Goal: Check status: Check status

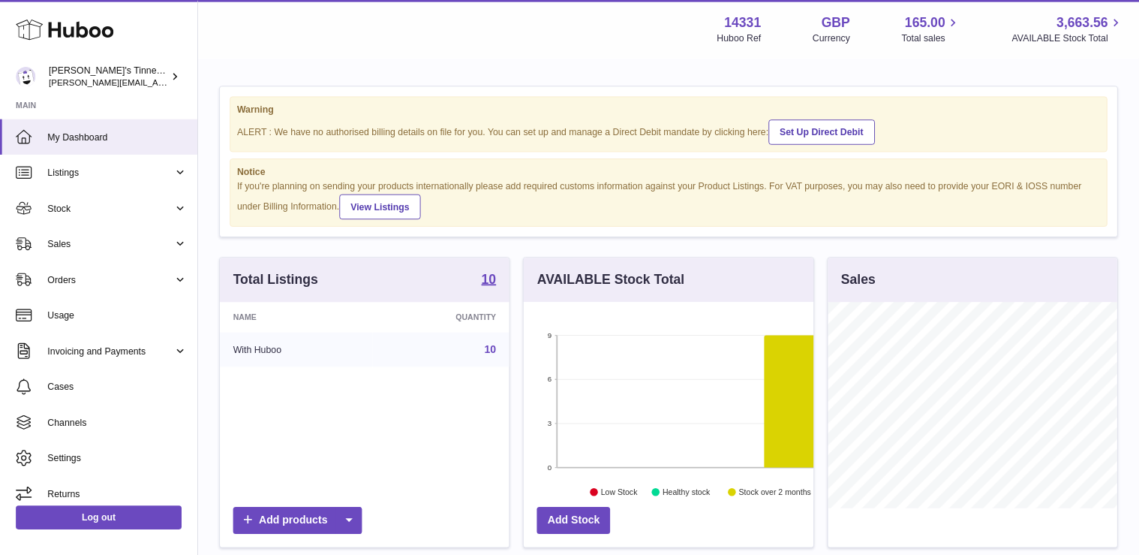
scroll to position [234, 277]
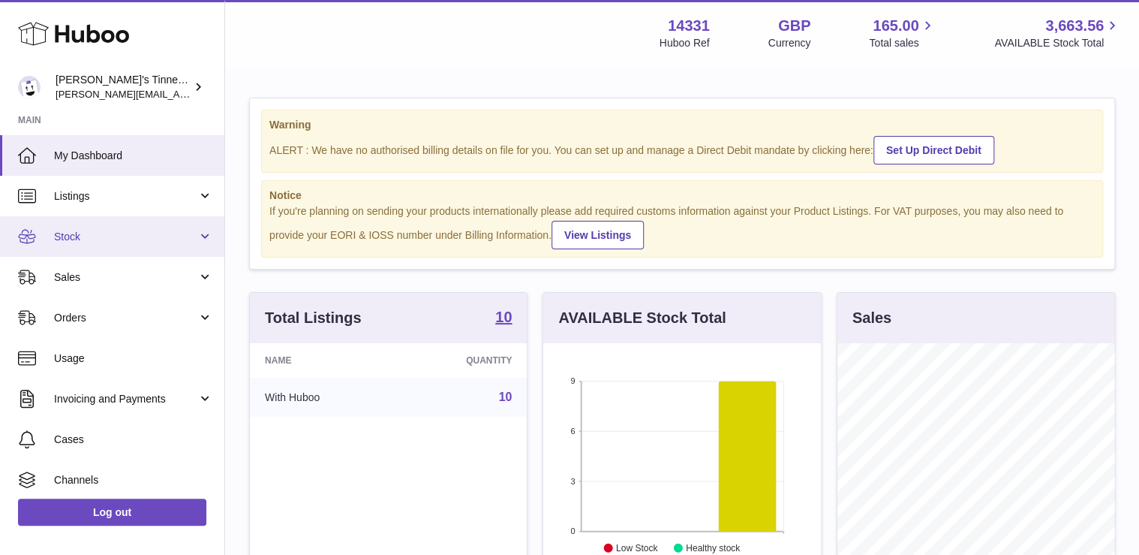
click at [149, 230] on span "Stock" at bounding box center [125, 237] width 143 height 14
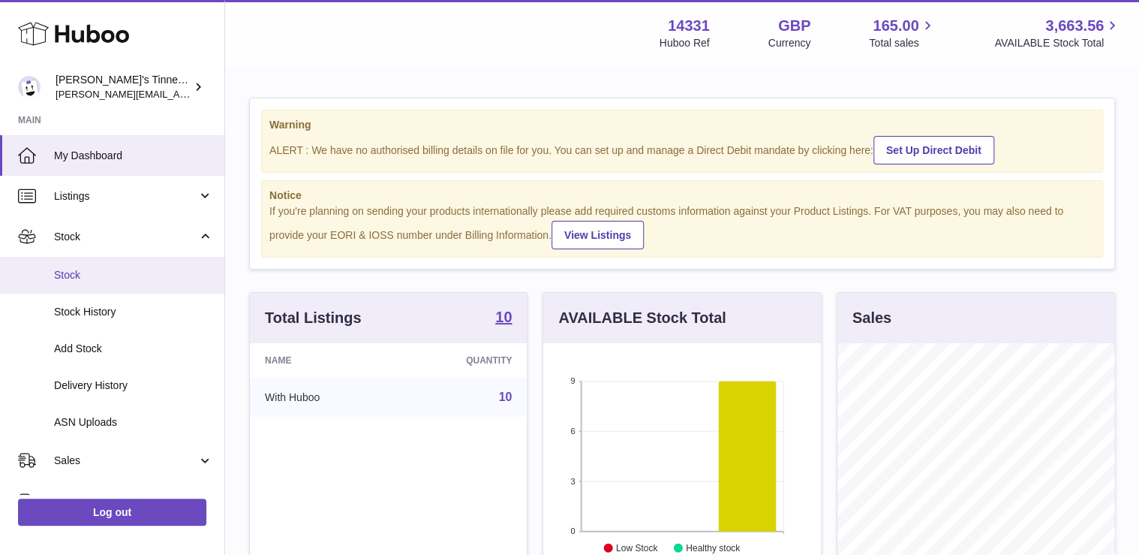
click at [117, 285] on link "Stock" at bounding box center [112, 275] width 224 height 37
click at [77, 281] on span "Stock" at bounding box center [133, 275] width 159 height 14
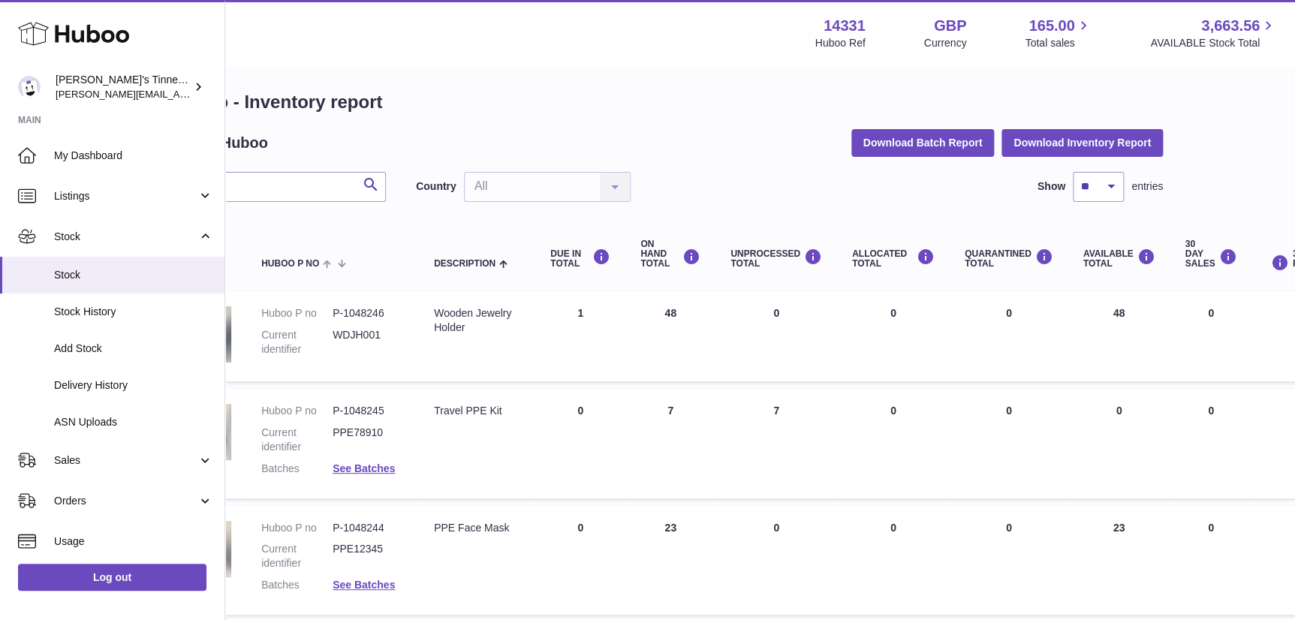
scroll to position [7, 109]
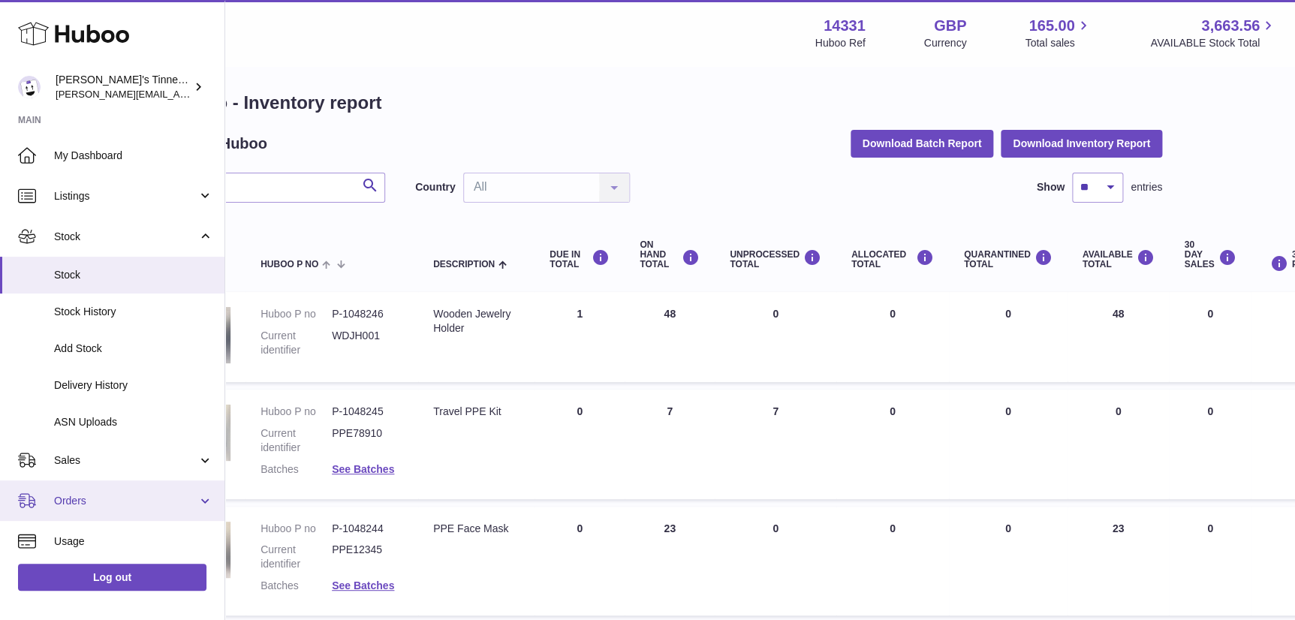
click at [114, 503] on span "Orders" at bounding box center [125, 501] width 143 height 14
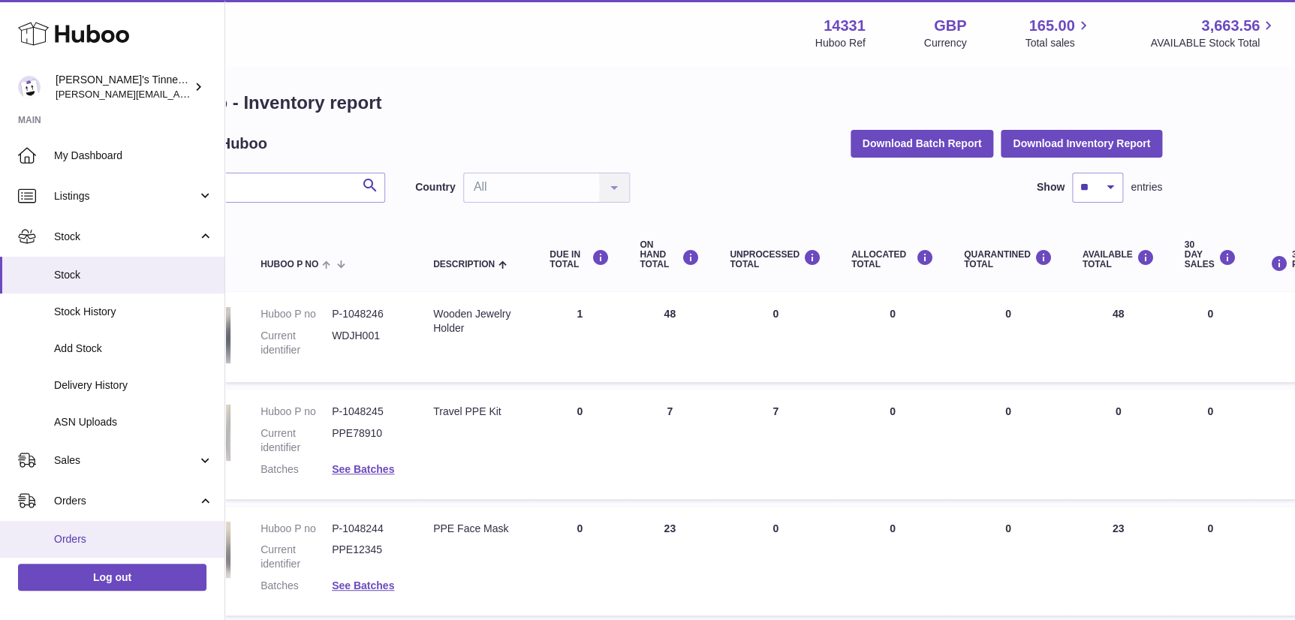
click at [107, 534] on span "Orders" at bounding box center [133, 539] width 159 height 14
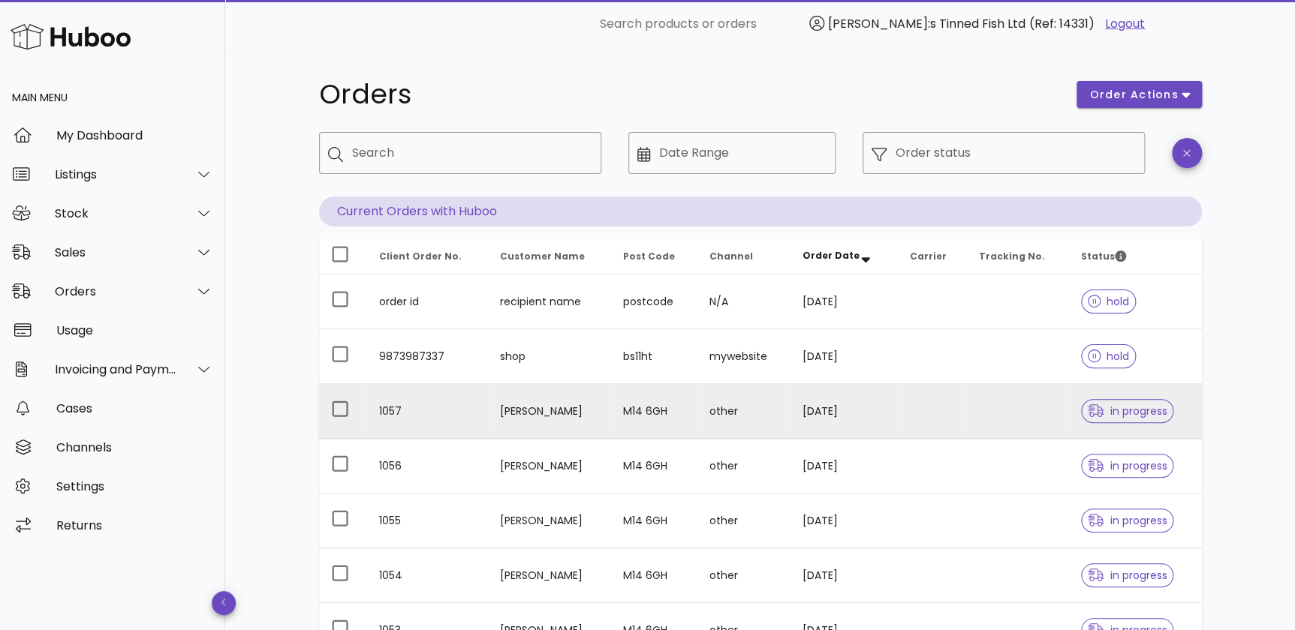
click at [682, 411] on td "M14 6GH" at bounding box center [654, 411] width 86 height 55
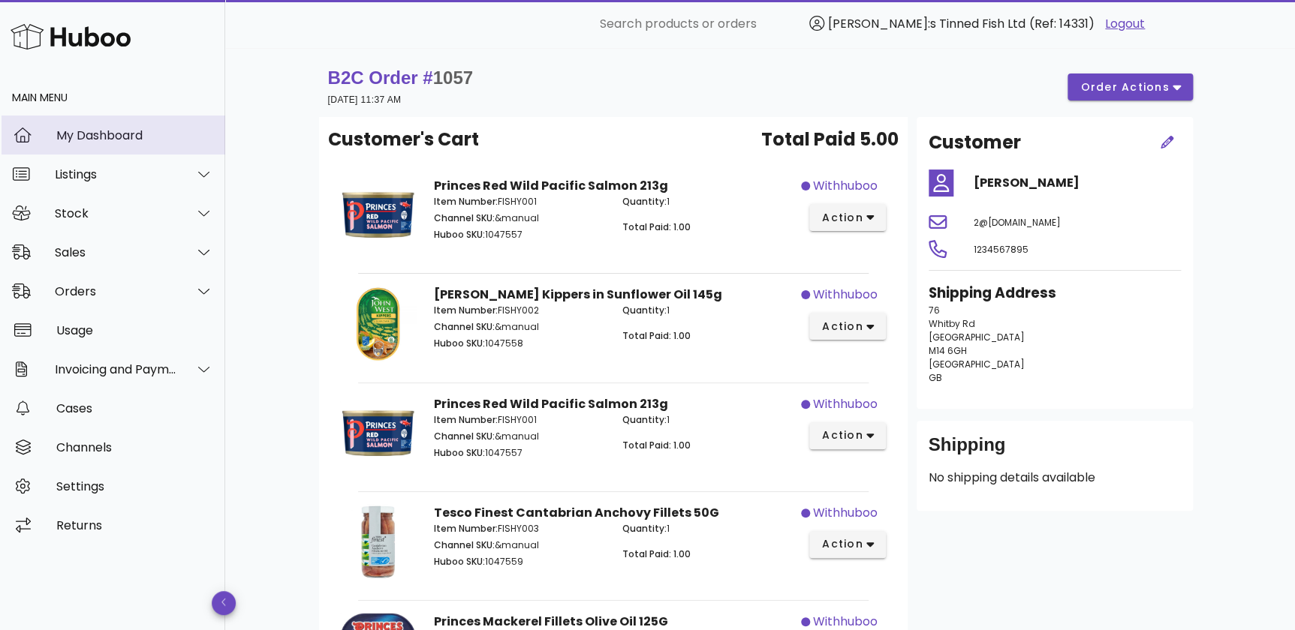
click at [131, 126] on div "My Dashboard" at bounding box center [134, 135] width 157 height 32
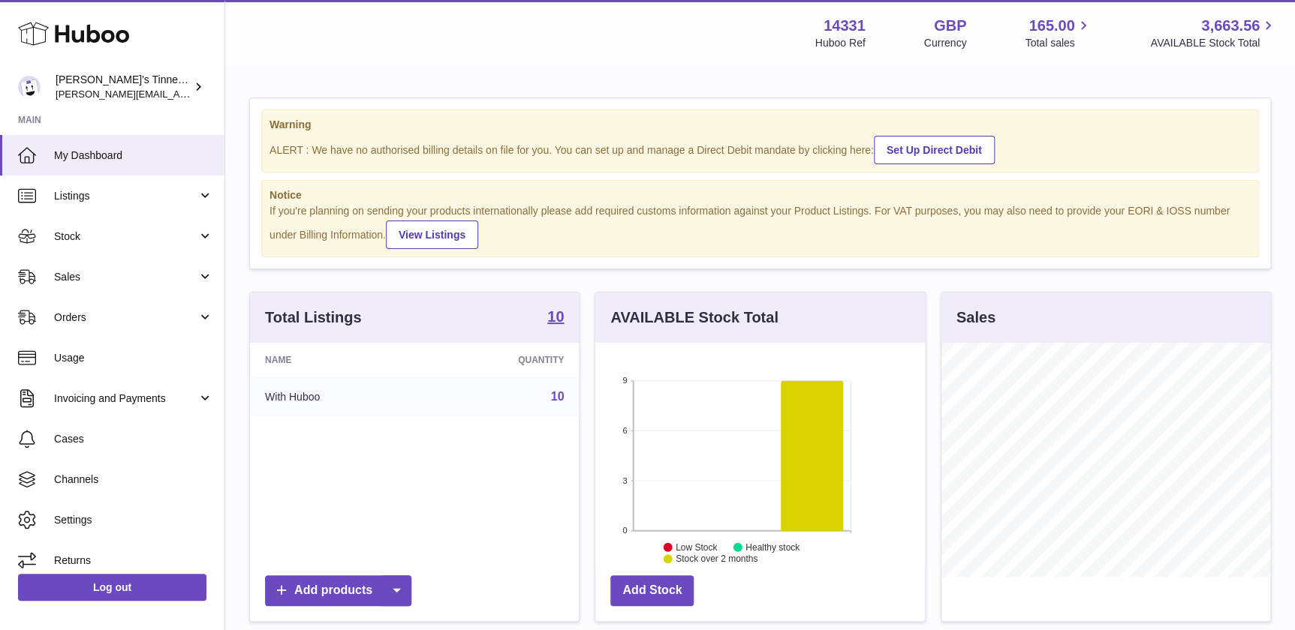
scroll to position [233, 329]
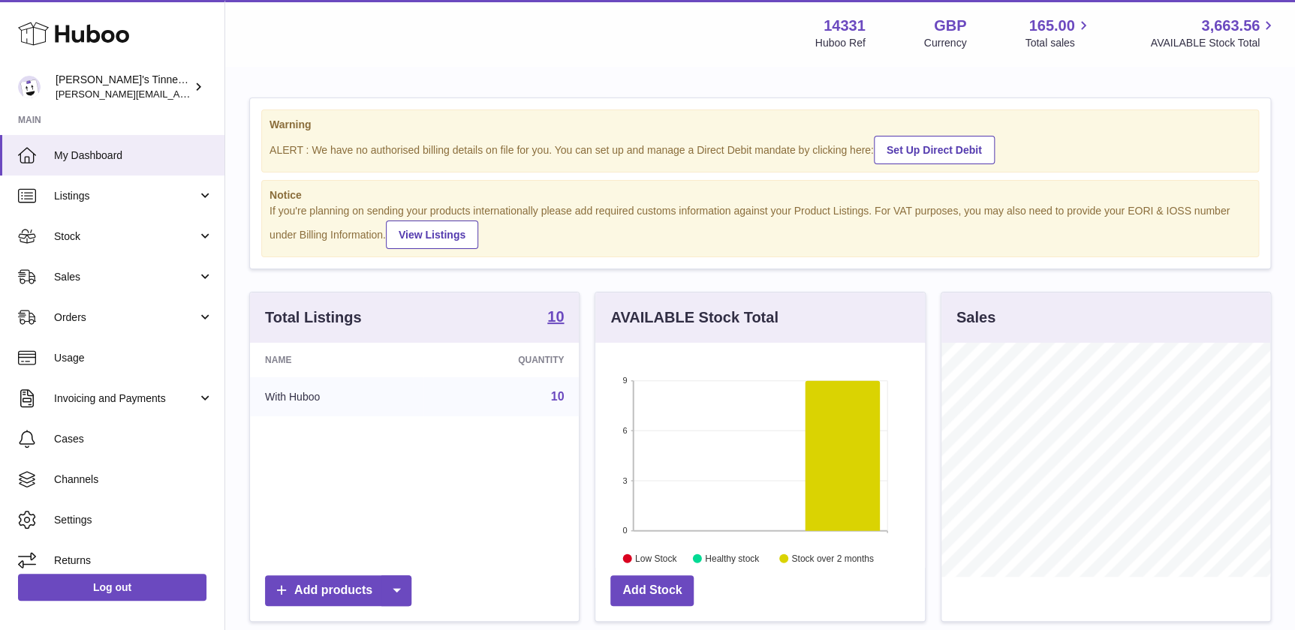
click at [770, 82] on div "Warning ALERT : We have no authorised billing details on file for you. You can …" at bounding box center [760, 496] width 1070 height 857
click at [766, 276] on div "Warning ALERT : We have no authorised billing details on file for you. You can …" at bounding box center [760, 496] width 1070 height 857
click at [152, 245] on link "Stock" at bounding box center [112, 236] width 224 height 41
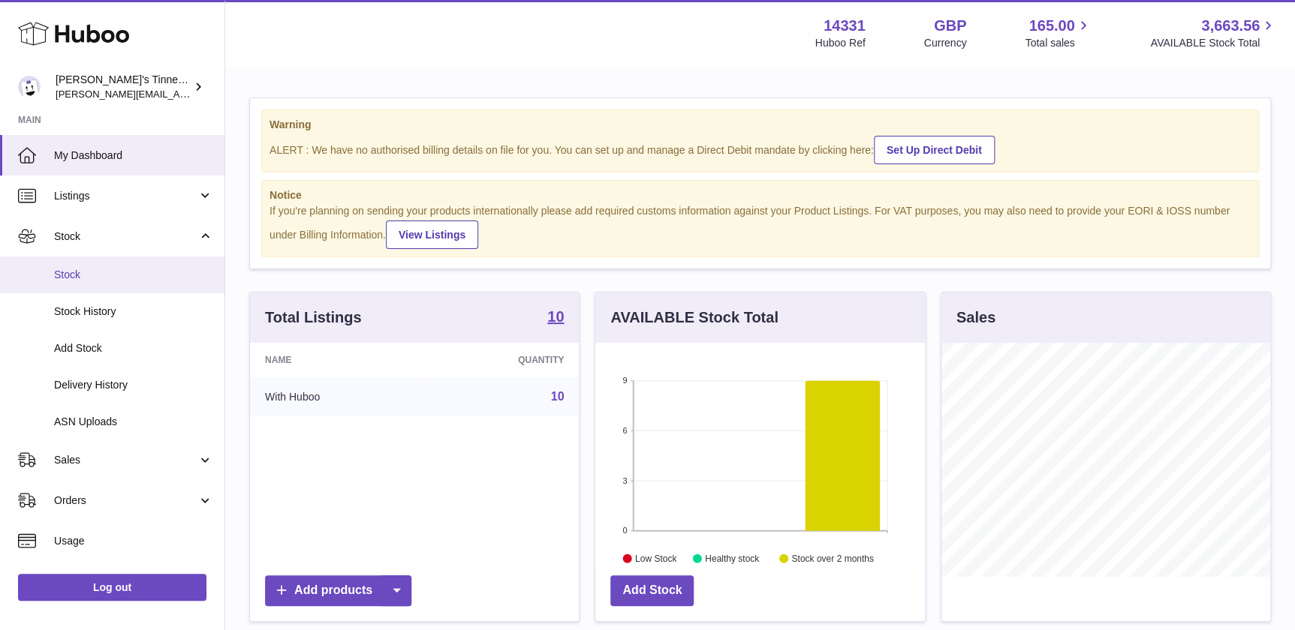
click at [135, 283] on link "Stock" at bounding box center [112, 275] width 224 height 37
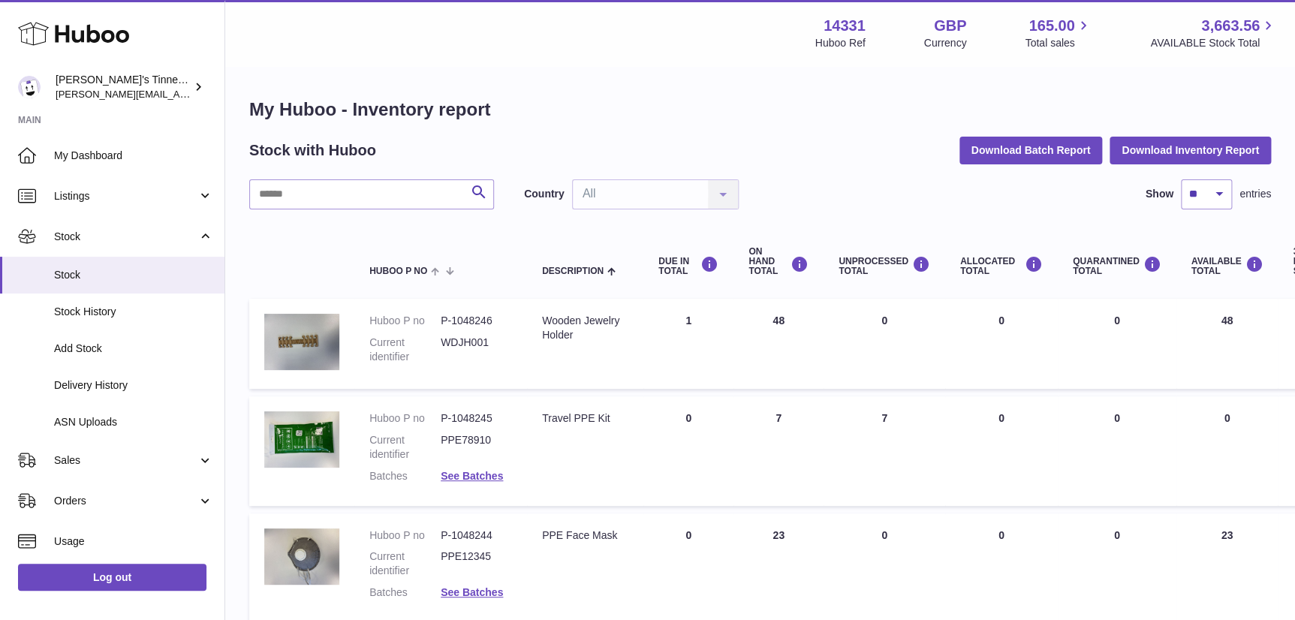
click at [818, 149] on div "Stock with Huboo Download Batch Report Download Inventory Report" at bounding box center [760, 150] width 1022 height 27
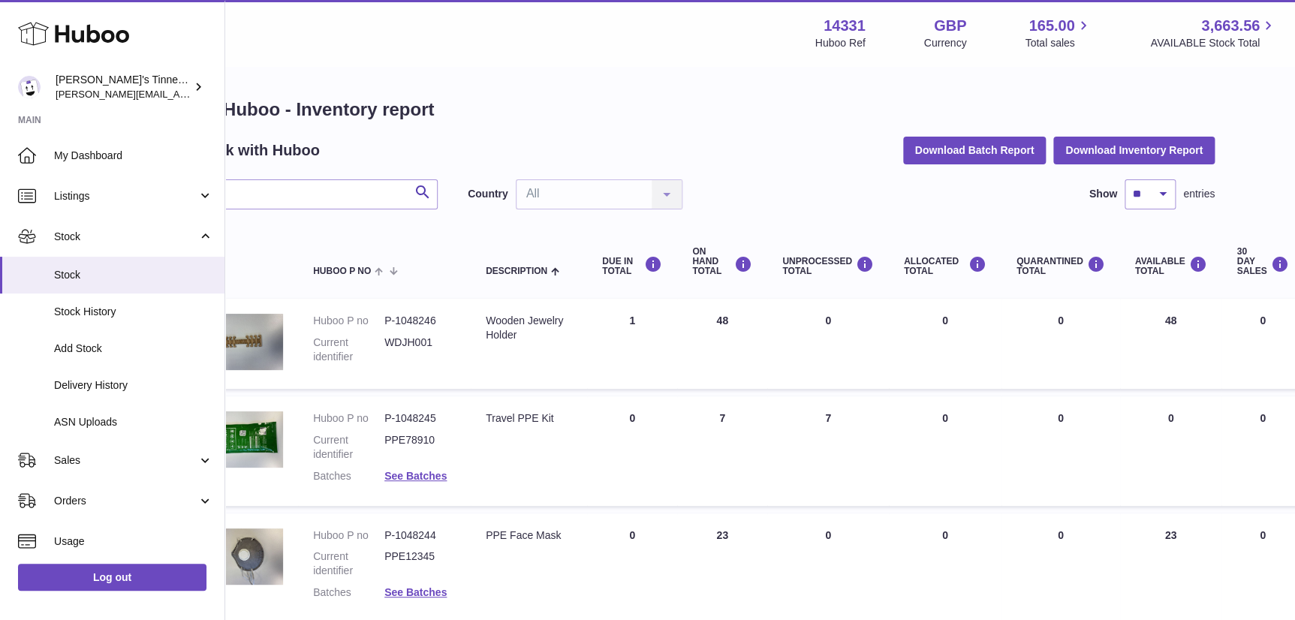
scroll to position [0, 57]
drag, startPoint x: 1163, startPoint y: 321, endPoint x: 1144, endPoint y: 319, distance: 19.6
click at [1144, 319] on td "AVAILABLE Total 48" at bounding box center [1170, 344] width 102 height 90
drag, startPoint x: 1144, startPoint y: 319, endPoint x: 1137, endPoint y: 334, distance: 16.5
click at [1137, 334] on td "AVAILABLE Total 48" at bounding box center [1170, 344] width 102 height 90
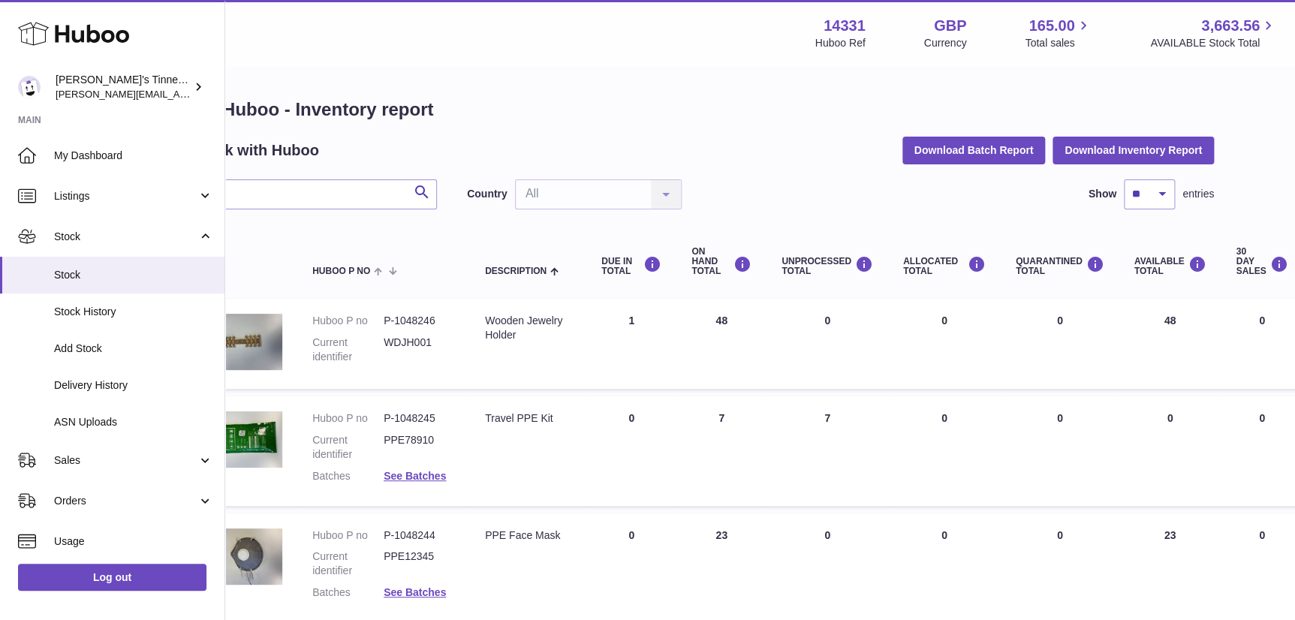
click at [802, 259] on div "UNPROCESSED Total" at bounding box center [827, 266] width 92 height 20
click at [903, 260] on div "ALLOCATED Total" at bounding box center [944, 266] width 83 height 20
click at [1019, 261] on div "QUARANTINED Total" at bounding box center [1060, 266] width 89 height 20
drag, startPoint x: 1143, startPoint y: 317, endPoint x: 1166, endPoint y: 315, distance: 22.6
click at [1166, 315] on td "AVAILABLE Total 48" at bounding box center [1170, 344] width 102 height 90
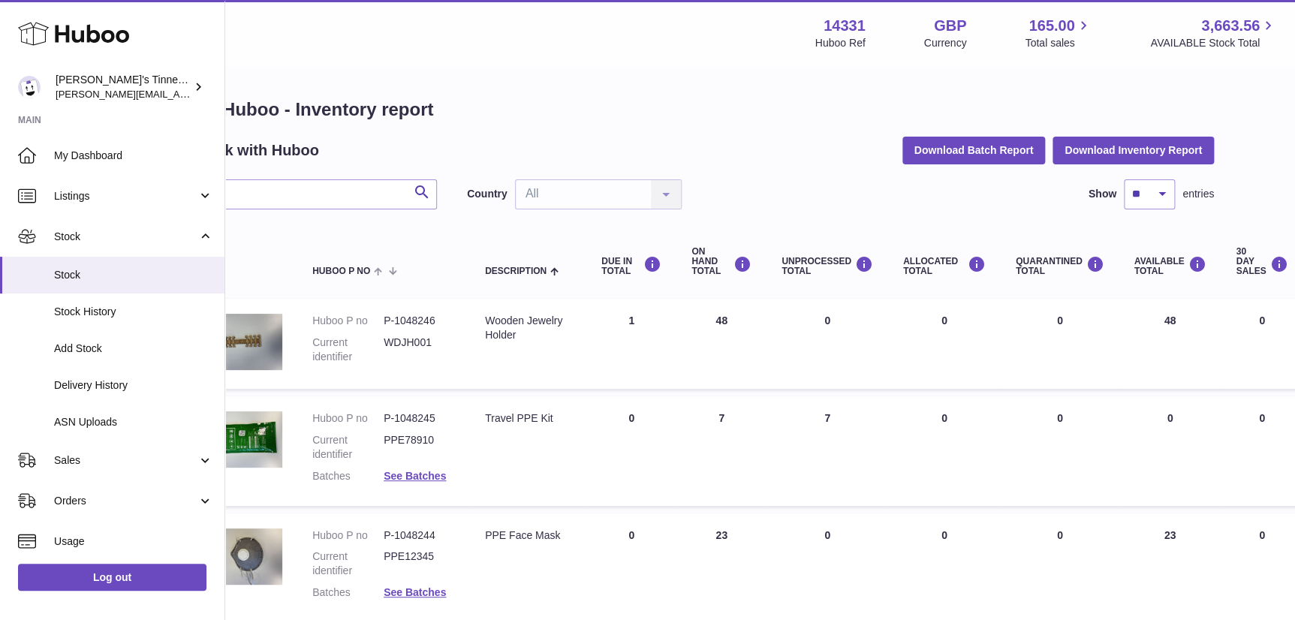
drag, startPoint x: 1166, startPoint y: 315, endPoint x: 1145, endPoint y: 342, distance: 34.2
click at [1145, 342] on td "AVAILABLE Total 48" at bounding box center [1170, 344] width 102 height 90
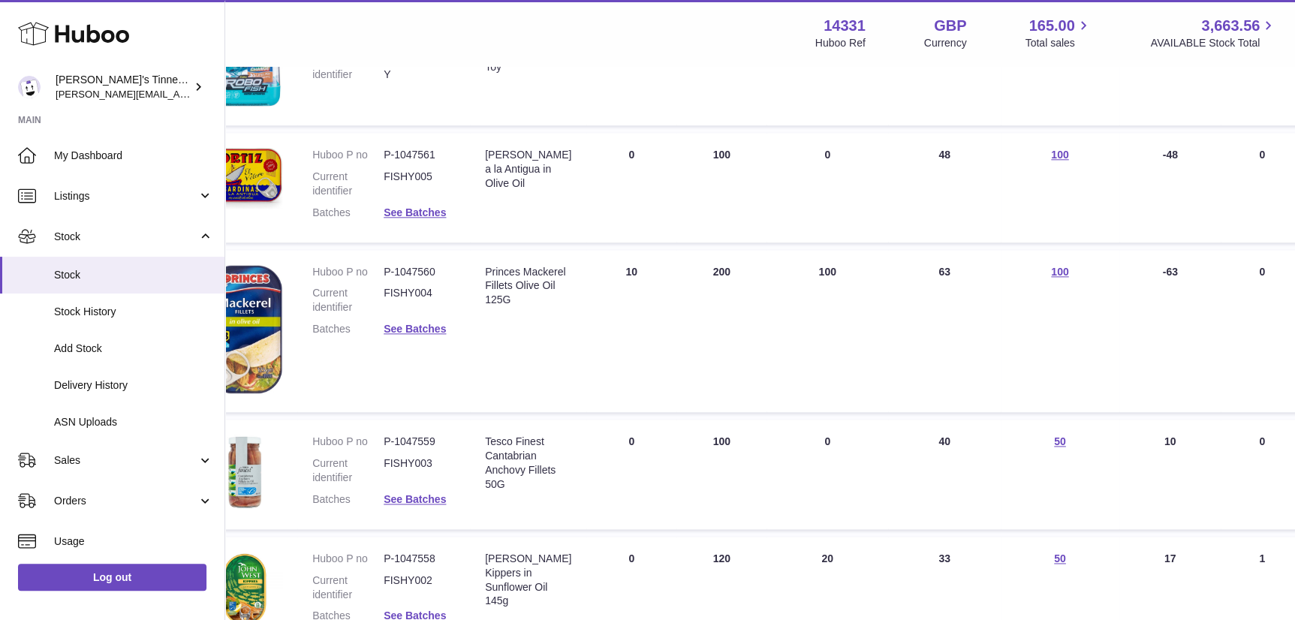
scroll to position [751, 57]
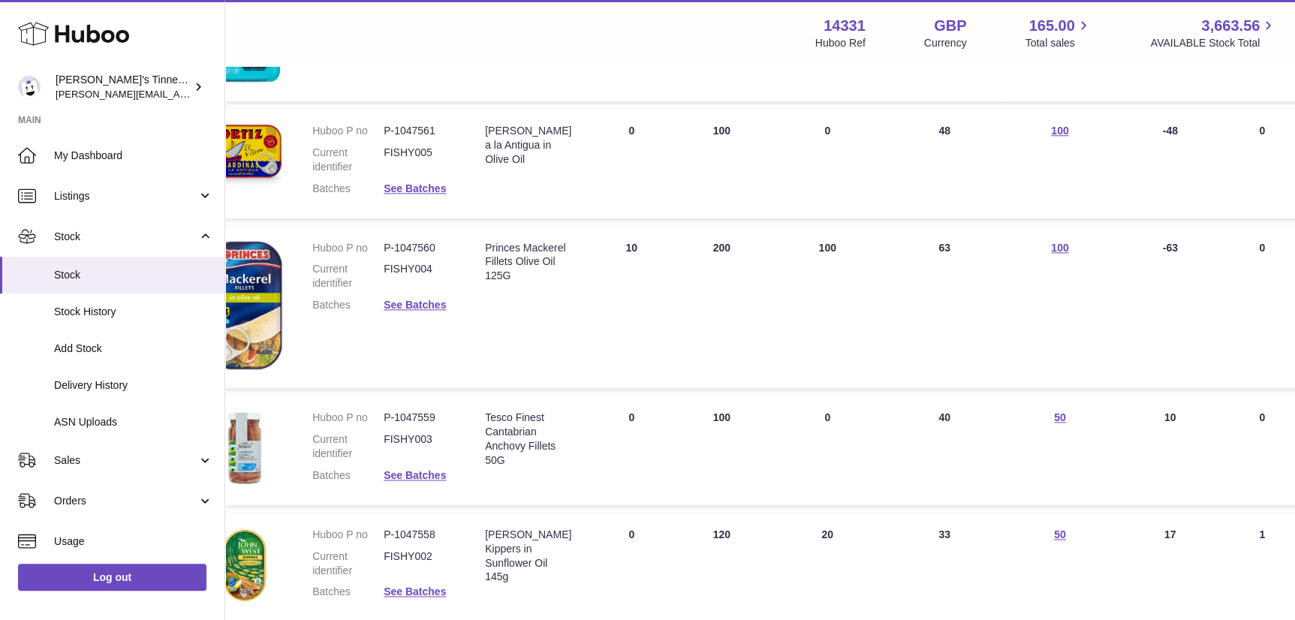
click at [407, 417] on dd "P-1047559" at bounding box center [419, 418] width 71 height 14
copy dd "1047559"
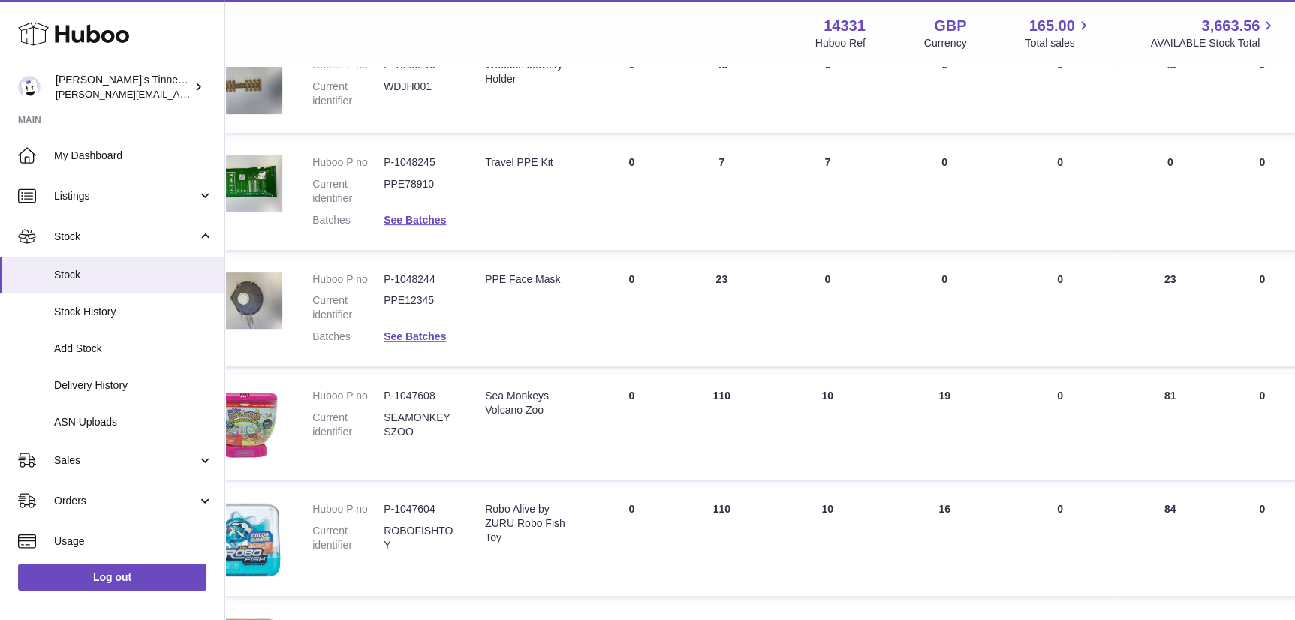
scroll to position [68, 57]
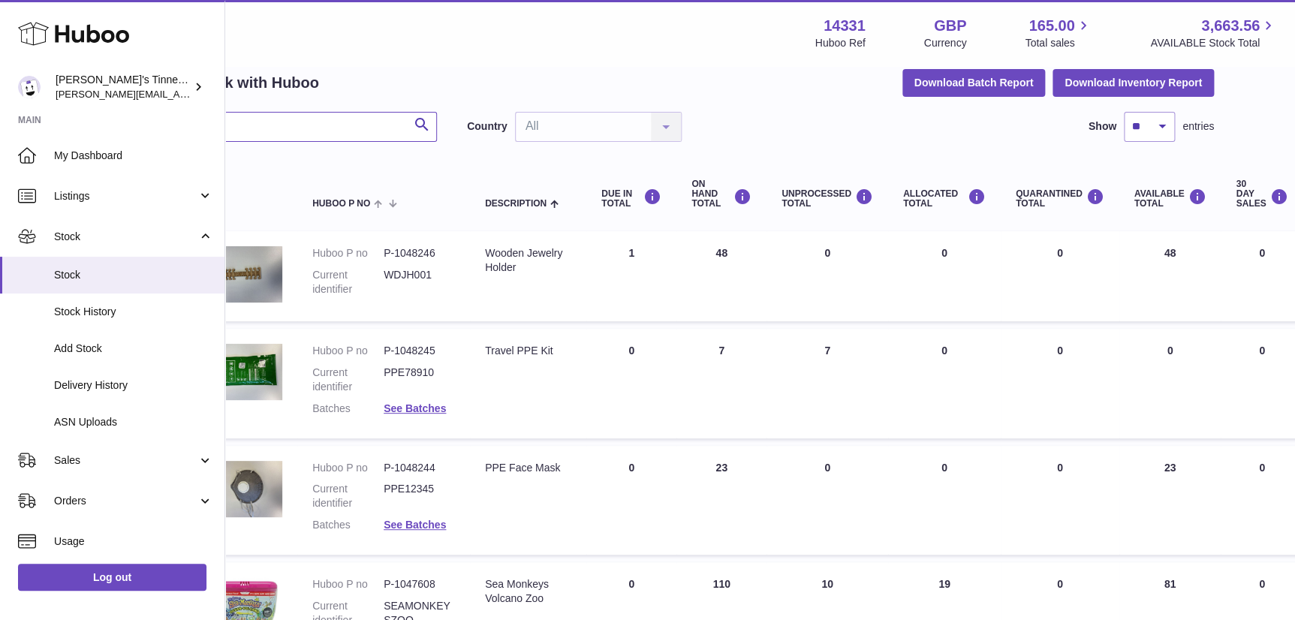
click at [358, 116] on input "text" at bounding box center [314, 127] width 245 height 30
paste input "*******"
type input "*******"
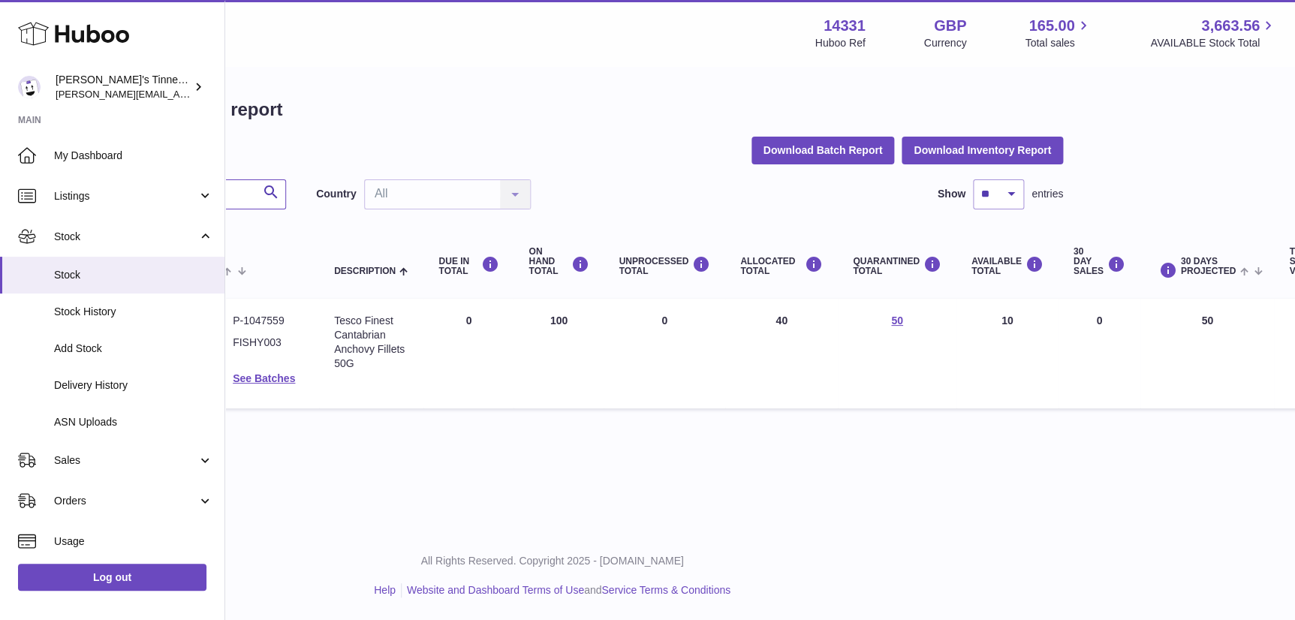
scroll to position [10, 209]
click at [558, 309] on td "ON HAND Total 100" at bounding box center [558, 354] width 90 height 110
drag, startPoint x: 558, startPoint y: 309, endPoint x: 564, endPoint y: 345, distance: 35.8
click at [564, 345] on td "ON HAND Total 100" at bounding box center [558, 354] width 90 height 110
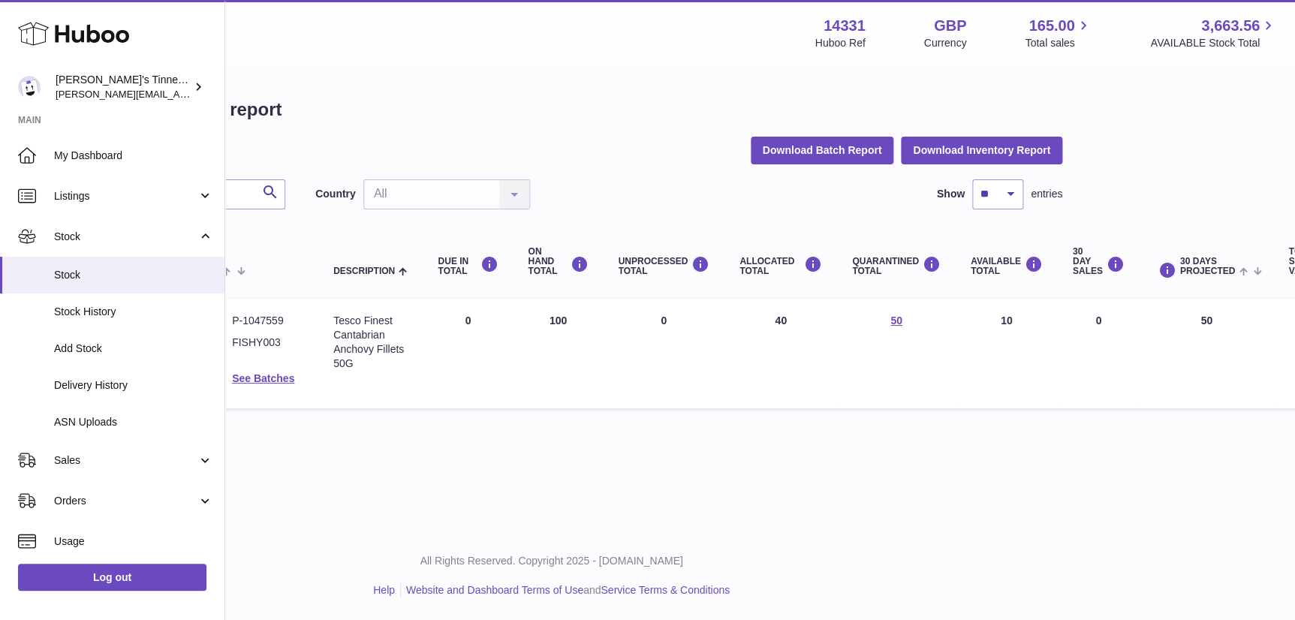
drag, startPoint x: 563, startPoint y: 311, endPoint x: 512, endPoint y: 312, distance: 51.1
click at [513, 312] on td "ON HAND Total 100" at bounding box center [558, 354] width 90 height 110
drag, startPoint x: 512, startPoint y: 312, endPoint x: 571, endPoint y: 333, distance: 62.7
click at [582, 337] on td "ON HAND Total 100" at bounding box center [558, 354] width 90 height 110
drag, startPoint x: 649, startPoint y: 263, endPoint x: 603, endPoint y: 250, distance: 47.5
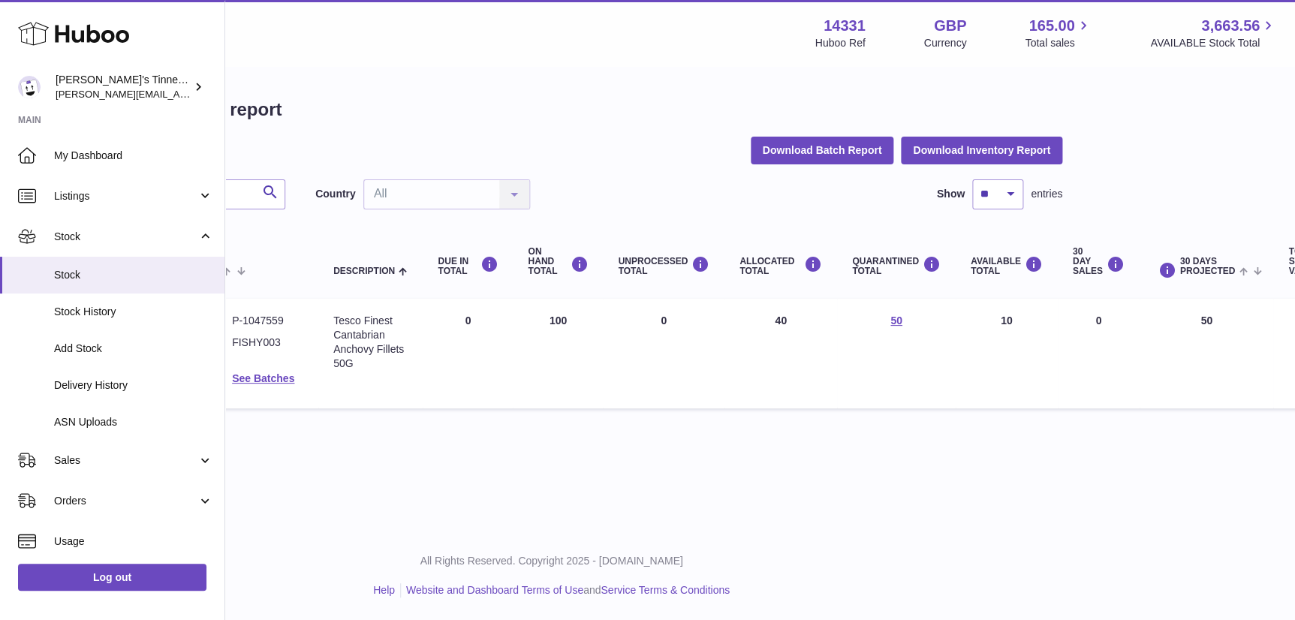
click at [603, 250] on th "UNPROCESSED Total" at bounding box center [664, 262] width 122 height 60
click at [762, 268] on th "ALLOCATED Total" at bounding box center [780, 262] width 113 height 60
drag, startPoint x: 770, startPoint y: 262, endPoint x: 742, endPoint y: 244, distance: 33.7
click at [742, 256] on div "ALLOCATED Total" at bounding box center [780, 266] width 83 height 20
drag, startPoint x: 742, startPoint y: 244, endPoint x: 888, endPoint y: 296, distance: 155.3
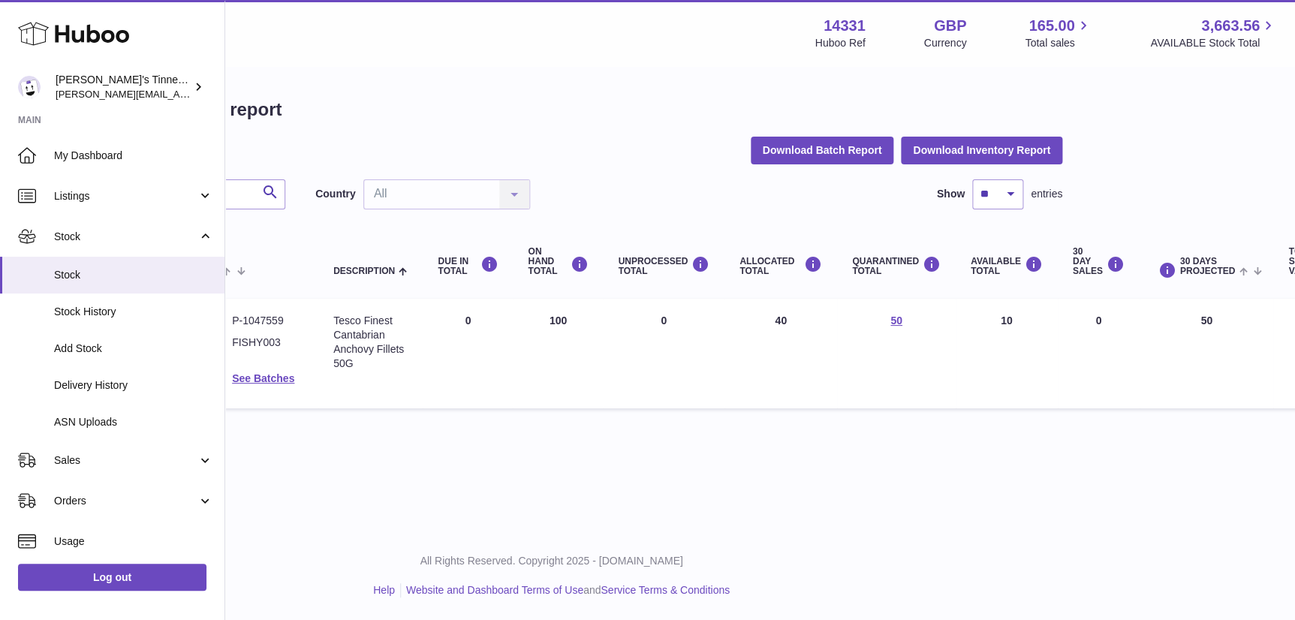
click at [888, 299] on td "QUARANTINED Total 50" at bounding box center [896, 354] width 119 height 110
drag, startPoint x: 880, startPoint y: 263, endPoint x: 853, endPoint y: 249, distance: 30.9
click at [853, 256] on div "QUARANTINED Total" at bounding box center [896, 266] width 89 height 20
drag, startPoint x: 853, startPoint y: 249, endPoint x: 863, endPoint y: 263, distance: 17.1
click at [863, 263] on div "QUARANTINED Total" at bounding box center [896, 266] width 89 height 20
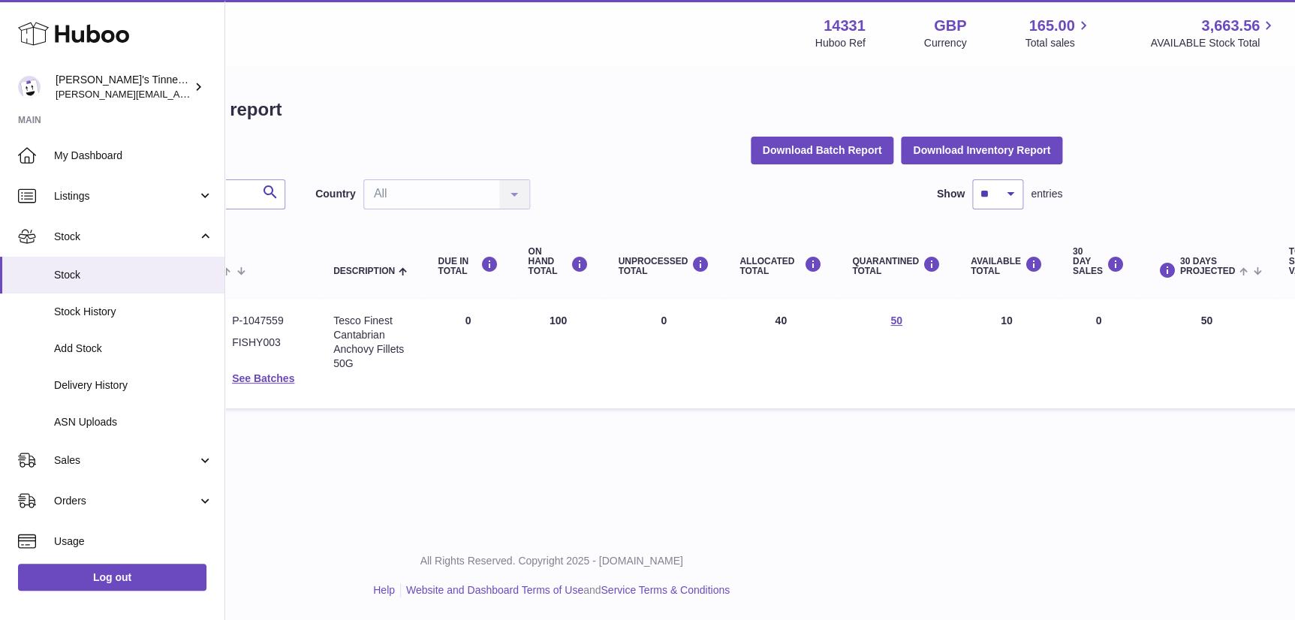
drag, startPoint x: 781, startPoint y: 308, endPoint x: 767, endPoint y: 310, distance: 13.7
click at [767, 310] on td "ALLOCATED Total 40" at bounding box center [780, 354] width 113 height 110
click at [772, 312] on td "ALLOCATED Total 40" at bounding box center [780, 354] width 113 height 110
click at [772, 311] on td "ALLOCATED Total 40" at bounding box center [780, 354] width 113 height 110
click at [769, 313] on td "ALLOCATED Total 40" at bounding box center [780, 354] width 113 height 110
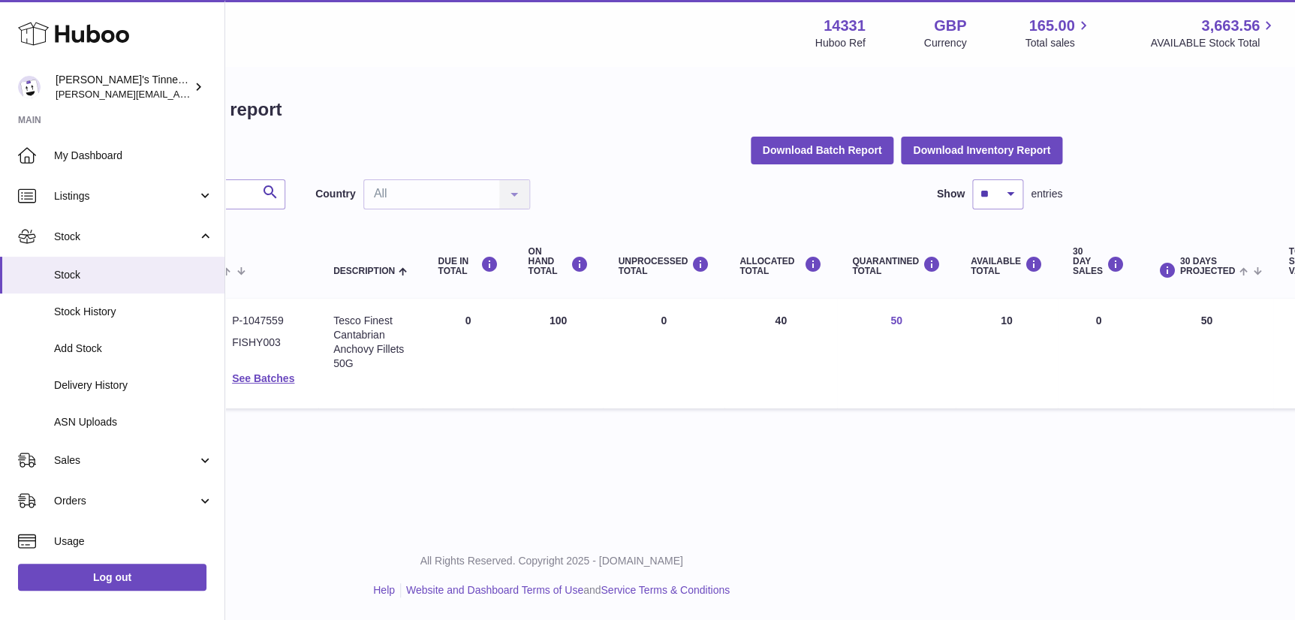
click at [890, 314] on link "50" at bounding box center [896, 320] width 12 height 12
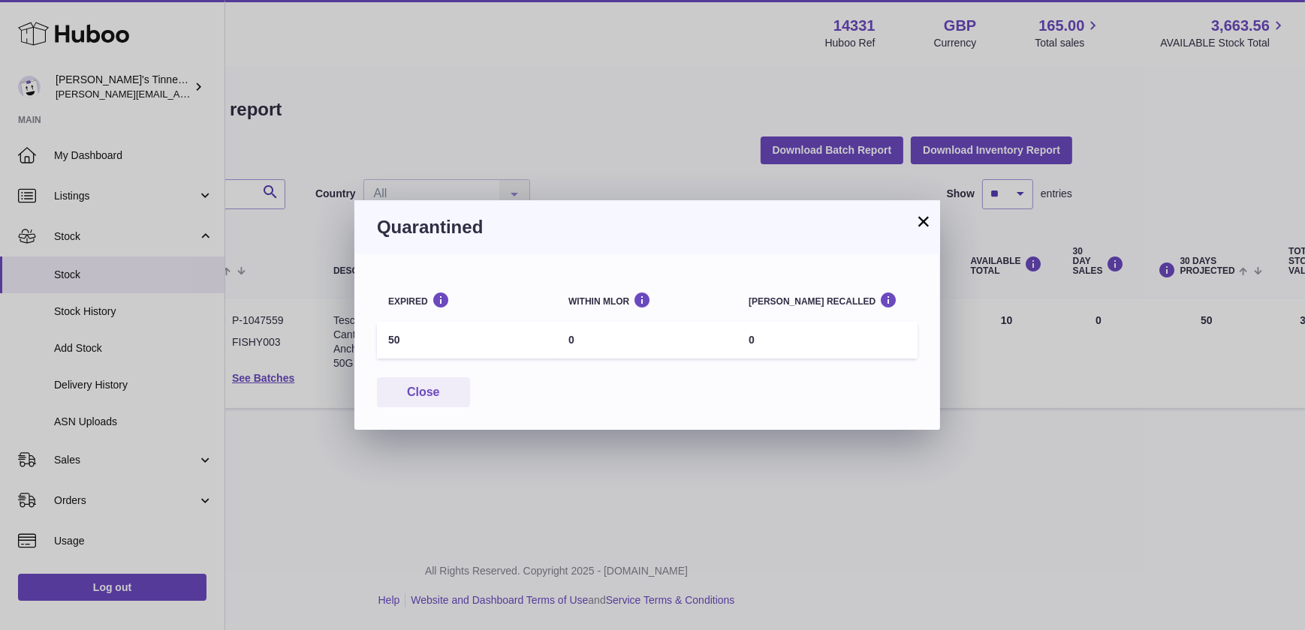
click at [927, 218] on button "×" at bounding box center [923, 221] width 18 height 18
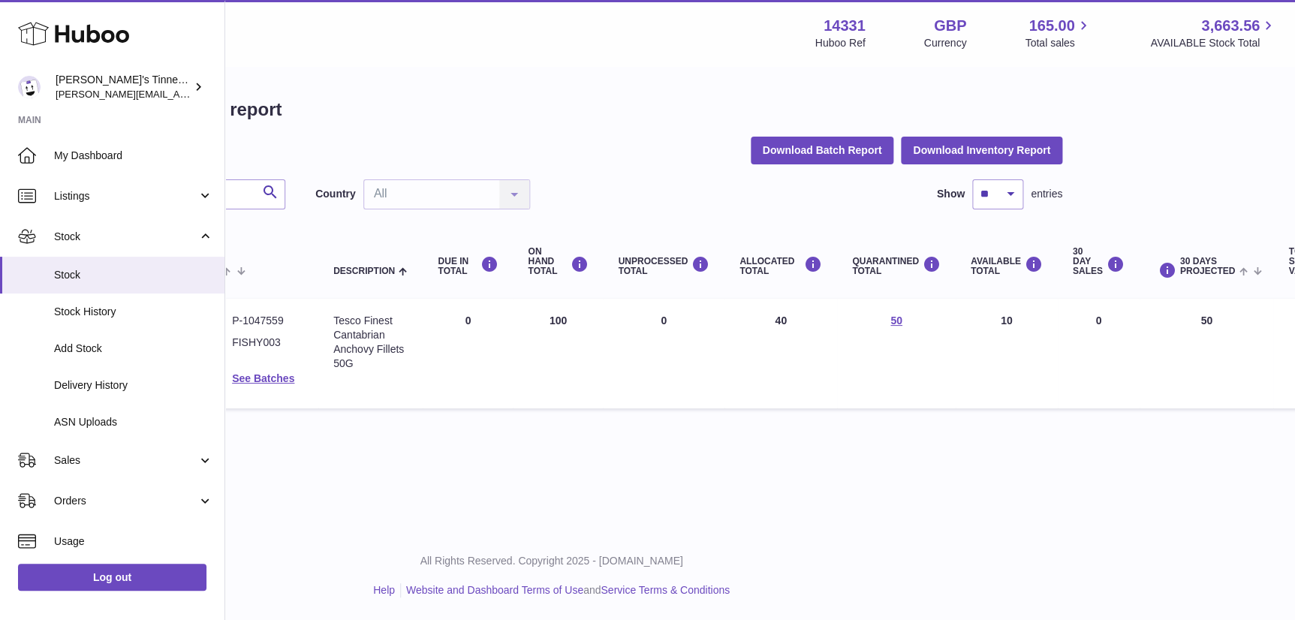
drag, startPoint x: 568, startPoint y: 319, endPoint x: 534, endPoint y: 319, distance: 33.8
click at [534, 319] on td "ON HAND Total 100" at bounding box center [558, 354] width 90 height 110
drag, startPoint x: 534, startPoint y: 319, endPoint x: 679, endPoint y: 364, distance: 151.0
click at [673, 367] on td "UNPROCESSED Total 0" at bounding box center [664, 354] width 122 height 110
drag, startPoint x: 772, startPoint y: 318, endPoint x: 785, endPoint y: 316, distance: 13.0
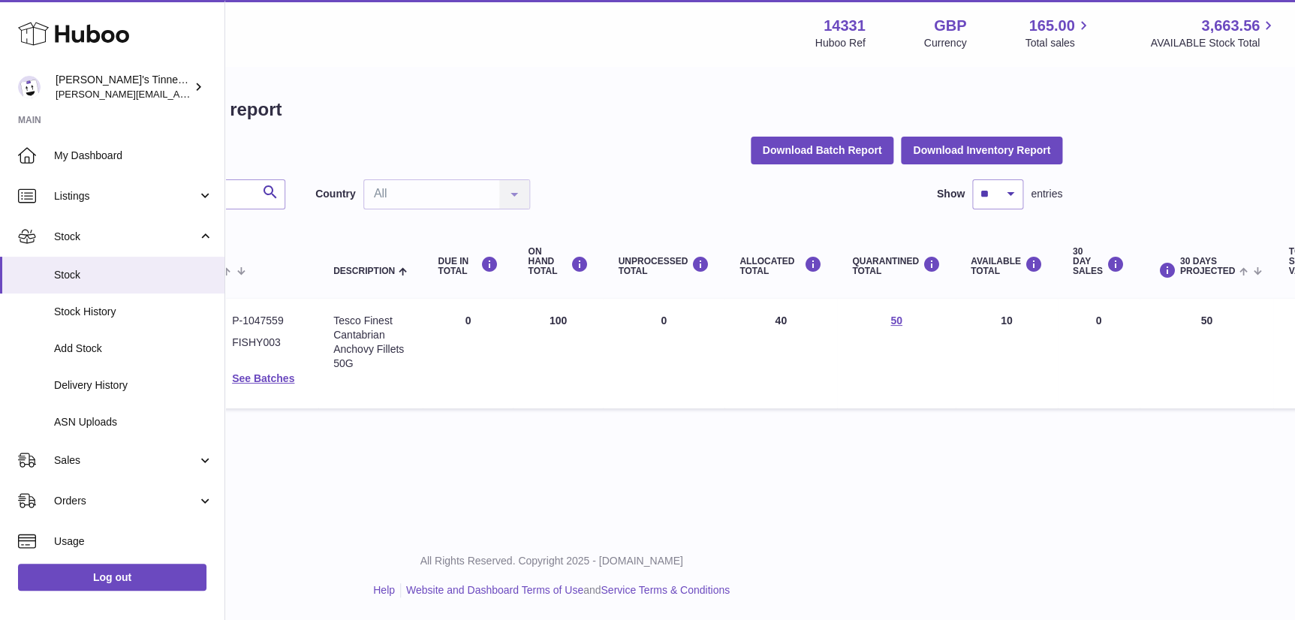
click at [785, 316] on td "ALLOCATED Total 40" at bounding box center [780, 354] width 113 height 110
drag, startPoint x: 785, startPoint y: 316, endPoint x: 773, endPoint y: 322, distance: 13.4
click at [773, 322] on td "ALLOCATED Total 40" at bounding box center [780, 354] width 113 height 110
drag, startPoint x: 889, startPoint y: 324, endPoint x: 878, endPoint y: 324, distance: 10.5
click at [878, 324] on td "QUARANTINED Total 50" at bounding box center [896, 354] width 119 height 110
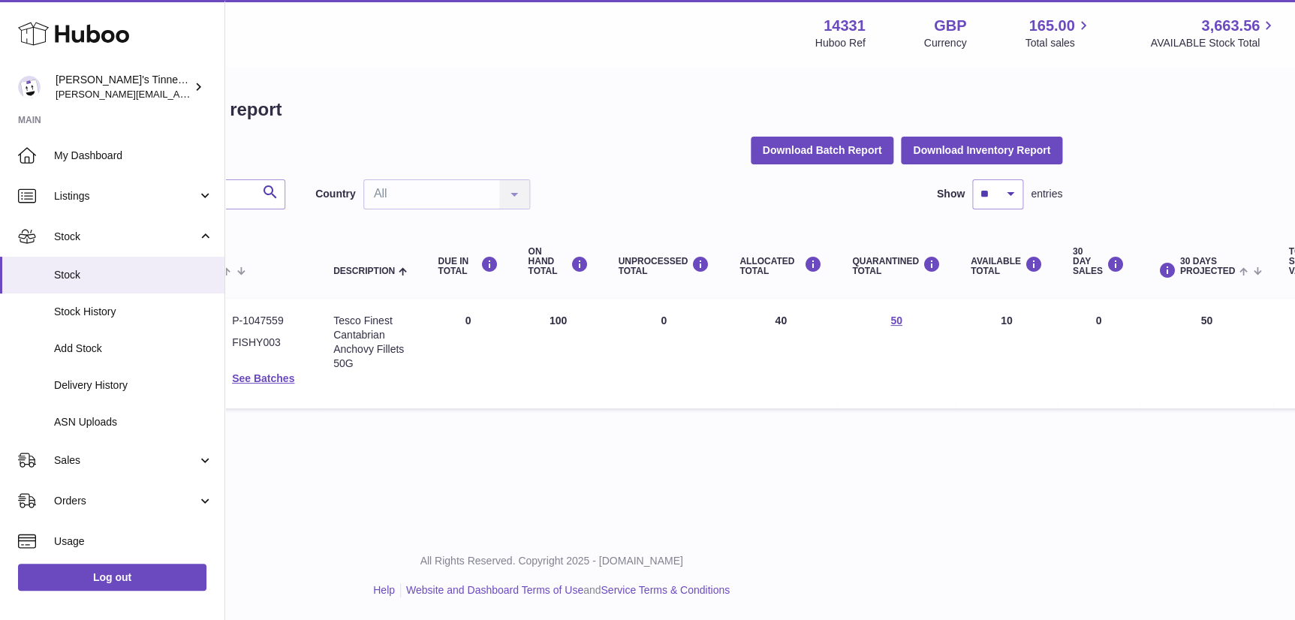
drag, startPoint x: 878, startPoint y: 324, endPoint x: 1002, endPoint y: 319, distance: 123.9
click at [1002, 319] on td "AVAILABLE Total 10" at bounding box center [1007, 354] width 102 height 110
drag, startPoint x: 1002, startPoint y: 319, endPoint x: 982, endPoint y: 344, distance: 32.0
click at [982, 344] on td "AVAILABLE Total 10" at bounding box center [1007, 354] width 102 height 110
click at [889, 311] on td "QUARANTINED Total 50" at bounding box center [896, 354] width 119 height 110
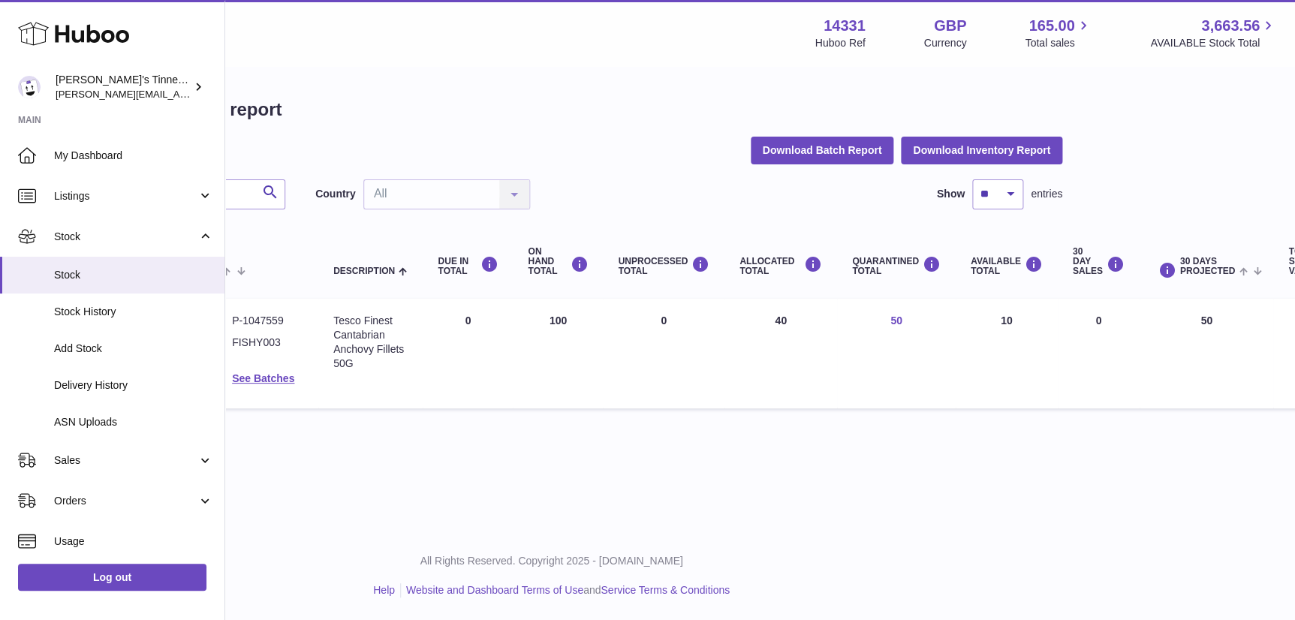
click at [890, 320] on link "50" at bounding box center [896, 320] width 12 height 12
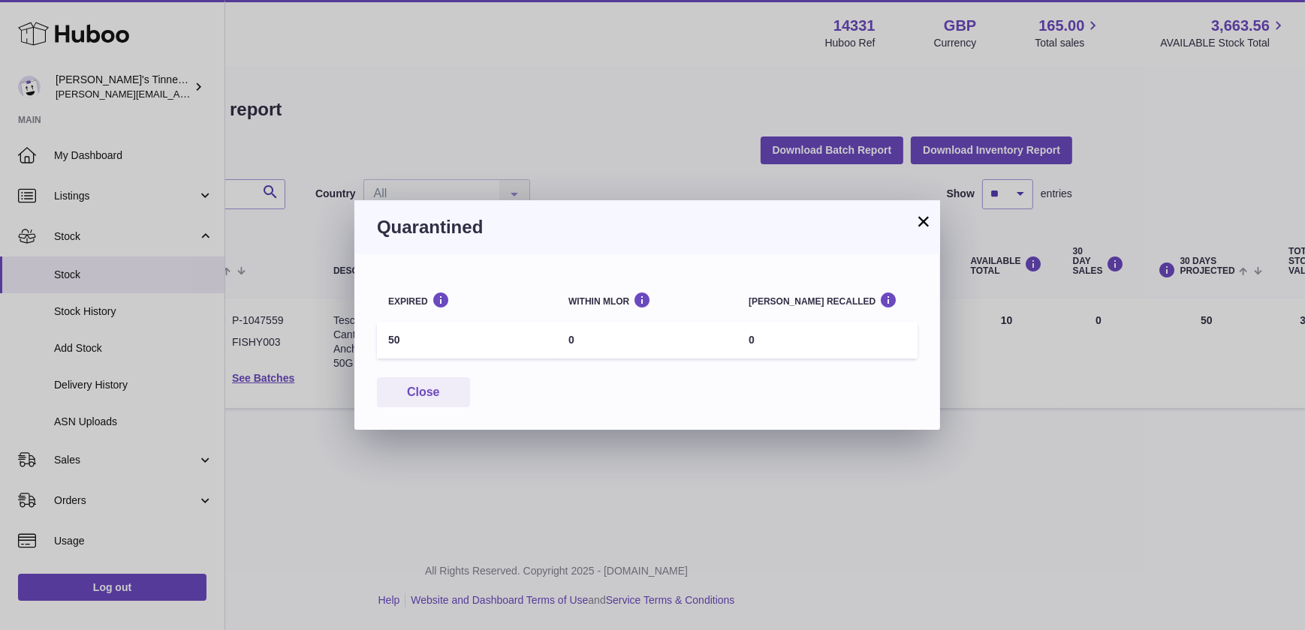
click at [634, 274] on div "Expired Within MLOR Batch recalled 50 0 0 Close" at bounding box center [646, 342] width 585 height 176
drag, startPoint x: 403, startPoint y: 337, endPoint x: 373, endPoint y: 332, distance: 30.5
click at [373, 332] on div "Expired Within MLOR Batch recalled 50 0 0 Close" at bounding box center [646, 342] width 585 height 176
drag, startPoint x: 373, startPoint y: 332, endPoint x: 446, endPoint y: 324, distance: 73.2
click at [446, 324] on td "50" at bounding box center [467, 340] width 180 height 37
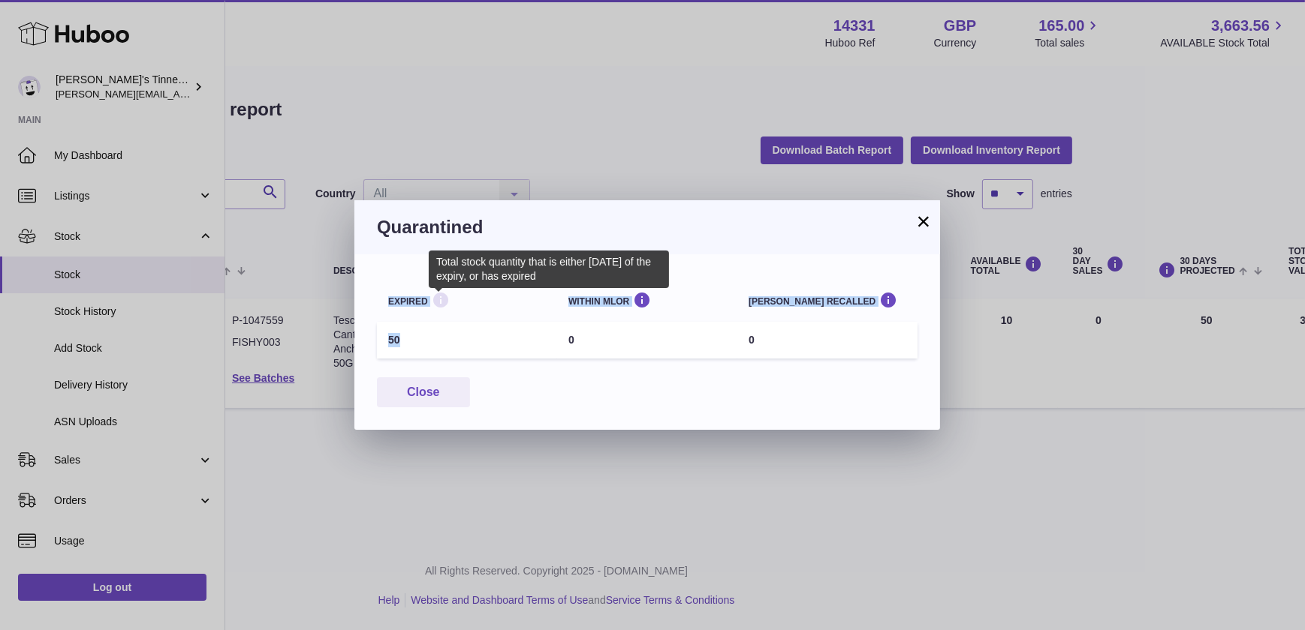
click at [438, 307] on icon at bounding box center [441, 300] width 18 height 19
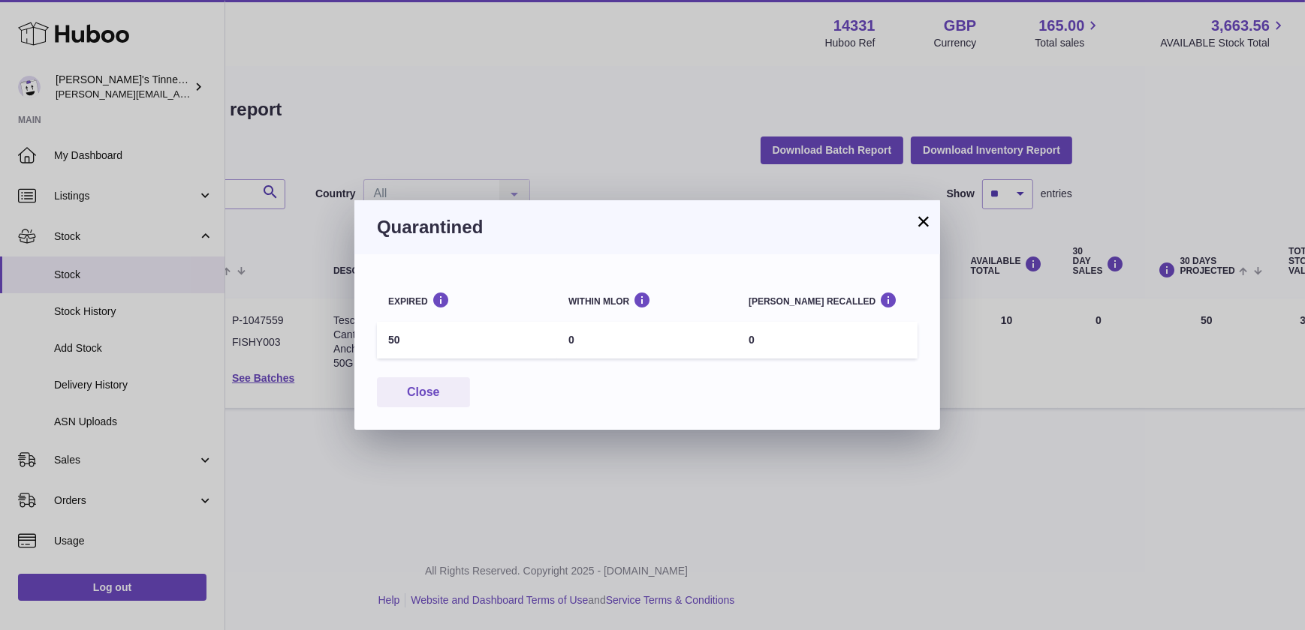
click at [921, 218] on button "×" at bounding box center [923, 221] width 18 height 18
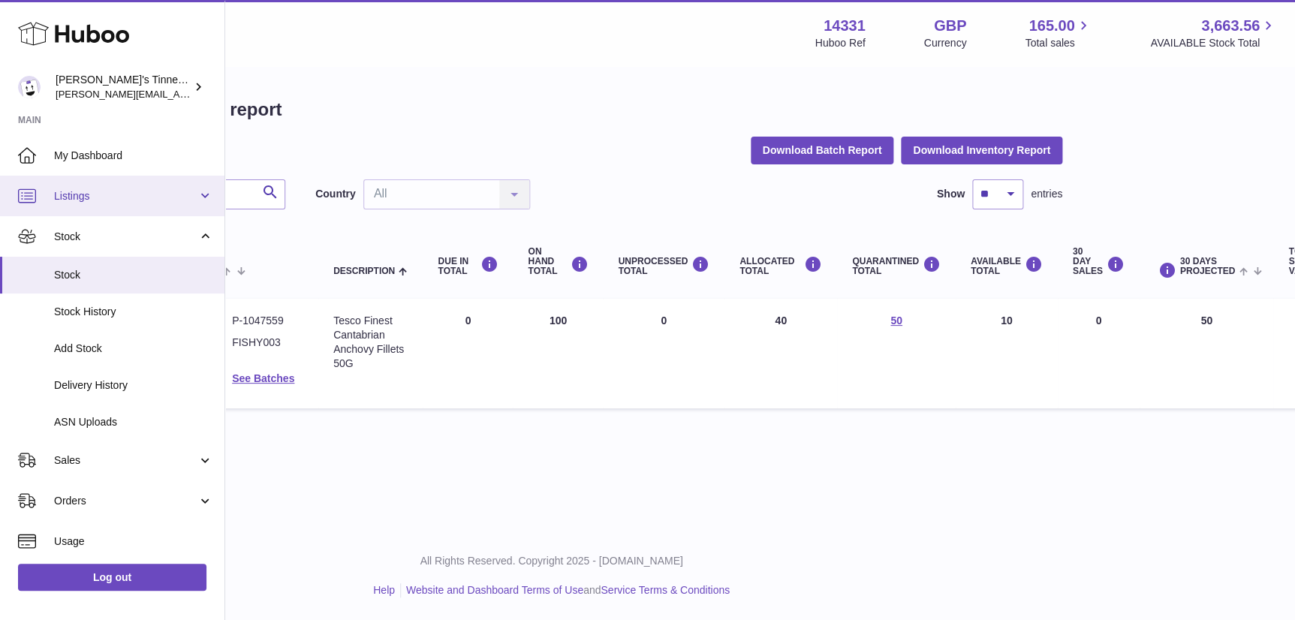
click at [164, 191] on span "Listings" at bounding box center [125, 196] width 143 height 14
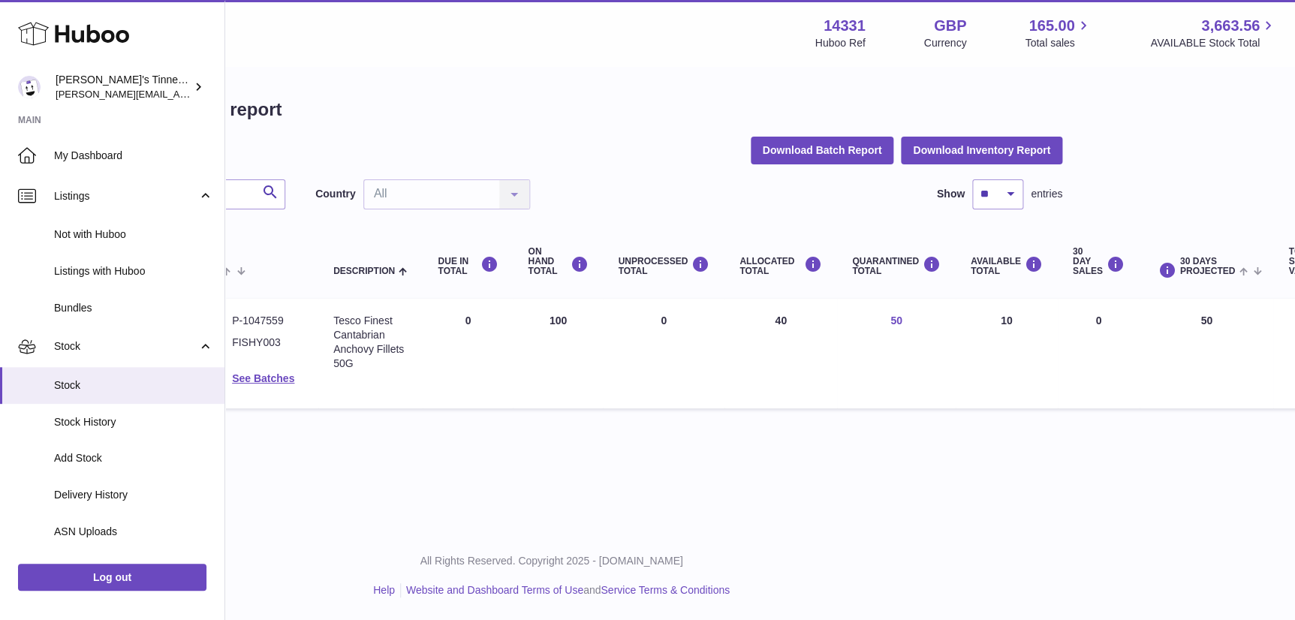
click at [890, 321] on link "50" at bounding box center [896, 320] width 12 height 12
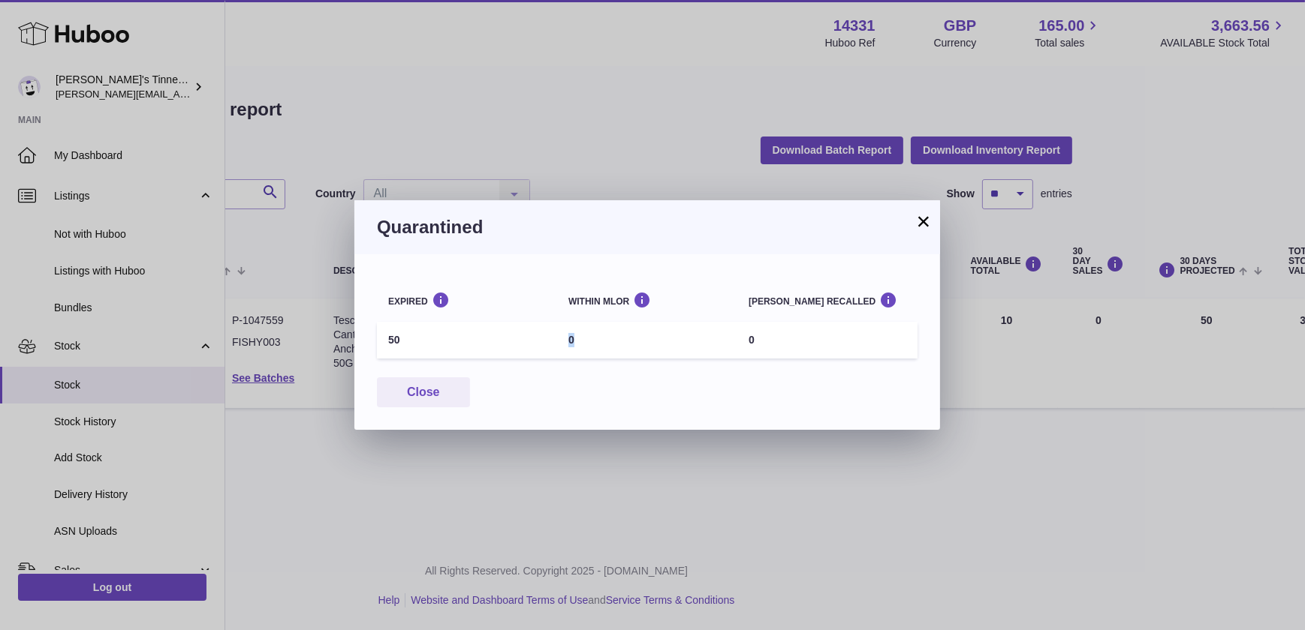
drag, startPoint x: 583, startPoint y: 339, endPoint x: 561, endPoint y: 339, distance: 22.5
click at [561, 339] on td "0" at bounding box center [647, 340] width 180 height 37
drag, startPoint x: 561, startPoint y: 339, endPoint x: 578, endPoint y: 341, distance: 17.3
click at [578, 341] on td "0" at bounding box center [647, 340] width 180 height 37
click at [574, 341] on td "0" at bounding box center [647, 340] width 180 height 37
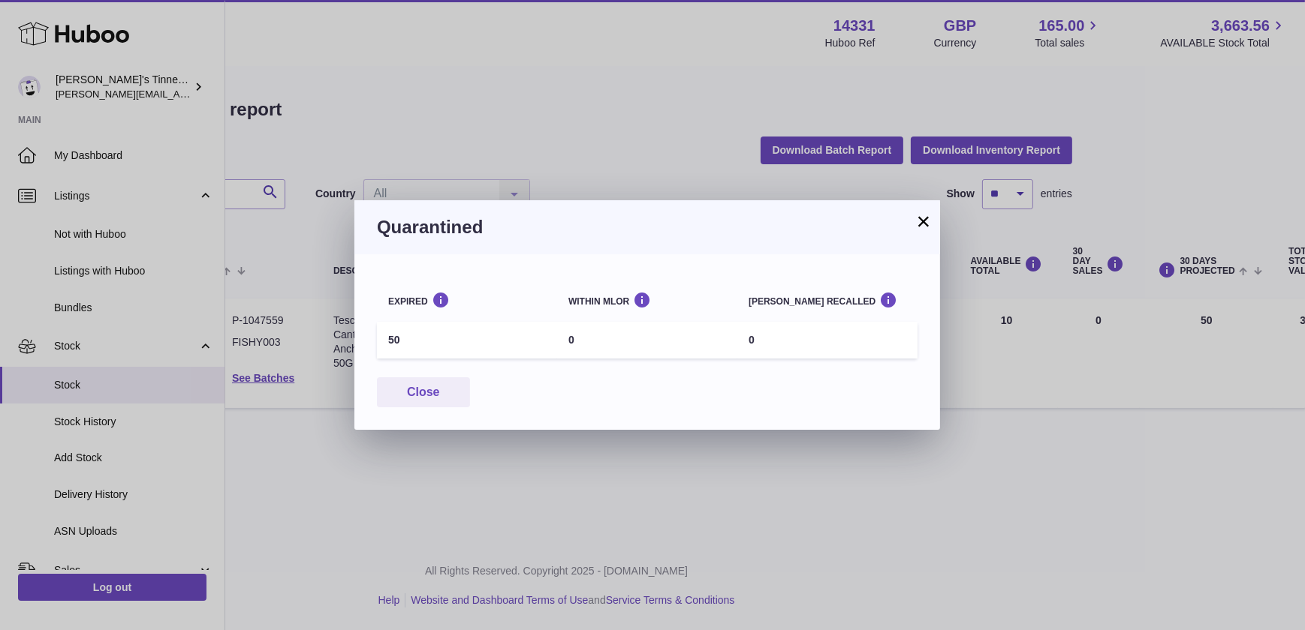
click at [923, 221] on button "×" at bounding box center [923, 221] width 18 height 18
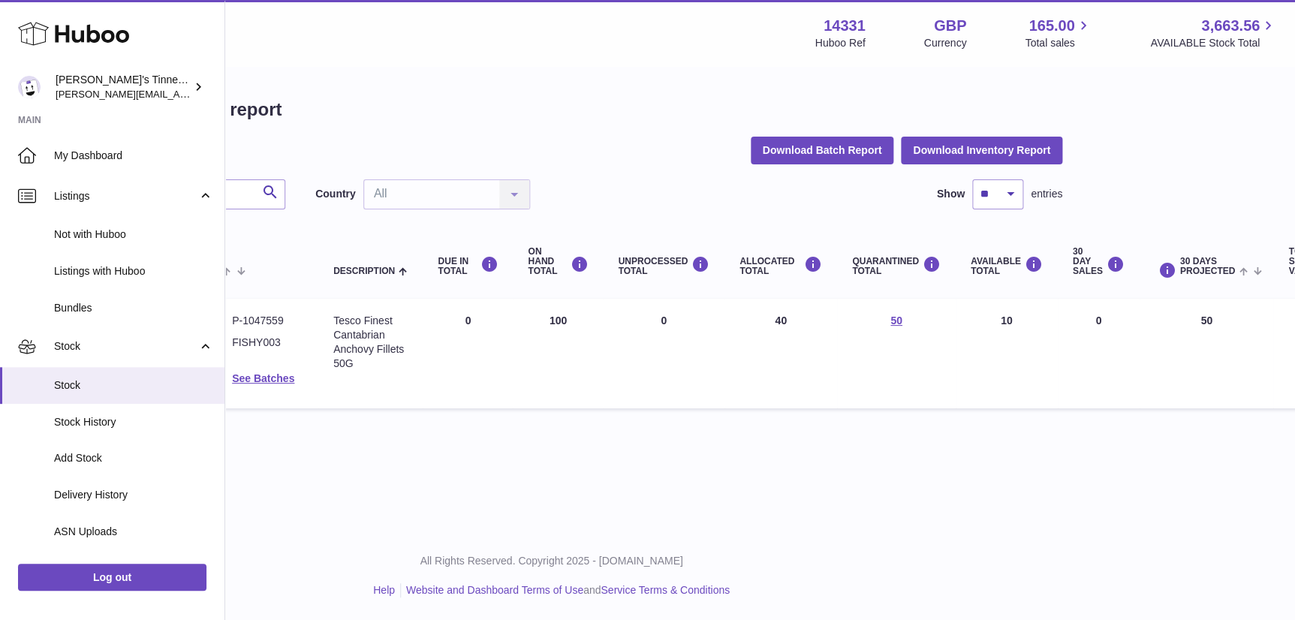
drag, startPoint x: 564, startPoint y: 323, endPoint x: 537, endPoint y: 322, distance: 27.8
click at [537, 322] on td "ON HAND Total 100" at bounding box center [558, 354] width 90 height 110
drag, startPoint x: 537, startPoint y: 322, endPoint x: 660, endPoint y: 357, distance: 127.8
click at [660, 357] on td "UNPROCESSED Total 0" at bounding box center [664, 354] width 122 height 110
drag, startPoint x: 1005, startPoint y: 321, endPoint x: 994, endPoint y: 323, distance: 11.4
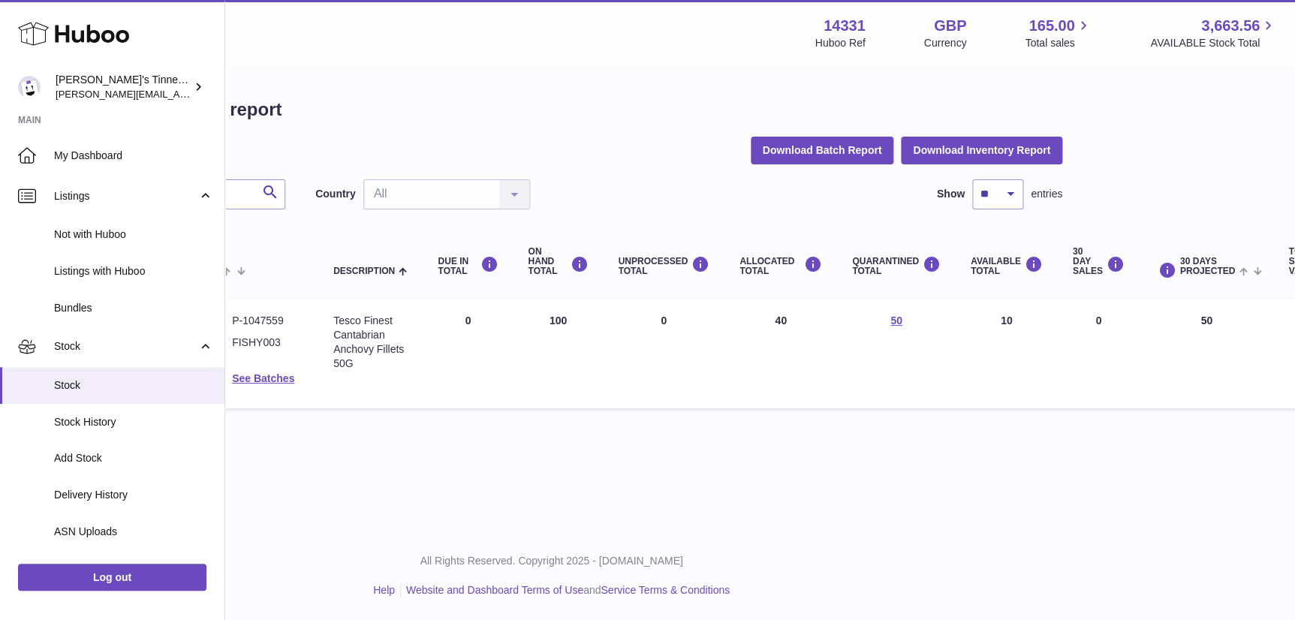
click at [994, 323] on td "AVAILABLE Total 10" at bounding box center [1007, 354] width 102 height 110
drag, startPoint x: 994, startPoint y: 323, endPoint x: 973, endPoint y: 354, distance: 37.3
click at [974, 354] on td "AVAILABLE Total 10" at bounding box center [1007, 354] width 102 height 110
drag, startPoint x: 648, startPoint y: 321, endPoint x: 803, endPoint y: 321, distance: 155.4
click at [803, 321] on tr "Huboo P no P-1047559 Current identifier FISHY003 Batches See Batches Descriptio…" at bounding box center [732, 354] width 1382 height 110
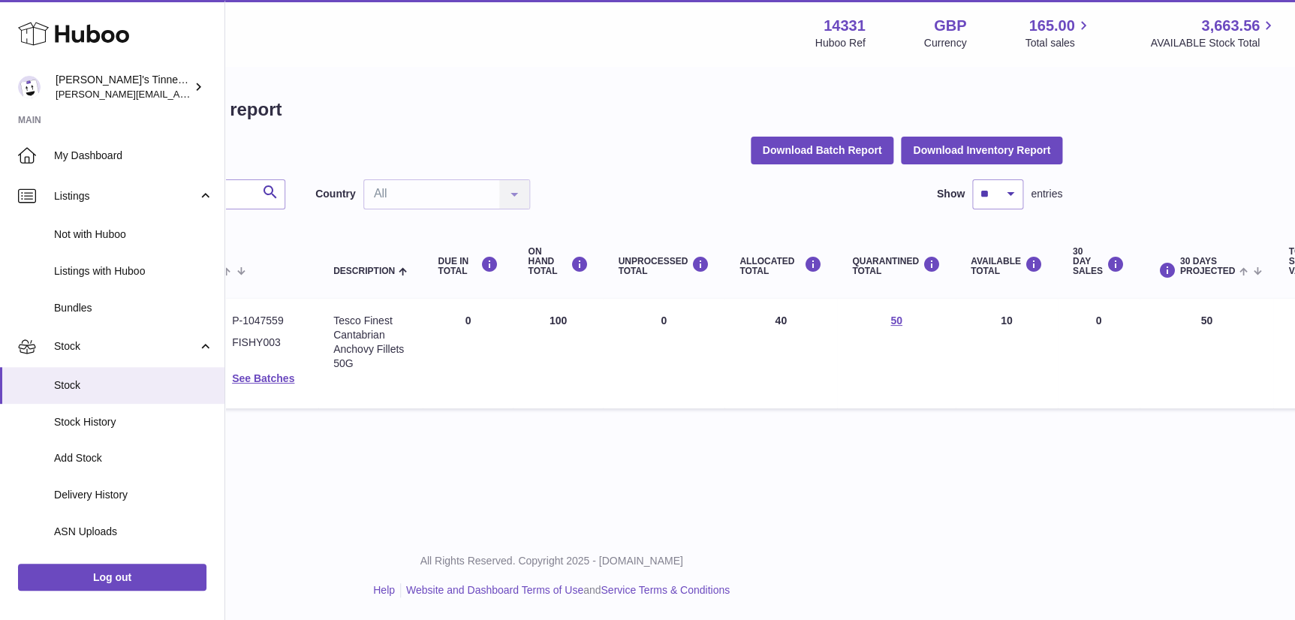
click at [550, 316] on td "ON HAND Total 100" at bounding box center [558, 354] width 90 height 110
drag, startPoint x: 540, startPoint y: 318, endPoint x: 915, endPoint y: 313, distance: 375.3
click at [915, 313] on tr "Huboo P no P-1047559 Current identifier FISHY003 Batches See Batches Descriptio…" at bounding box center [732, 354] width 1382 height 110
drag, startPoint x: 915, startPoint y: 313, endPoint x: 1002, endPoint y: 317, distance: 87.1
click at [1002, 318] on td "AVAILABLE Total 10" at bounding box center [1007, 354] width 102 height 110
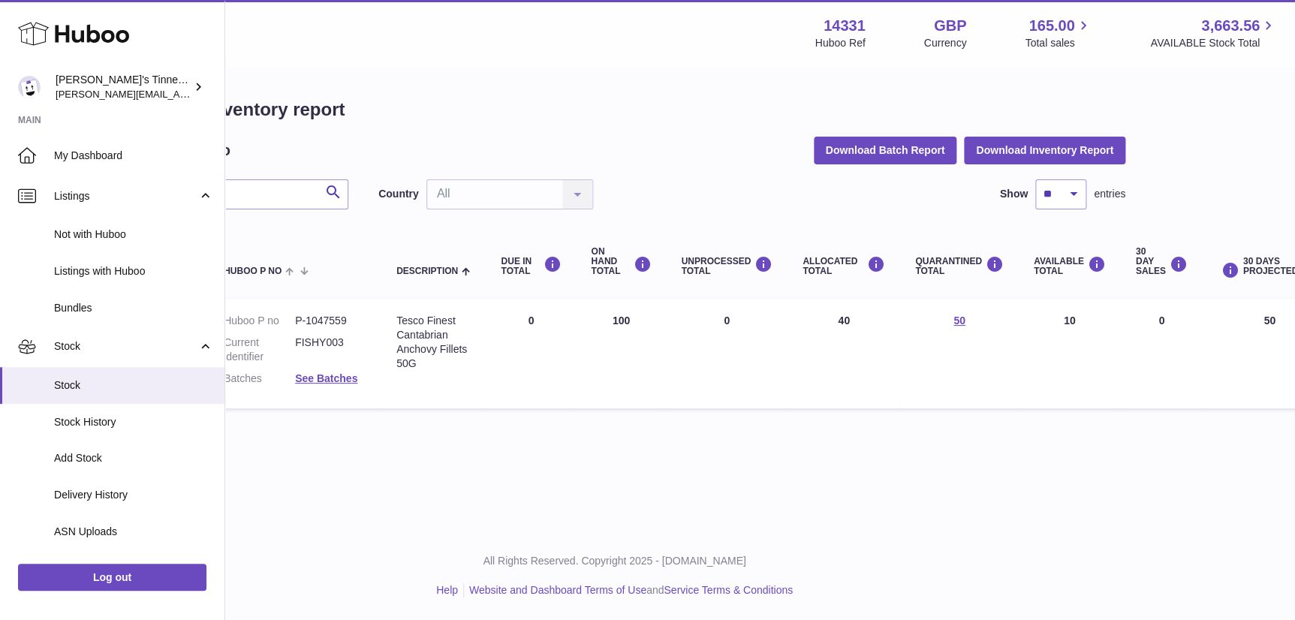
scroll to position [0, 145]
drag, startPoint x: 531, startPoint y: 263, endPoint x: 509, endPoint y: 265, distance: 21.9
click at [509, 265] on div "DUE IN TOTAL" at bounding box center [531, 266] width 60 height 20
drag, startPoint x: 509, startPoint y: 265, endPoint x: 514, endPoint y: 273, distance: 9.8
click at [511, 272] on div "DUE IN TOTAL" at bounding box center [531, 266] width 60 height 20
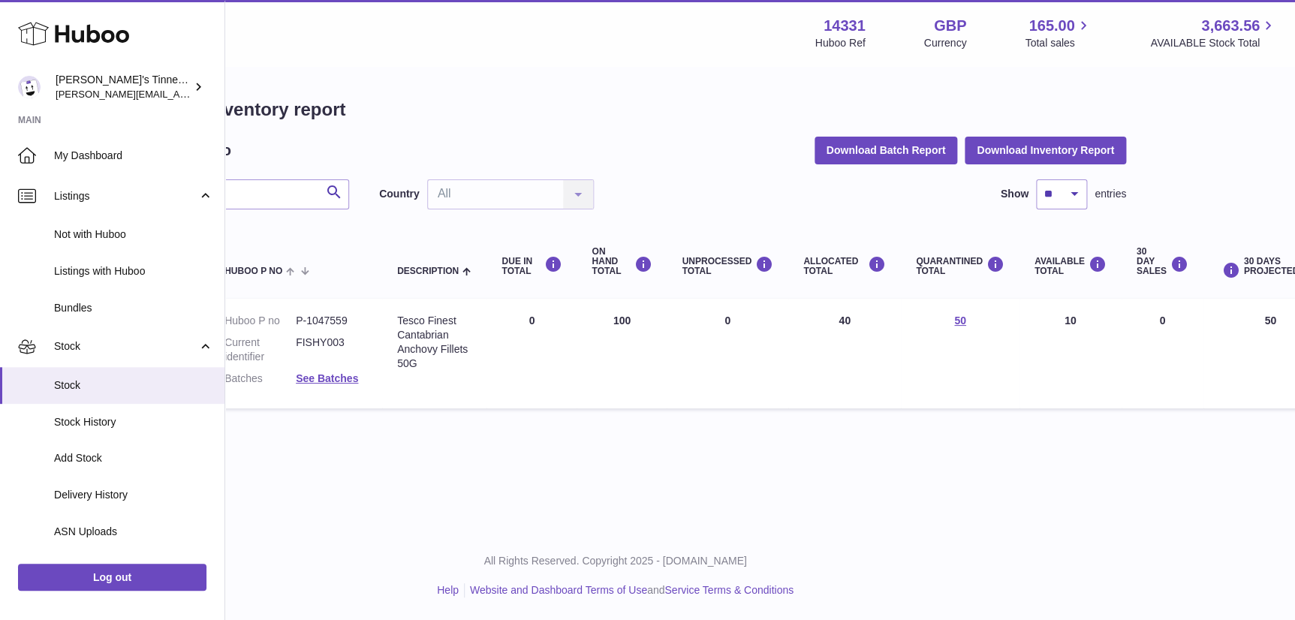
drag, startPoint x: 540, startPoint y: 272, endPoint x: 530, endPoint y: 267, distance: 11.4
click at [530, 267] on div "DUE IN TOTAL" at bounding box center [531, 266] width 60 height 20
drag, startPoint x: 539, startPoint y: 318, endPoint x: 513, endPoint y: 318, distance: 25.5
click at [513, 318] on td "DUE IN Total 0" at bounding box center [531, 354] width 90 height 110
drag, startPoint x: 513, startPoint y: 318, endPoint x: 530, endPoint y: 327, distance: 19.2
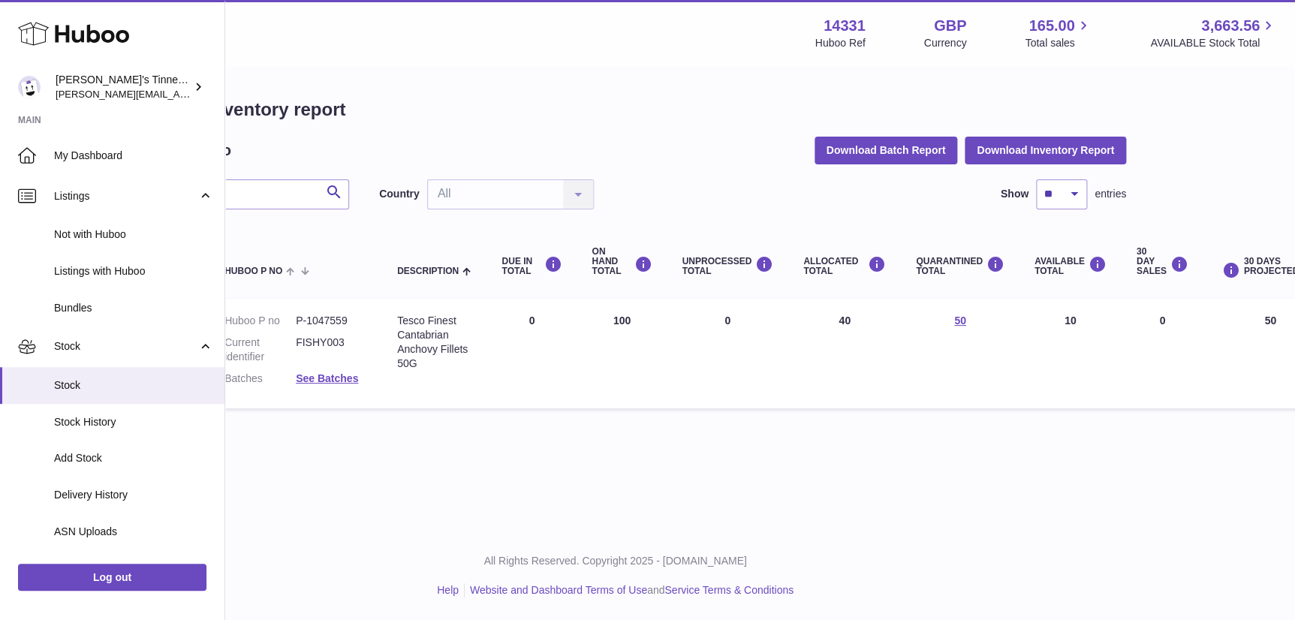
click at [530, 327] on td "DUE IN Total 0" at bounding box center [531, 354] width 90 height 110
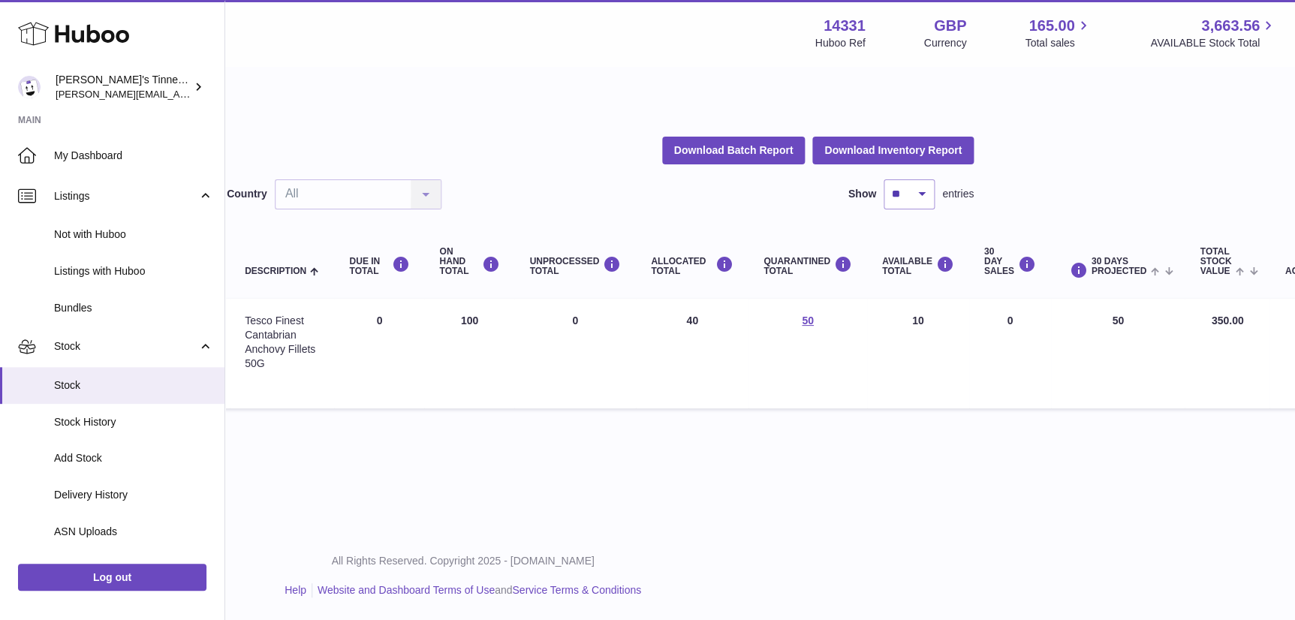
scroll to position [0, 299]
click at [988, 213] on div "My Huboo - Inventory report Stock with Huboo Download Batch Report Download Inv…" at bounding box center [461, 257] width 1070 height 378
drag, startPoint x: 1001, startPoint y: 322, endPoint x: 990, endPoint y: 322, distance: 11.3
click at [990, 322] on td "30 DAY SALES 0" at bounding box center [1008, 354] width 82 height 110
drag, startPoint x: 990, startPoint y: 322, endPoint x: 1004, endPoint y: 324, distance: 13.7
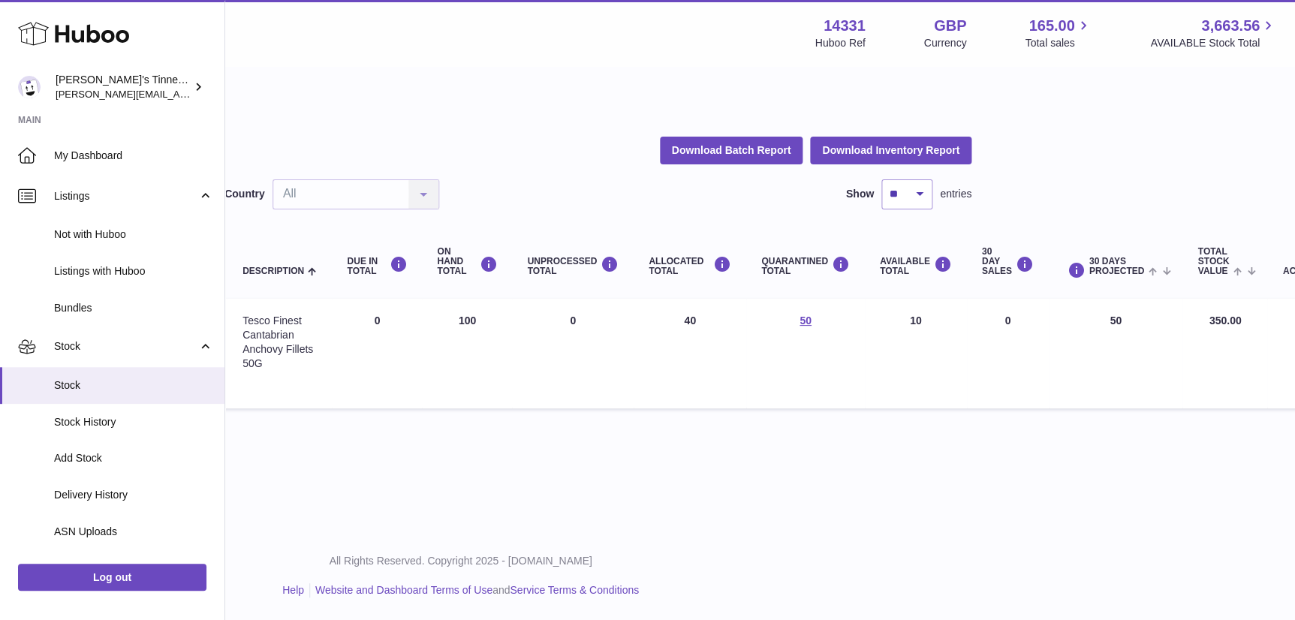
click at [1004, 324] on td "30 DAY SALES 0" at bounding box center [1008, 354] width 82 height 110
drag, startPoint x: 1113, startPoint y: 323, endPoint x: 1093, endPoint y: 323, distance: 20.3
click at [1093, 323] on td "30 DAYS PROJECTED 50" at bounding box center [1116, 354] width 134 height 110
click at [1093, 339] on td "30 DAYS PROJECTED 50" at bounding box center [1116, 354] width 134 height 110
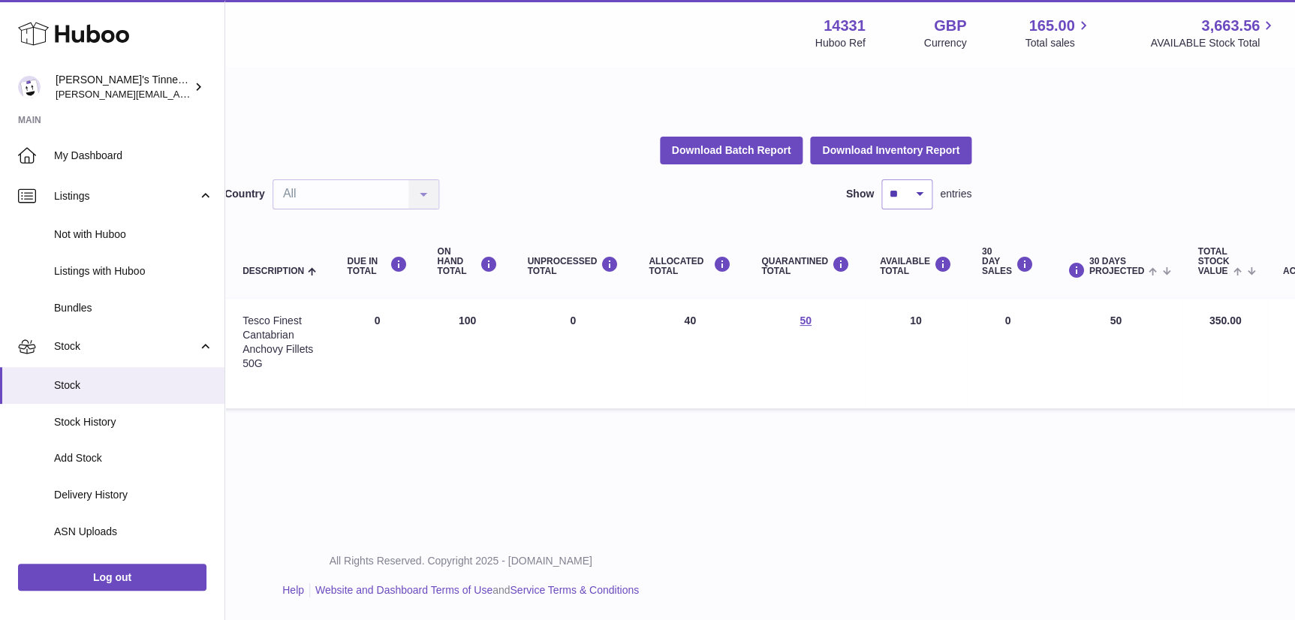
drag, startPoint x: 1097, startPoint y: 324, endPoint x: 1113, endPoint y: 327, distance: 16.7
click at [1113, 327] on td "30 DAYS PROJECTED 50" at bounding box center [1116, 354] width 134 height 110
drag, startPoint x: 1113, startPoint y: 327, endPoint x: 1106, endPoint y: 339, distance: 14.8
click at [1106, 339] on td "30 DAYS PROJECTED 50" at bounding box center [1116, 354] width 134 height 110
click at [995, 449] on html ".st0{fill:#141414;}" at bounding box center [348, 310] width 1295 height 620
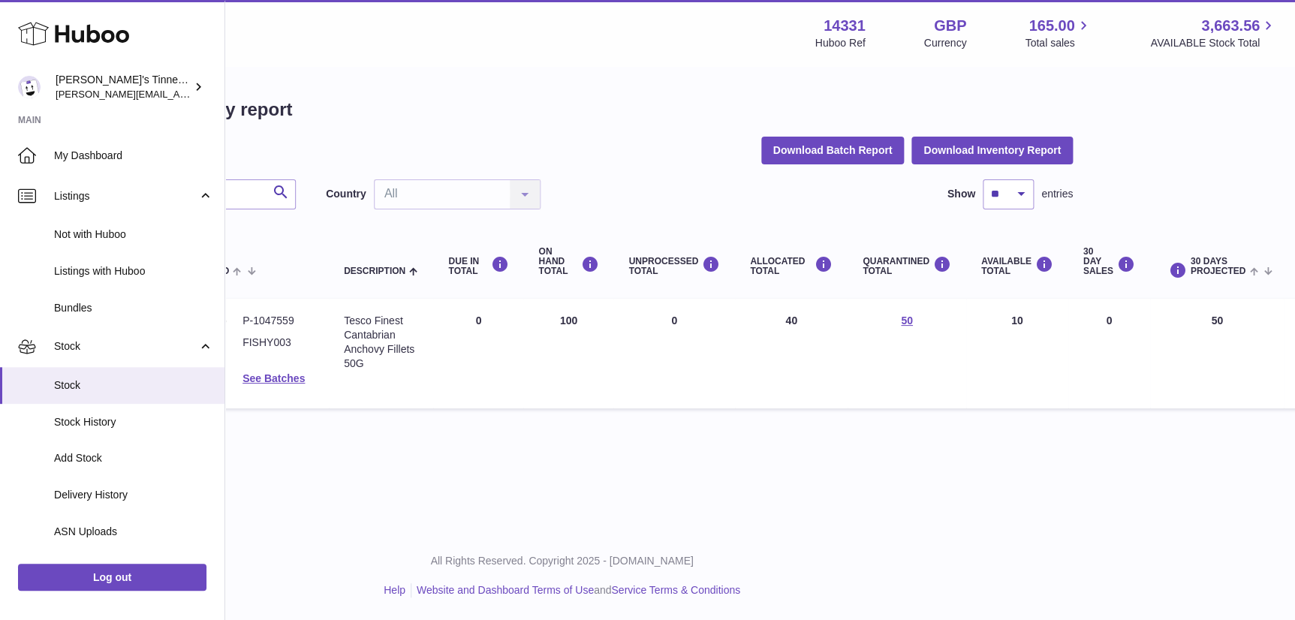
scroll to position [0, 199]
click at [829, 380] on td "ALLOCATED Total 40" at bounding box center [790, 354] width 113 height 110
drag, startPoint x: 1013, startPoint y: 321, endPoint x: 991, endPoint y: 324, distance: 22.8
click at [991, 324] on td "AVAILABLE Total 10" at bounding box center [1016, 354] width 102 height 110
drag, startPoint x: 991, startPoint y: 324, endPoint x: 1008, endPoint y: 339, distance: 22.9
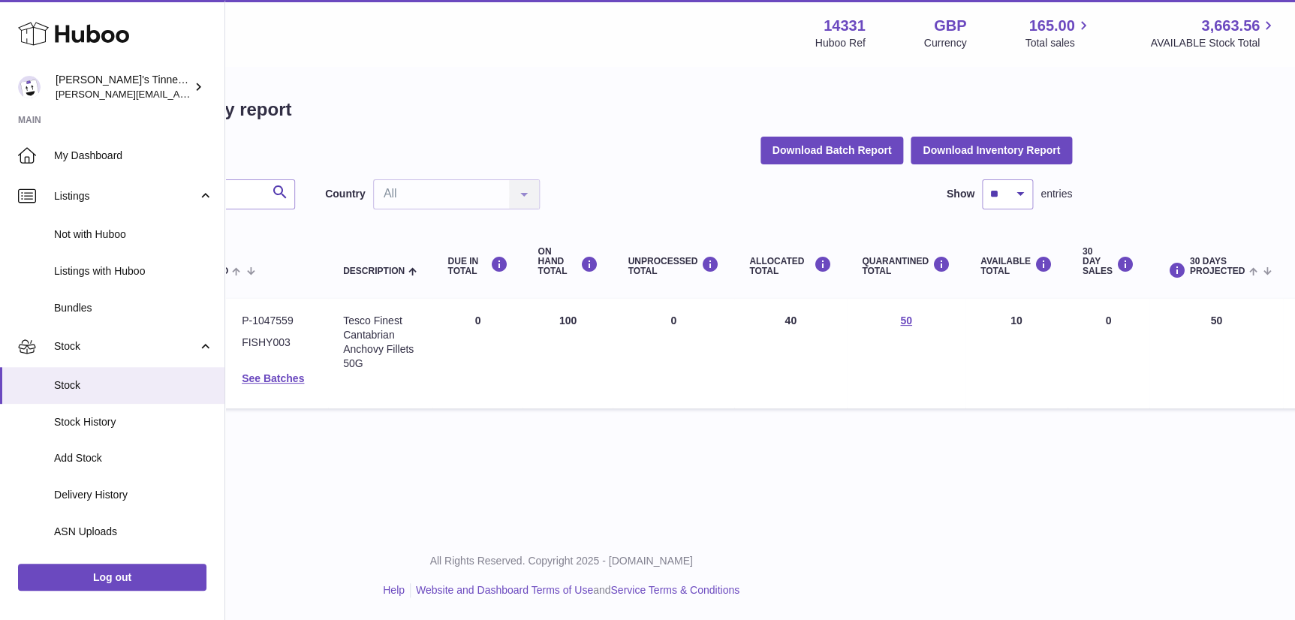
click at [1008, 339] on td "AVAILABLE Total 10" at bounding box center [1016, 354] width 102 height 110
click at [751, 492] on div "Menu Huboo 14331 Huboo Ref GBP Currency 165.00 Total sales 3,663.56 AVAILABLE S…" at bounding box center [561, 265] width 1070 height 531
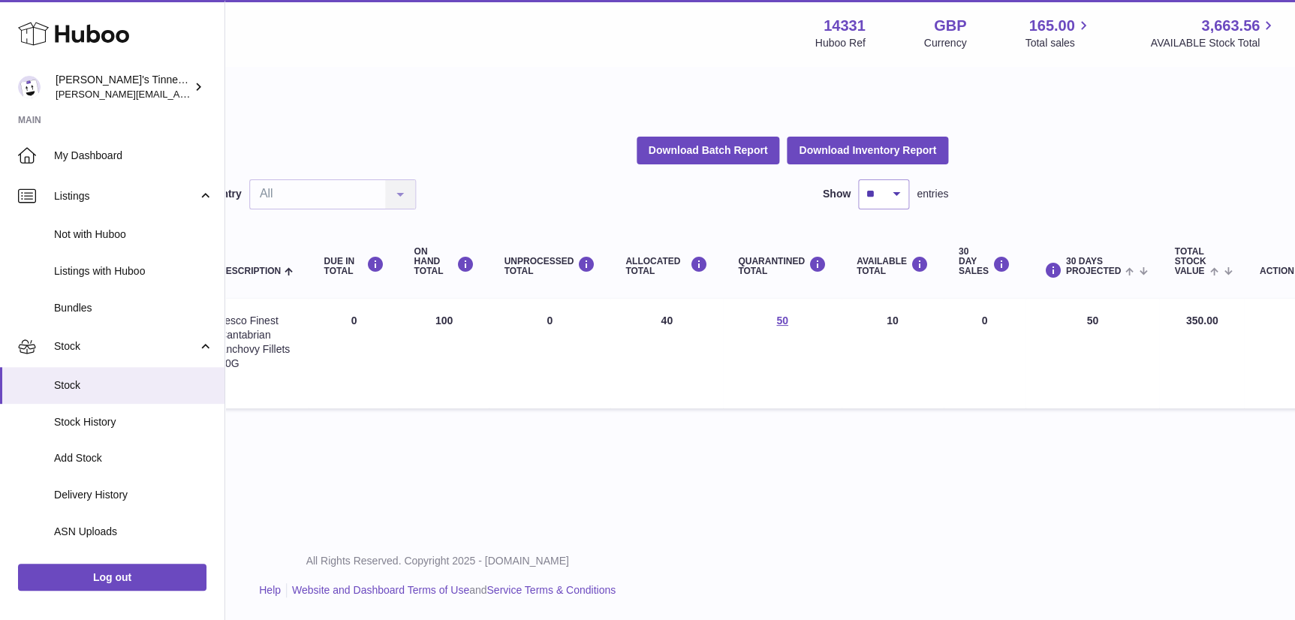
scroll to position [0, 0]
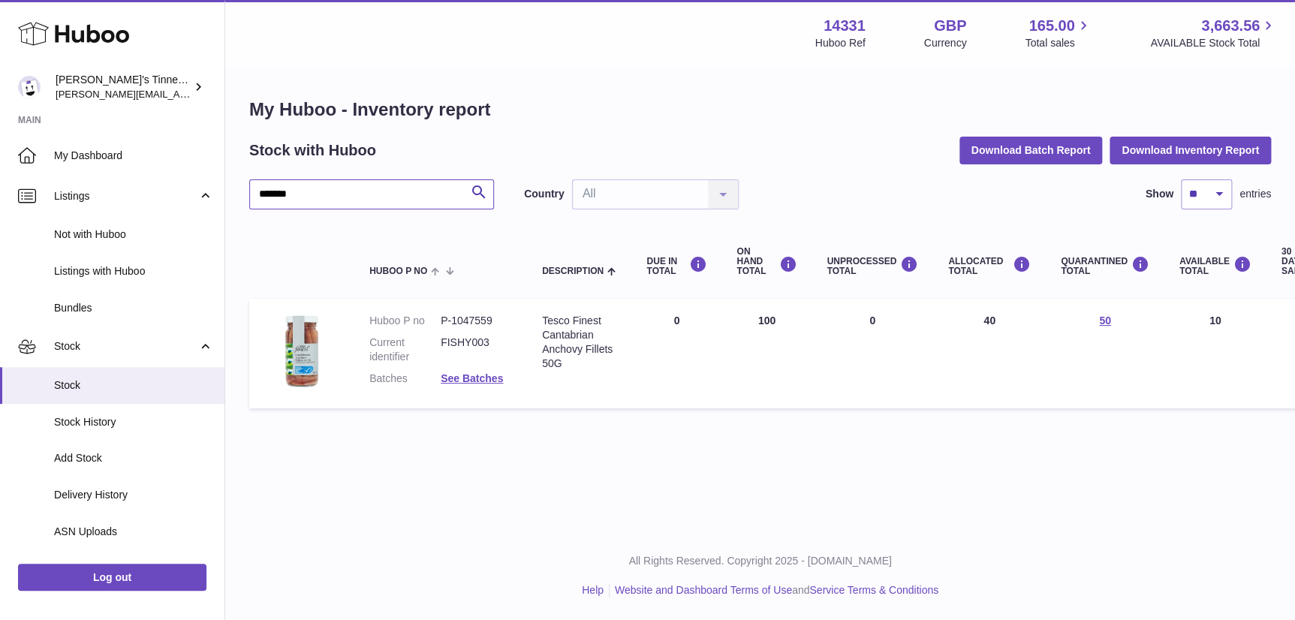
click at [287, 197] on input "*******" at bounding box center [371, 194] width 245 height 30
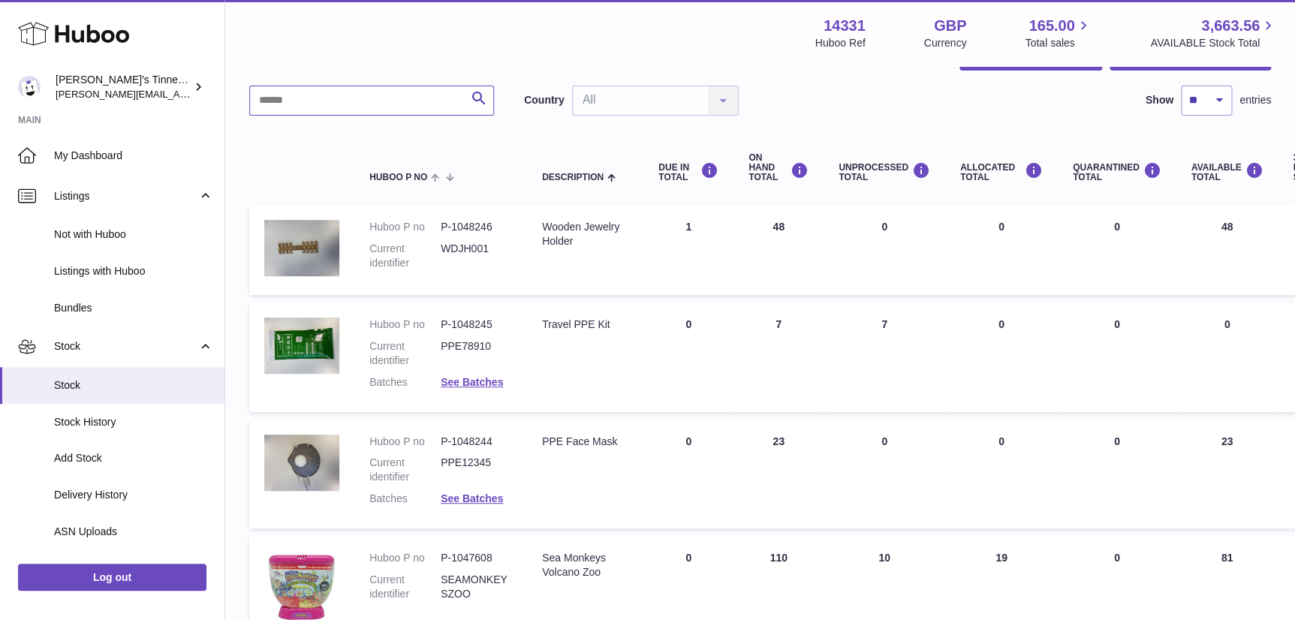
scroll to position [95, 0]
click at [470, 320] on dd "P-1048245" at bounding box center [476, 324] width 71 height 14
copy dd "1048245"
click at [417, 99] on input "text" at bounding box center [371, 100] width 245 height 30
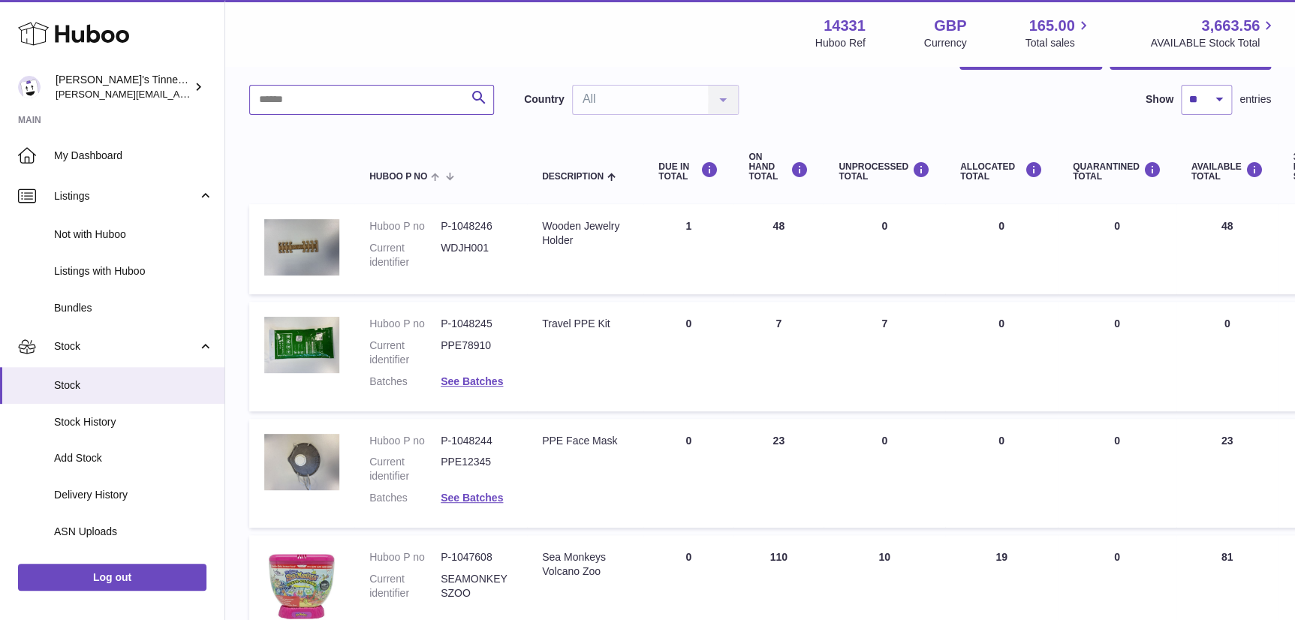
paste input "*******"
type input "*******"
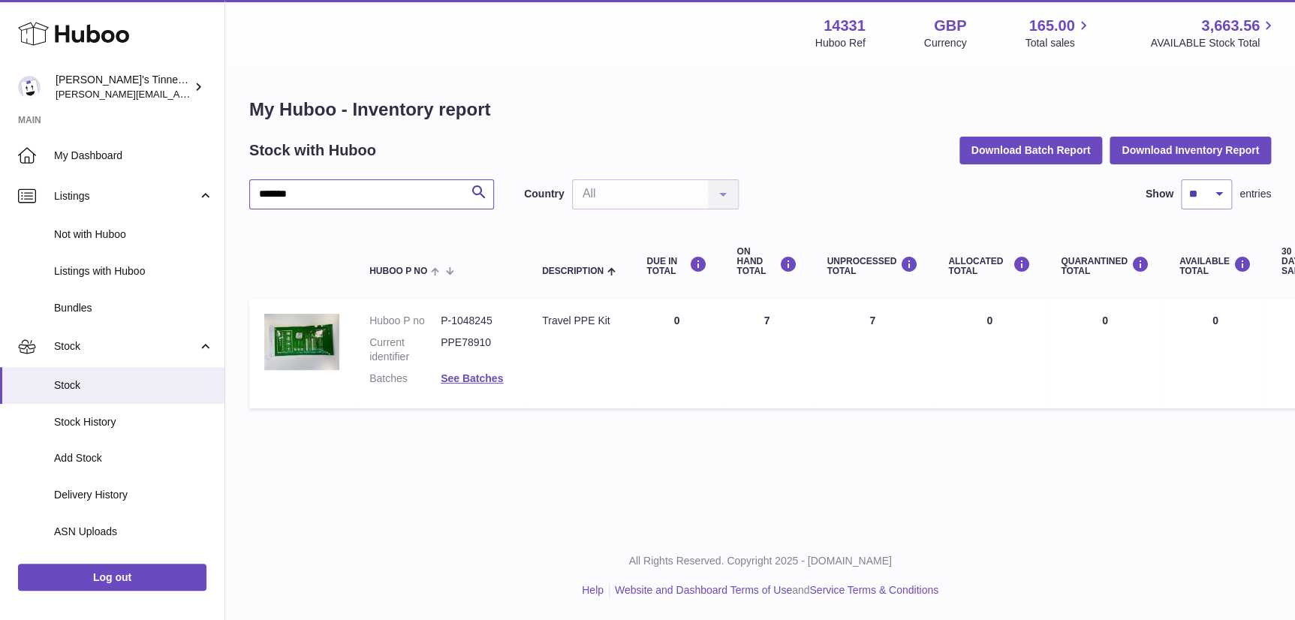
scroll to position [10, 0]
drag, startPoint x: 872, startPoint y: 306, endPoint x: 856, endPoint y: 308, distance: 16.7
click at [856, 308] on td "UNPROCESSED Total 7" at bounding box center [872, 354] width 122 height 110
drag, startPoint x: 856, startPoint y: 308, endPoint x: 757, endPoint y: 312, distance: 99.1
click at [757, 312] on td "ON HAND Total 7" at bounding box center [766, 354] width 90 height 110
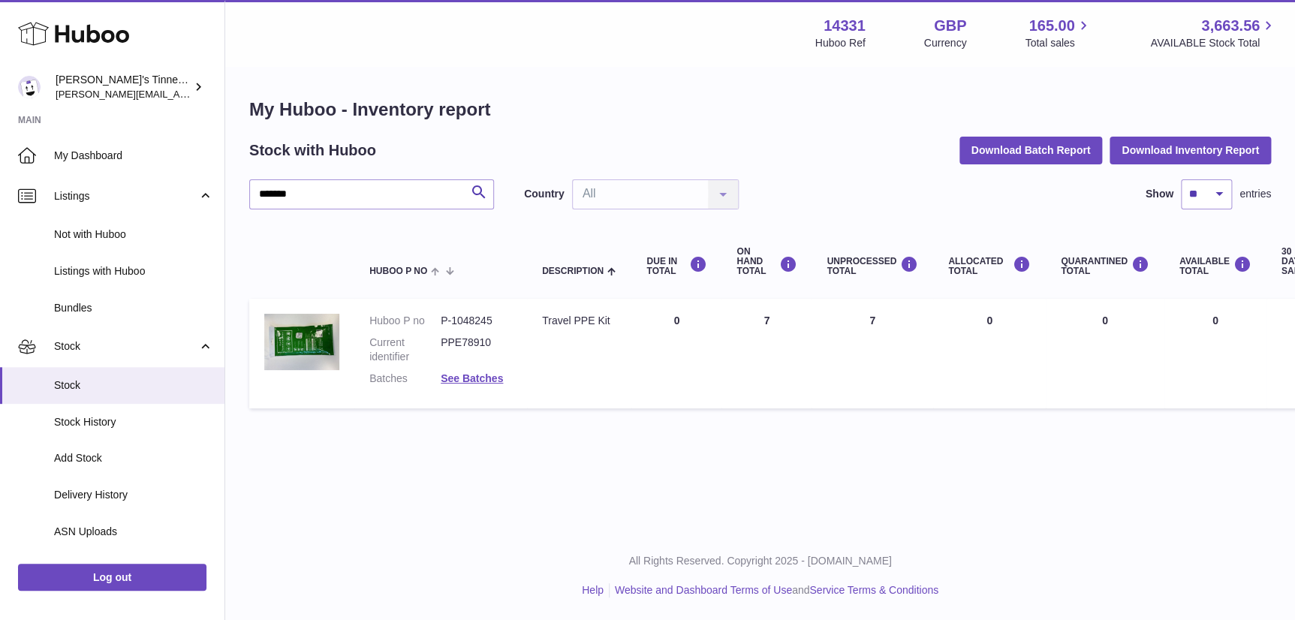
drag, startPoint x: 757, startPoint y: 312, endPoint x: 868, endPoint y: 311, distance: 111.1
click at [868, 311] on td "UNPROCESSED Total 7" at bounding box center [872, 354] width 122 height 110
drag, startPoint x: 868, startPoint y: 311, endPoint x: 862, endPoint y: 362, distance: 51.3
click at [862, 362] on td "UNPROCESSED Total 7" at bounding box center [872, 354] width 122 height 110
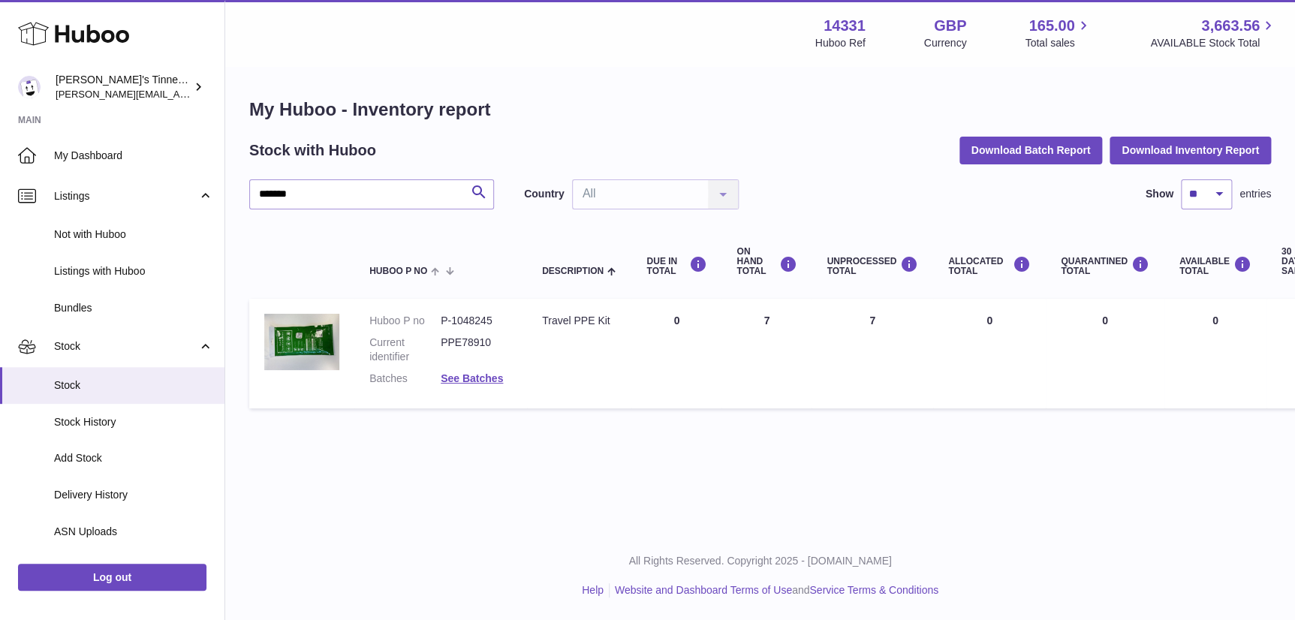
drag, startPoint x: 1209, startPoint y: 308, endPoint x: 1194, endPoint y: 312, distance: 15.7
click at [1194, 312] on td "AVAILABLE Total 0" at bounding box center [1215, 354] width 102 height 110
click at [92, 495] on span "Delivery History" at bounding box center [133, 495] width 159 height 14
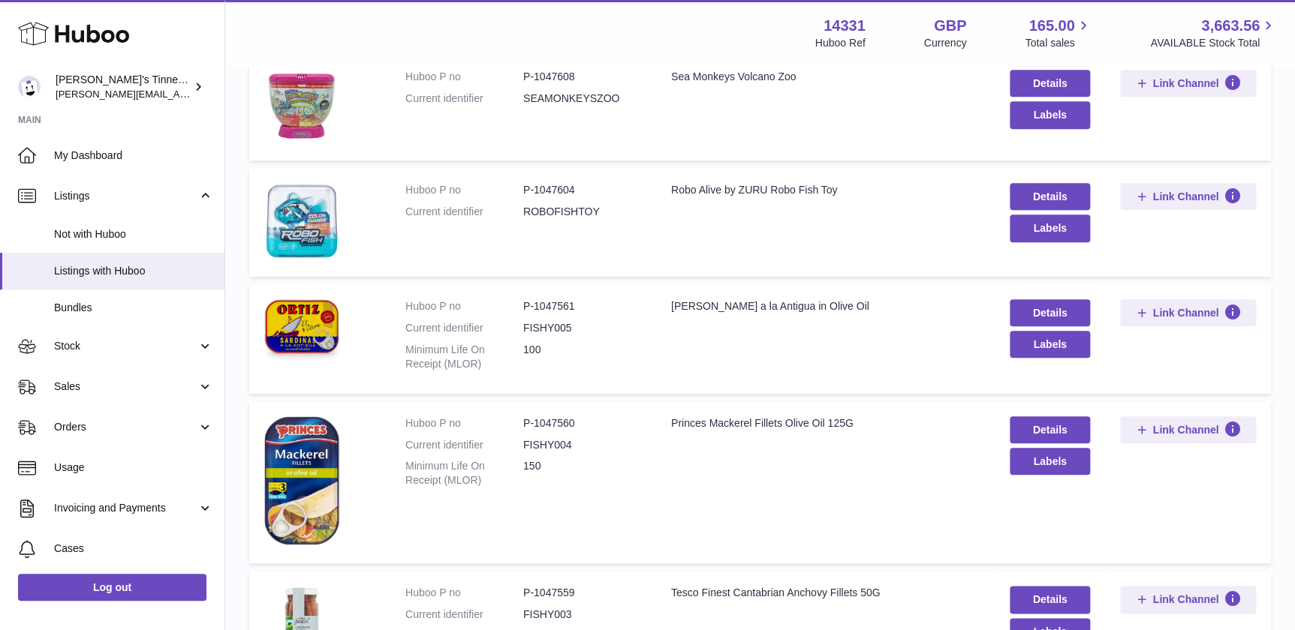
scroll to position [543, 0]
click at [1052, 428] on link "Details" at bounding box center [1050, 429] width 80 height 27
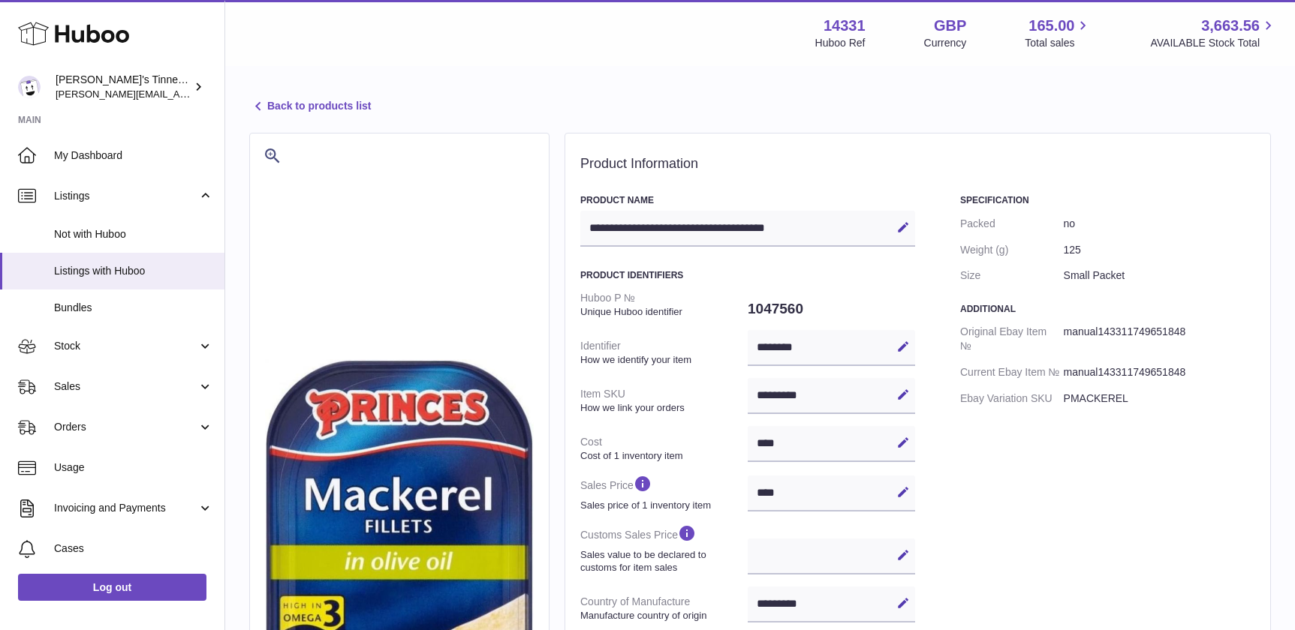
select select "***"
select select "****"
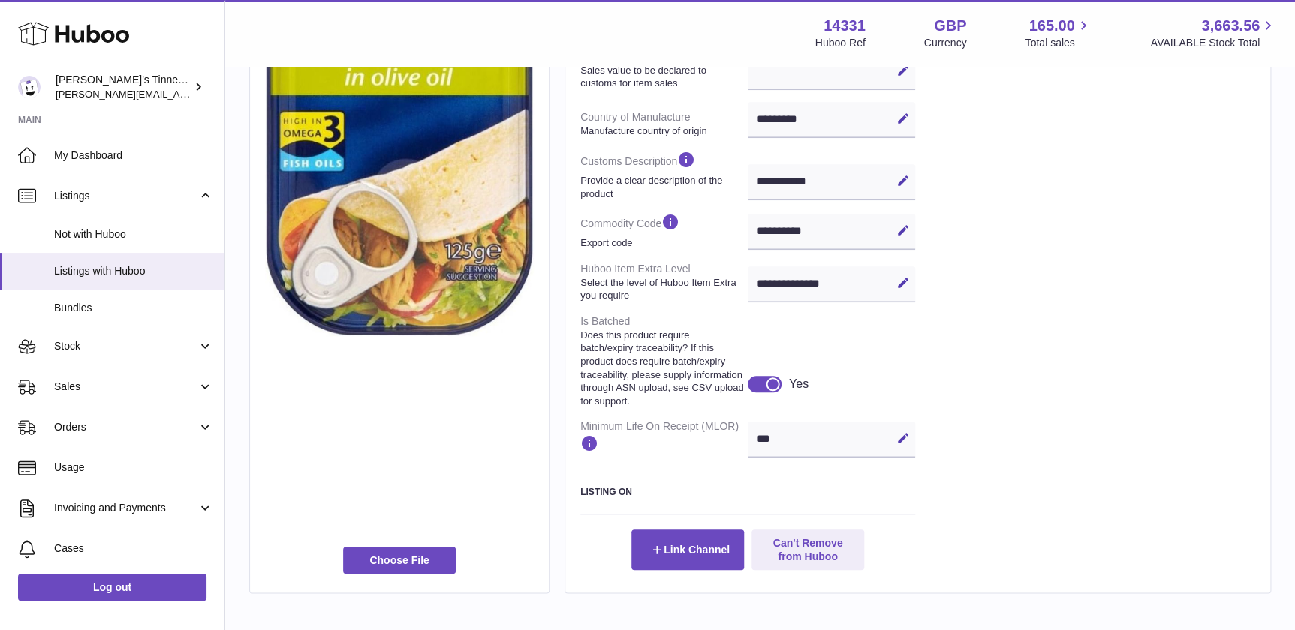
scroll to position [489, 0]
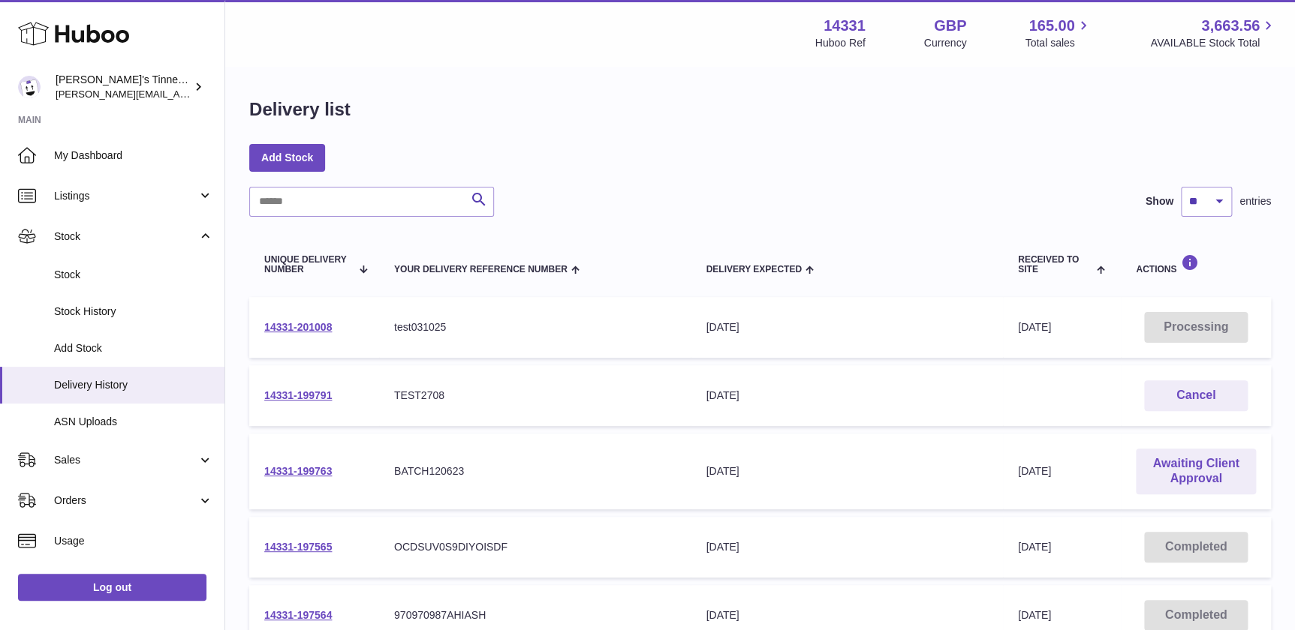
scroll to position [68, 0]
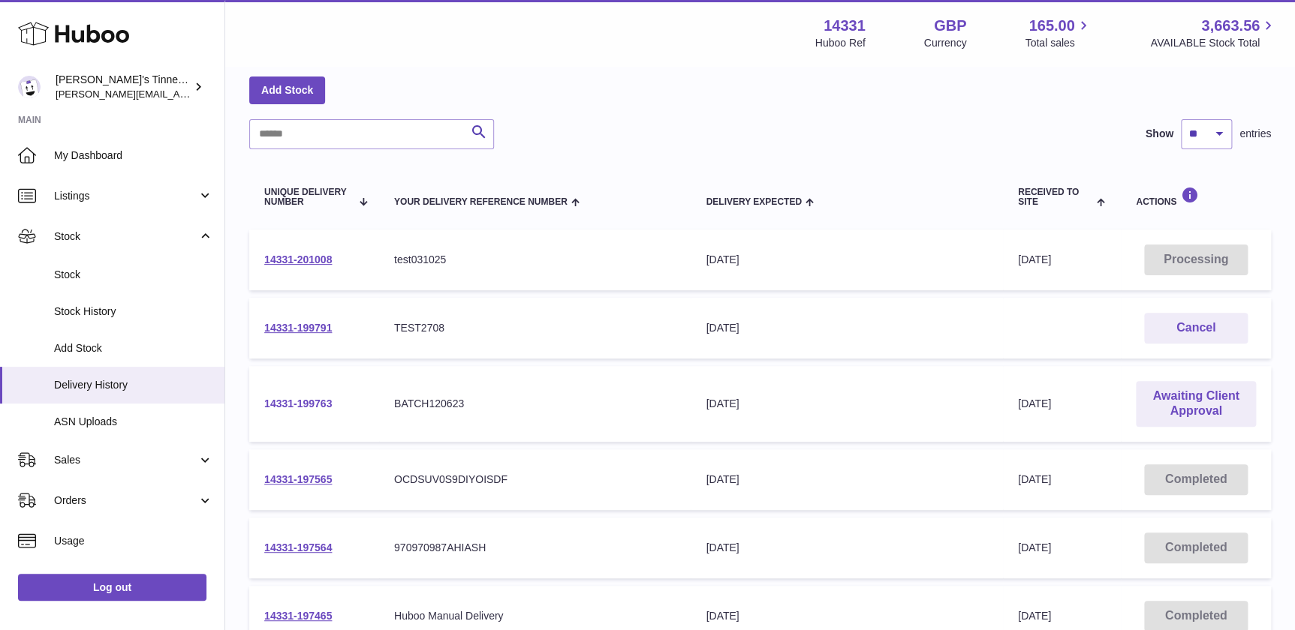
click at [300, 405] on link "14331-199763" at bounding box center [298, 404] width 68 height 12
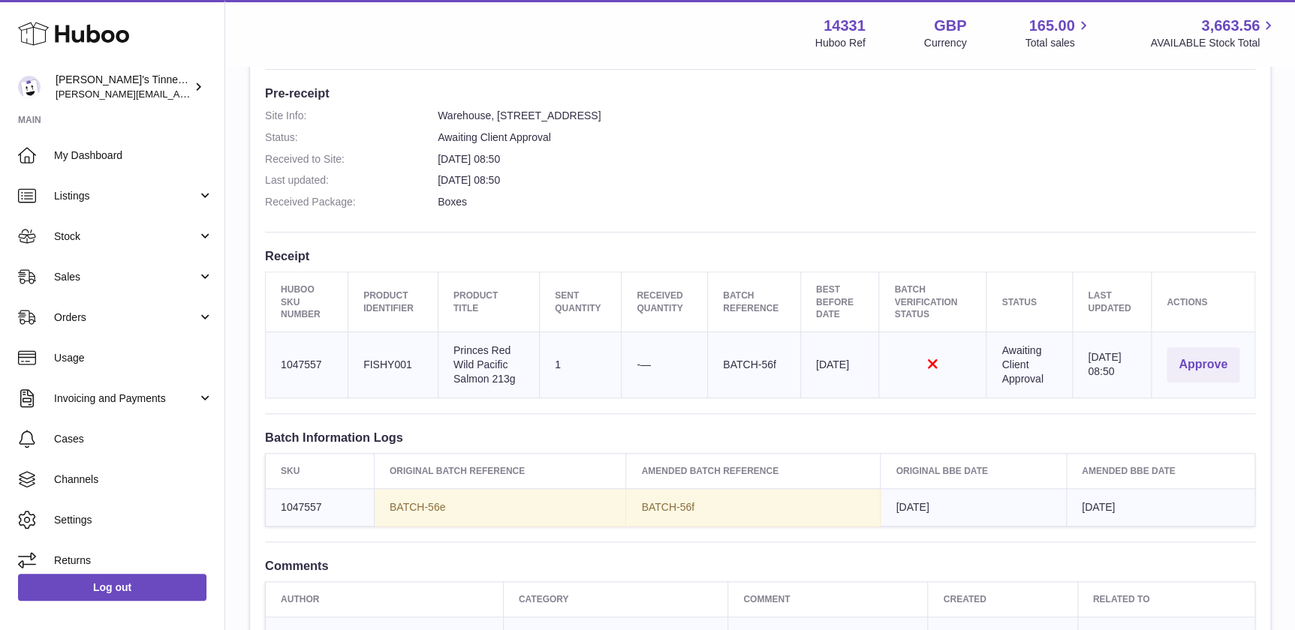
scroll to position [409, 0]
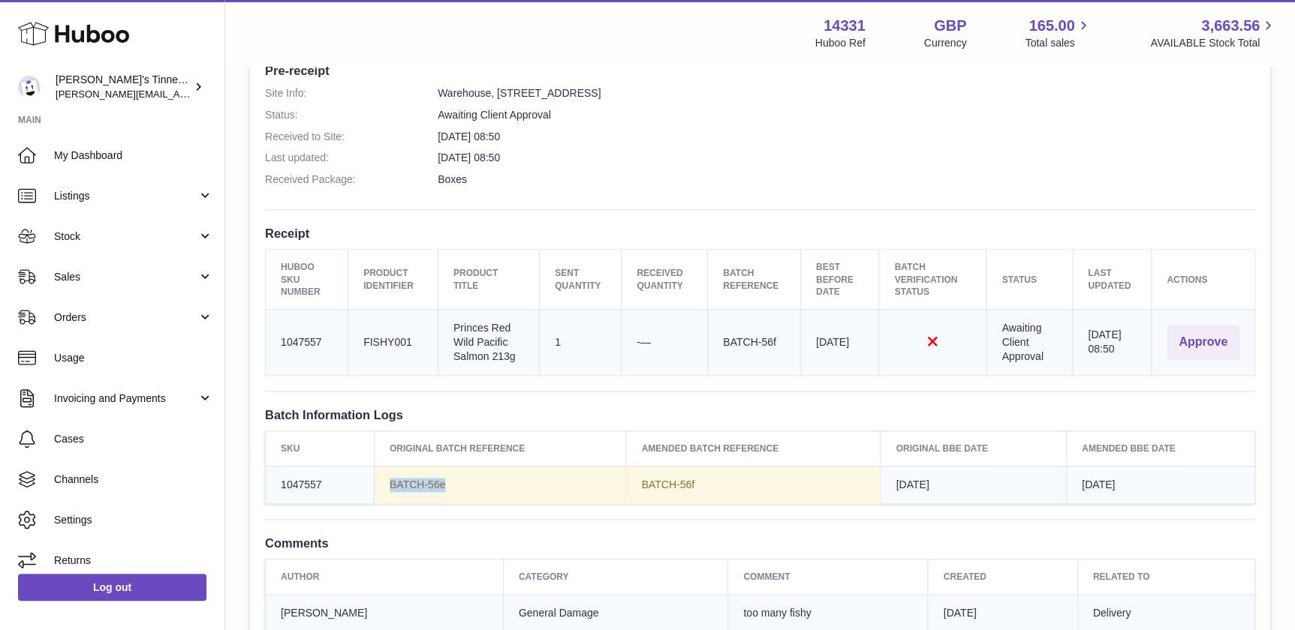
drag, startPoint x: 459, startPoint y: 486, endPoint x: 395, endPoint y: 488, distance: 63.8
click at [395, 488] on td "BATCH-56e" at bounding box center [500, 485] width 252 height 38
drag, startPoint x: 395, startPoint y: 488, endPoint x: 443, endPoint y: 488, distance: 48.0
click at [443, 488] on span "BATCH-56e" at bounding box center [418, 485] width 56 height 12
click at [690, 485] on span "BATCH-56f" at bounding box center [667, 485] width 53 height 12
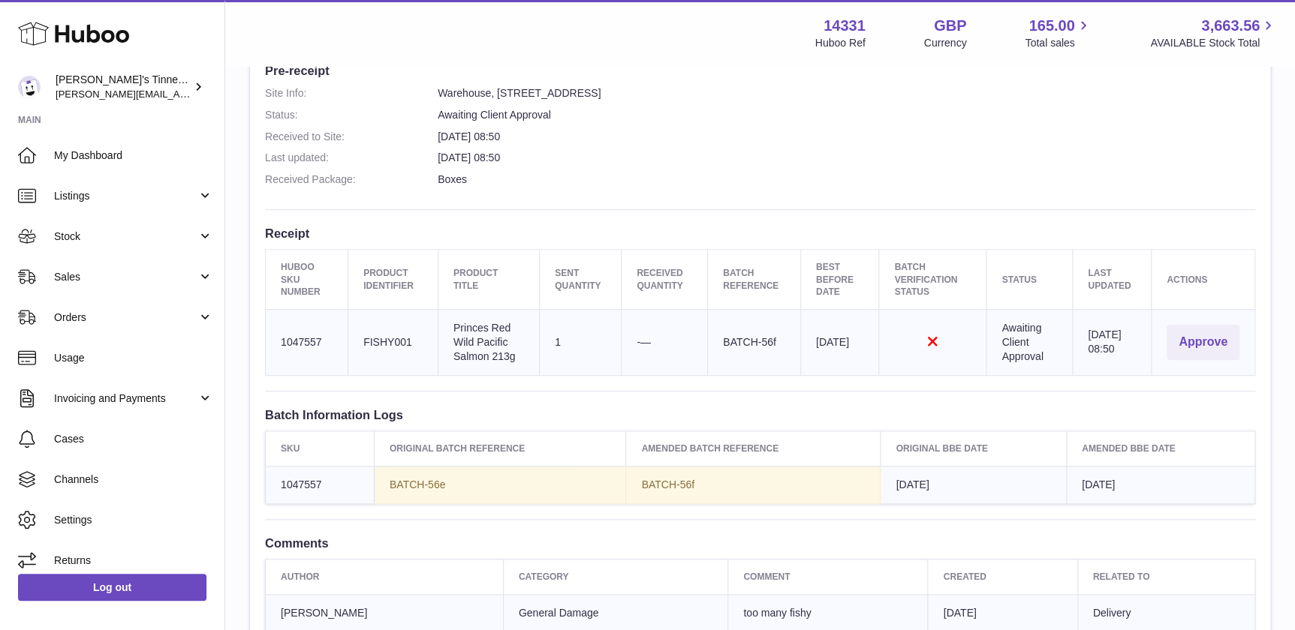
click at [703, 487] on td "BATCH-56f" at bounding box center [753, 485] width 254 height 38
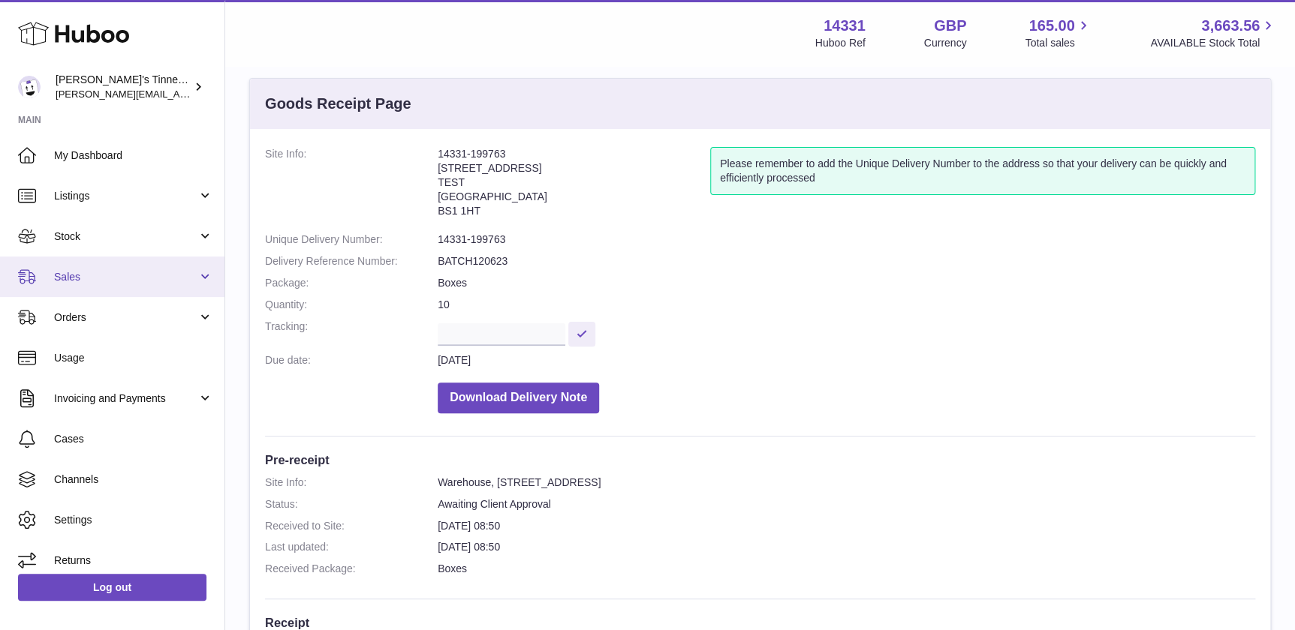
scroll to position [0, 0]
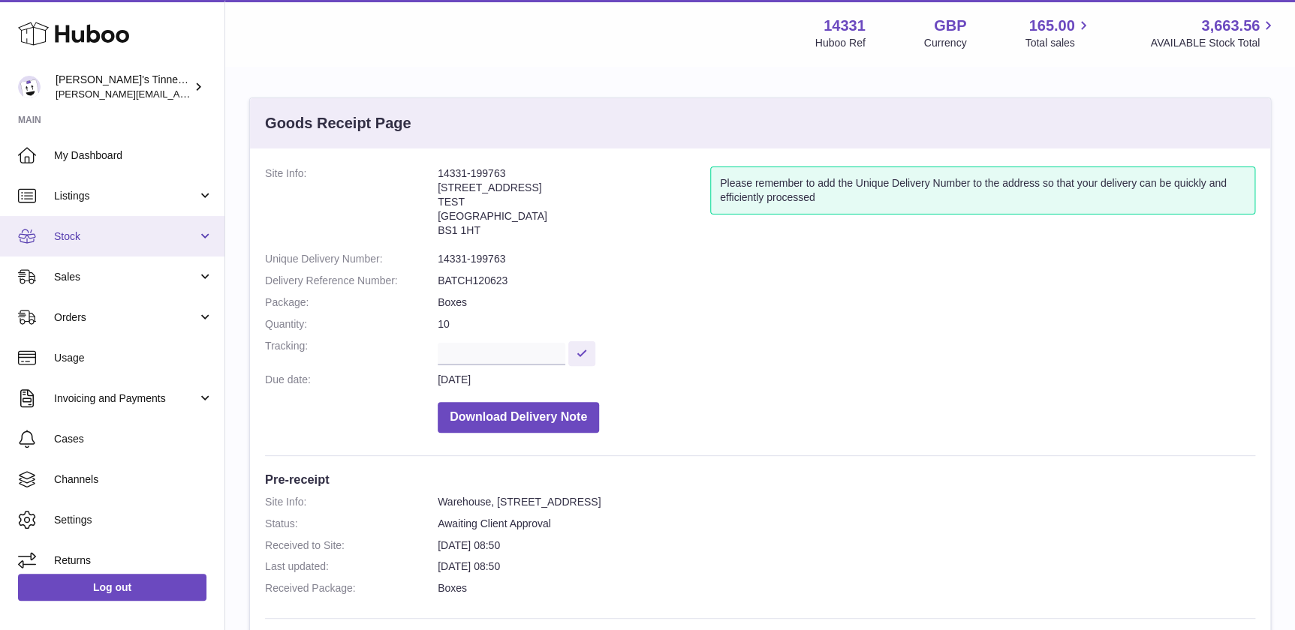
click at [135, 233] on span "Stock" at bounding box center [125, 237] width 143 height 14
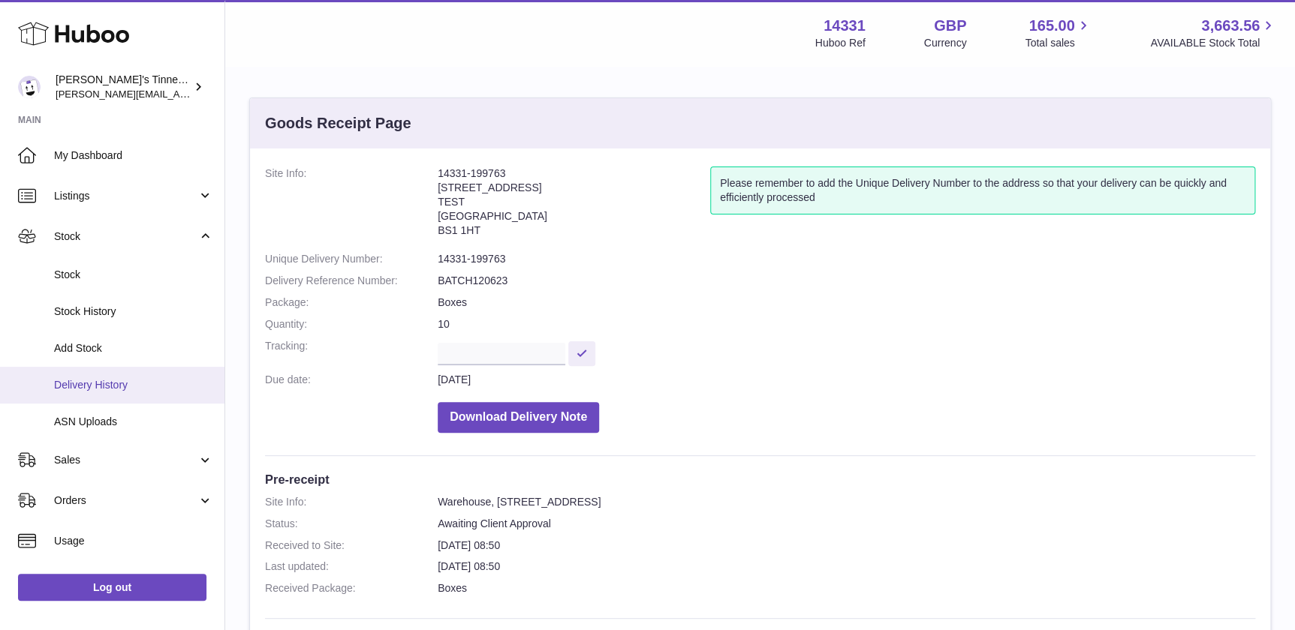
click at [179, 372] on link "Delivery History" at bounding box center [112, 385] width 224 height 37
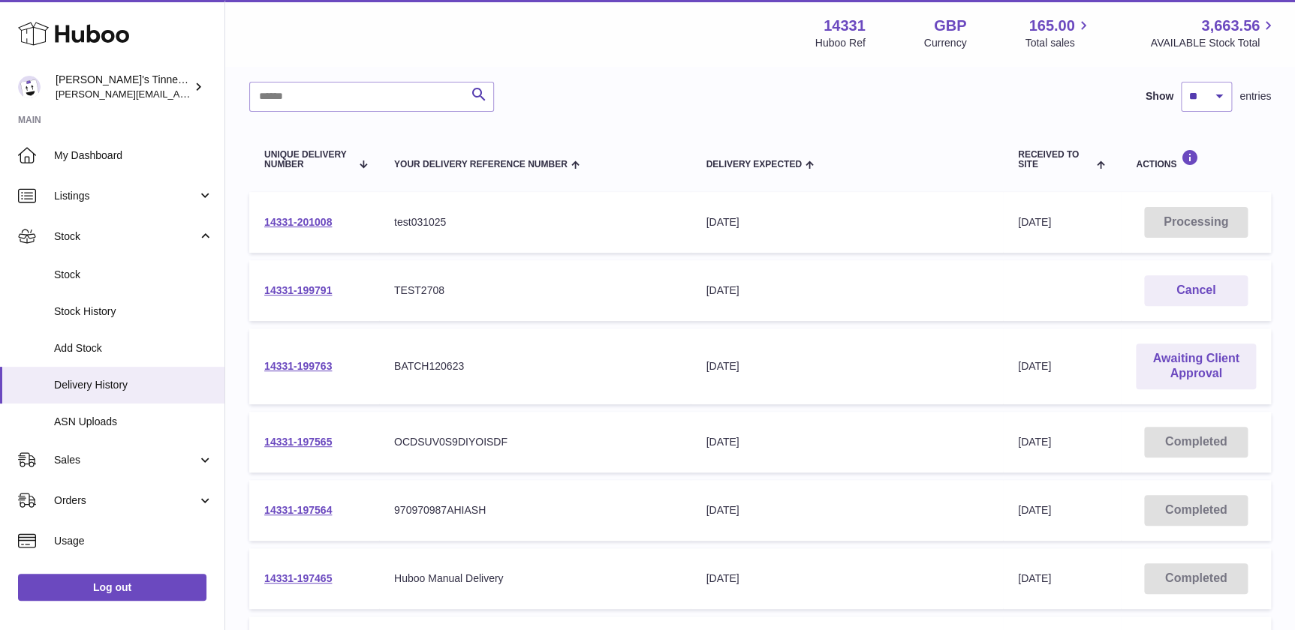
scroll to position [136, 0]
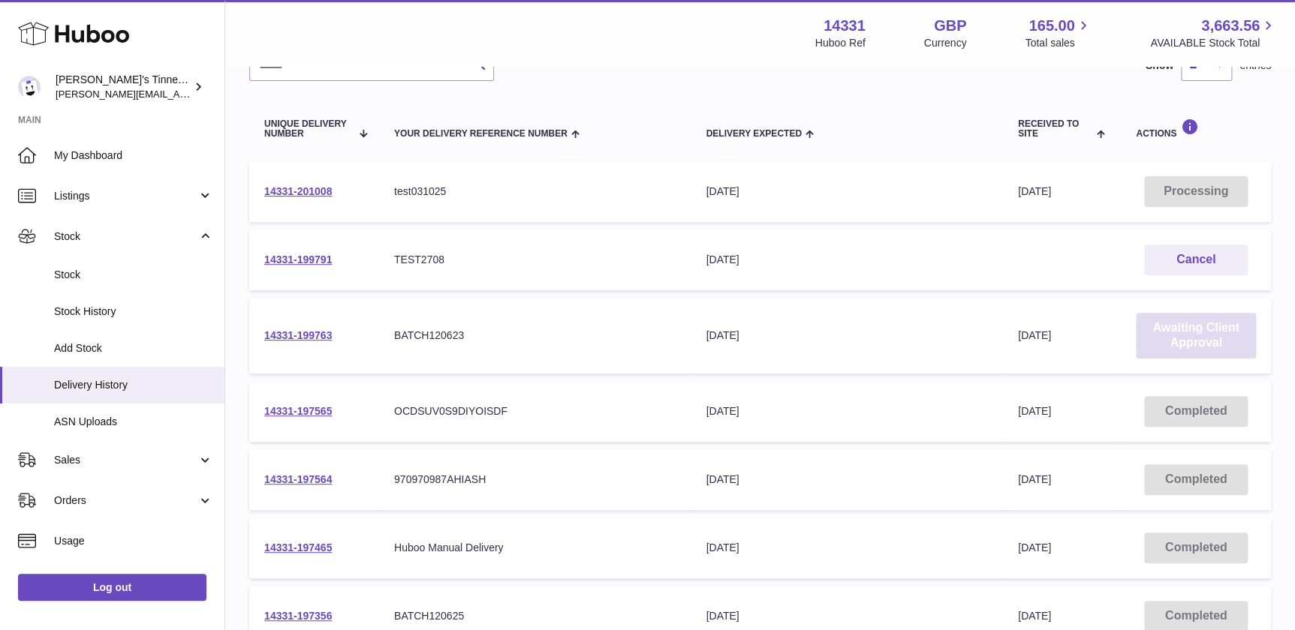
click at [1202, 345] on link "Awaiting Client Approval" at bounding box center [1196, 336] width 120 height 47
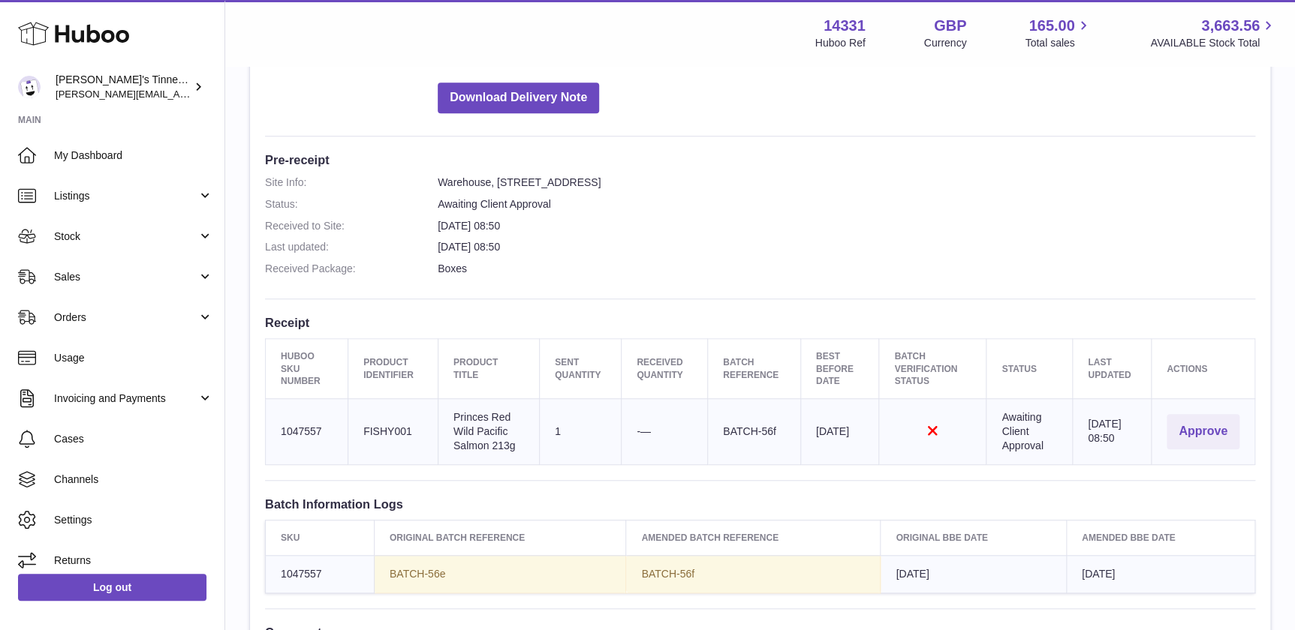
scroll to position [341, 0]
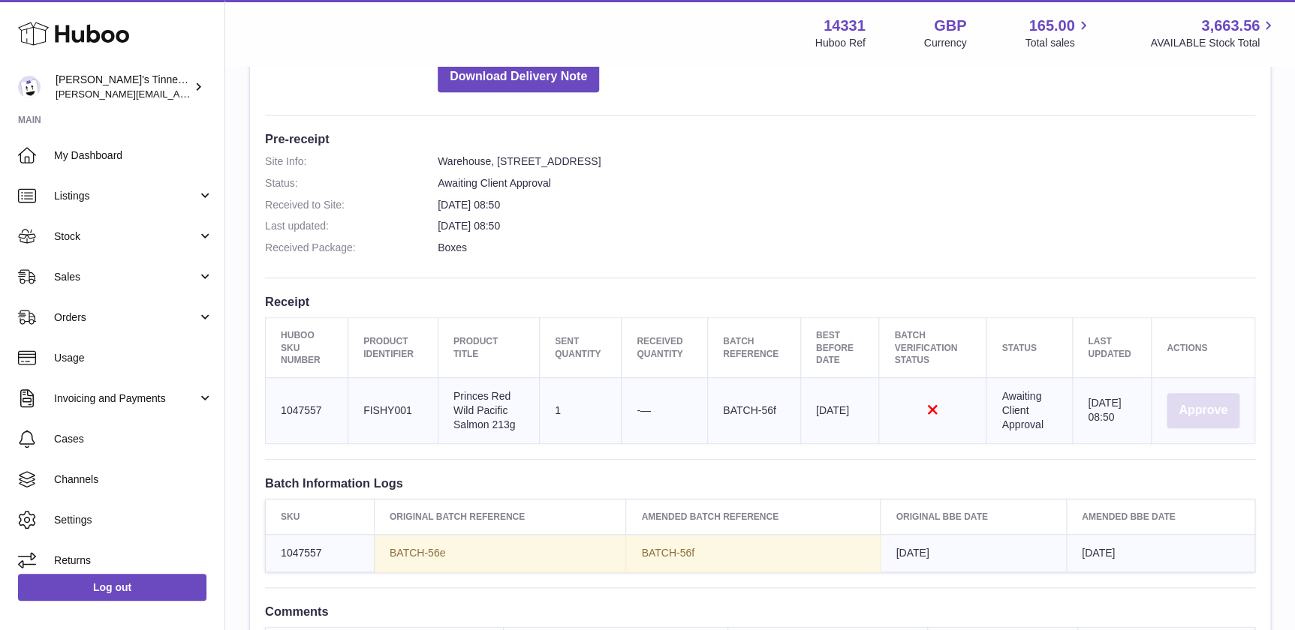
click at [1194, 411] on button "Approve" at bounding box center [1202, 410] width 73 height 35
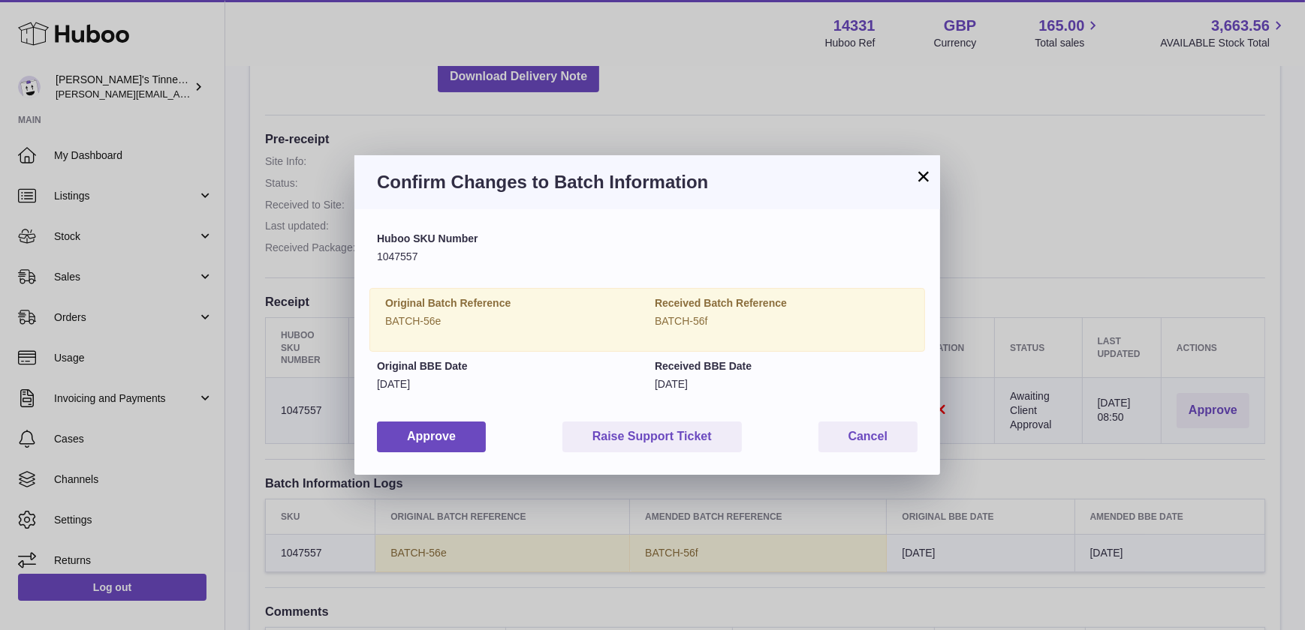
drag, startPoint x: 453, startPoint y: 322, endPoint x: 390, endPoint y: 314, distance: 63.5
click at [390, 314] on p "BATCH-56e" at bounding box center [512, 321] width 254 height 14
drag, startPoint x: 390, startPoint y: 314, endPoint x: 597, endPoint y: 329, distance: 206.9
click at [576, 329] on div "Original Batch Reference BATCH-56e" at bounding box center [512, 319] width 269 height 47
drag, startPoint x: 652, startPoint y: 319, endPoint x: 720, endPoint y: 323, distance: 68.4
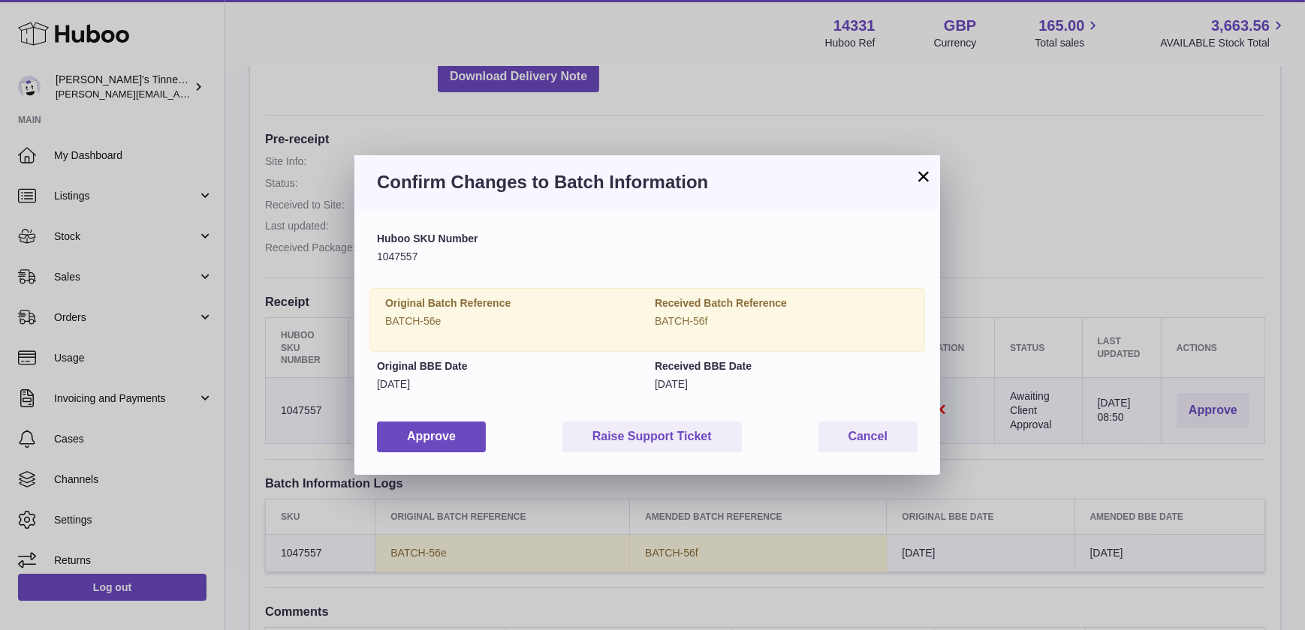
click at [720, 323] on div "Received Batch Reference BATCH-56f" at bounding box center [781, 319] width 269 height 47
drag, startPoint x: 720, startPoint y: 323, endPoint x: 743, endPoint y: 329, distance: 24.0
click at [743, 329] on div "Received Batch Reference BATCH-56f" at bounding box center [781, 319] width 269 height 47
drag, startPoint x: 720, startPoint y: 313, endPoint x: 630, endPoint y: 311, distance: 89.3
click at [630, 311] on div "Original Batch Reference BATCH-56e Received Batch Reference BATCH-56f" at bounding box center [646, 320] width 555 height 64
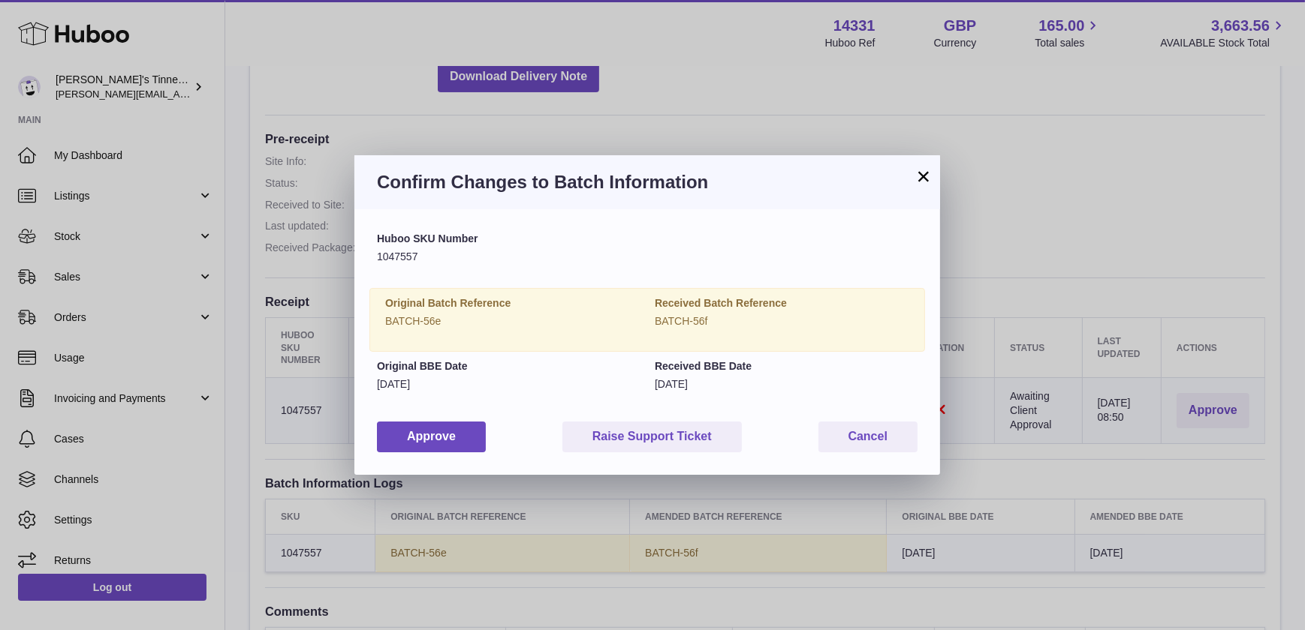
drag, startPoint x: 630, startPoint y: 311, endPoint x: 624, endPoint y: 324, distance: 14.4
click at [624, 324] on p "BATCH-56e" at bounding box center [512, 321] width 254 height 14
click at [862, 438] on button "Cancel" at bounding box center [867, 437] width 99 height 31
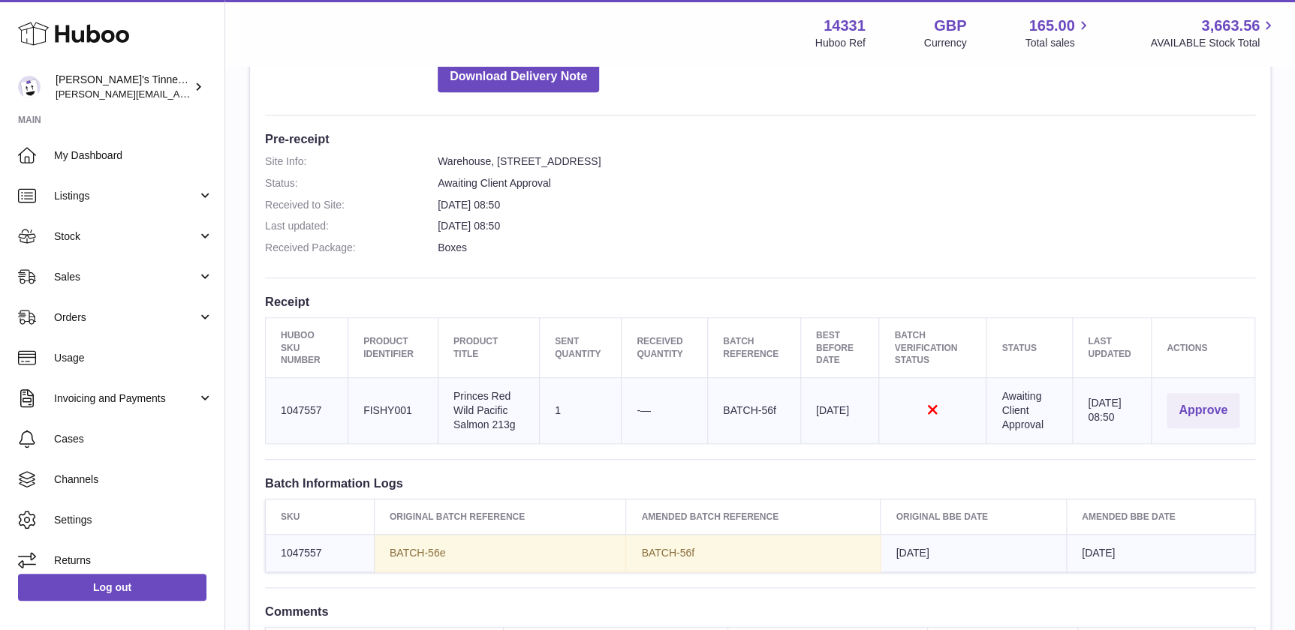
click at [786, 405] on td "Batch Reference BATCH-56f" at bounding box center [754, 411] width 93 height 66
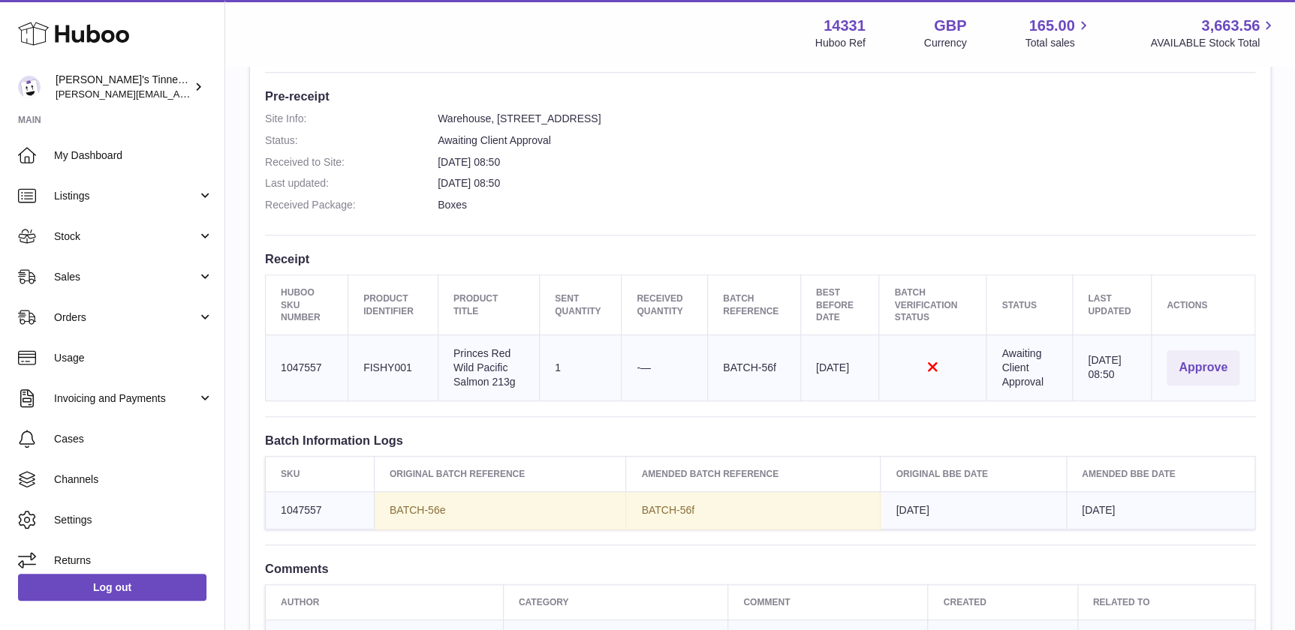
scroll to position [546, 0]
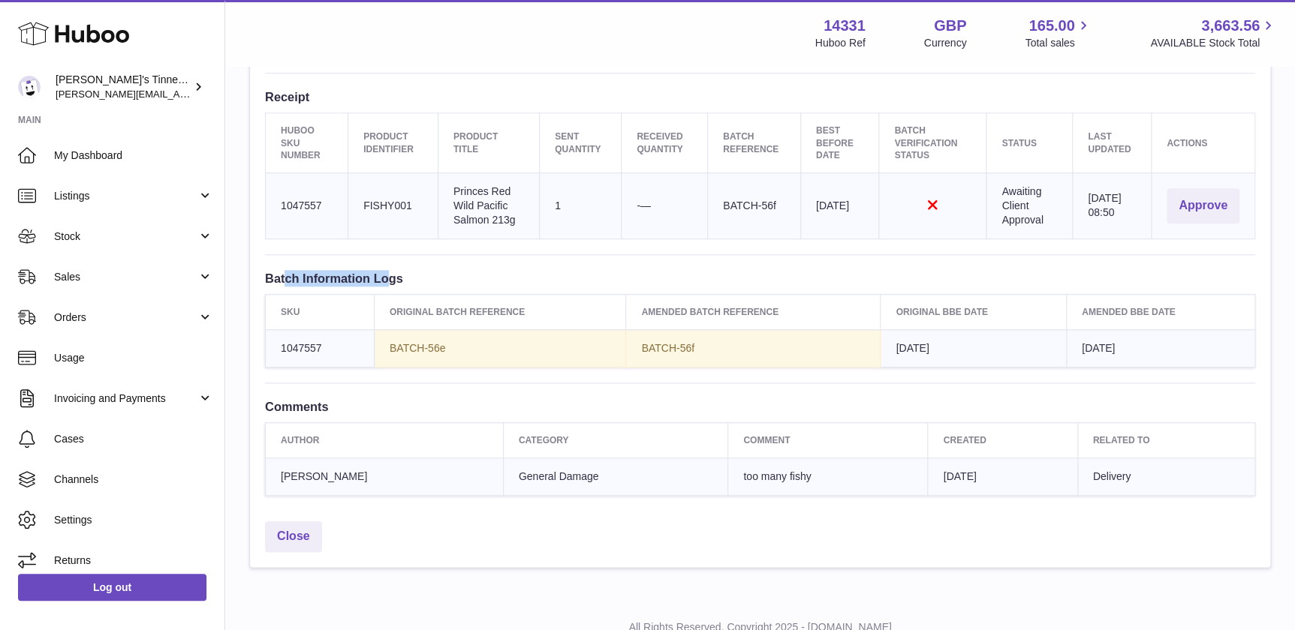
drag, startPoint x: 286, startPoint y: 274, endPoint x: 393, endPoint y: 270, distance: 107.4
click at [393, 270] on h3 "Batch Information Logs" at bounding box center [760, 278] width 990 height 17
drag, startPoint x: 393, startPoint y: 270, endPoint x: 451, endPoint y: 285, distance: 59.7
click at [450, 285] on h3 "Batch Information Logs" at bounding box center [760, 278] width 990 height 17
drag, startPoint x: 393, startPoint y: 348, endPoint x: 468, endPoint y: 345, distance: 75.1
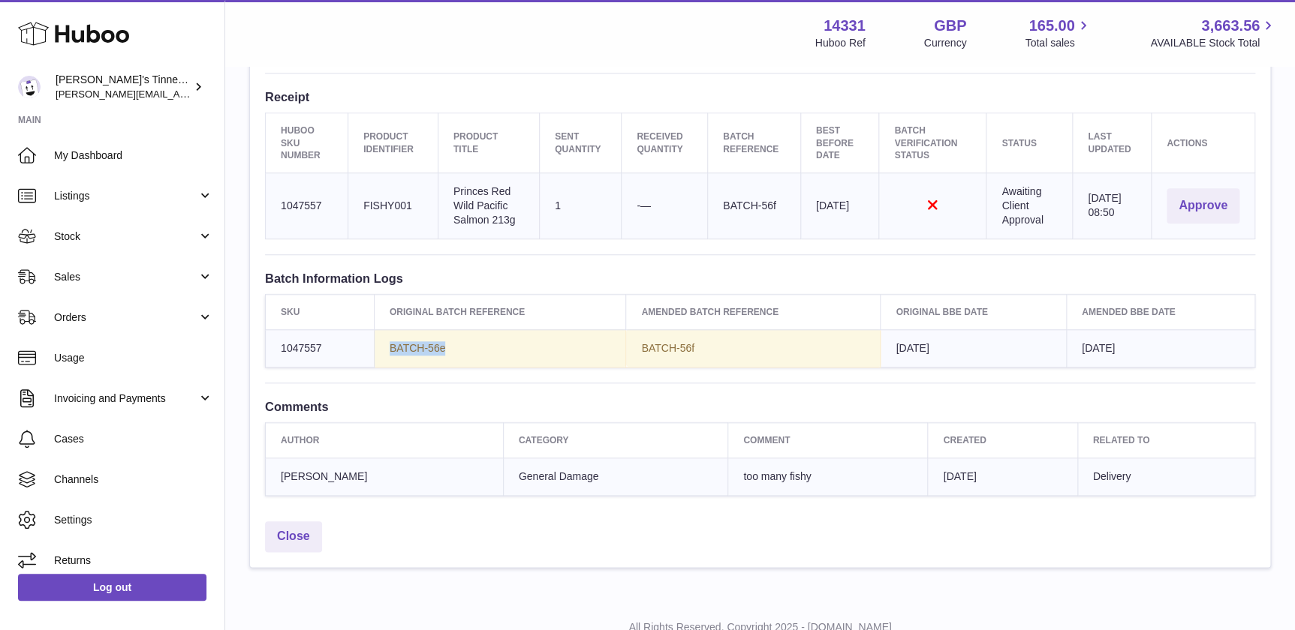
click at [468, 345] on td "BATCH-56e" at bounding box center [500, 349] width 252 height 38
drag, startPoint x: 468, startPoint y: 345, endPoint x: 478, endPoint y: 356, distance: 14.9
click at [478, 356] on td "BATCH-56e" at bounding box center [500, 349] width 252 height 38
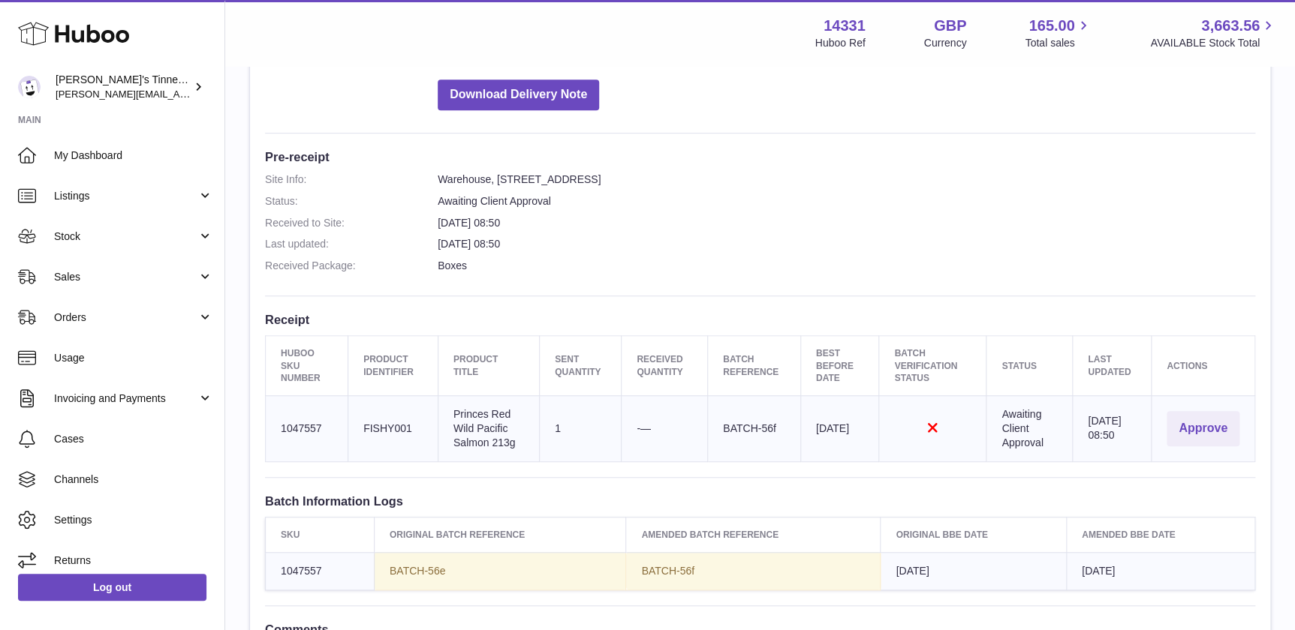
scroll to position [0, 0]
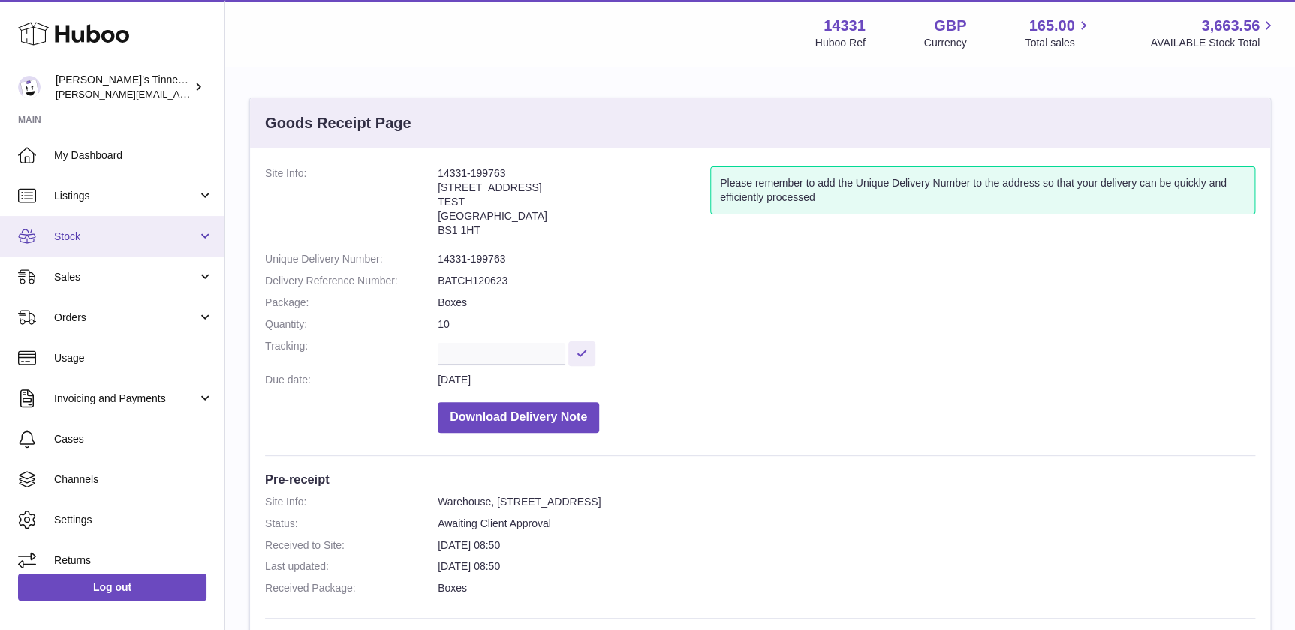
click at [127, 244] on link "Stock" at bounding box center [112, 236] width 224 height 41
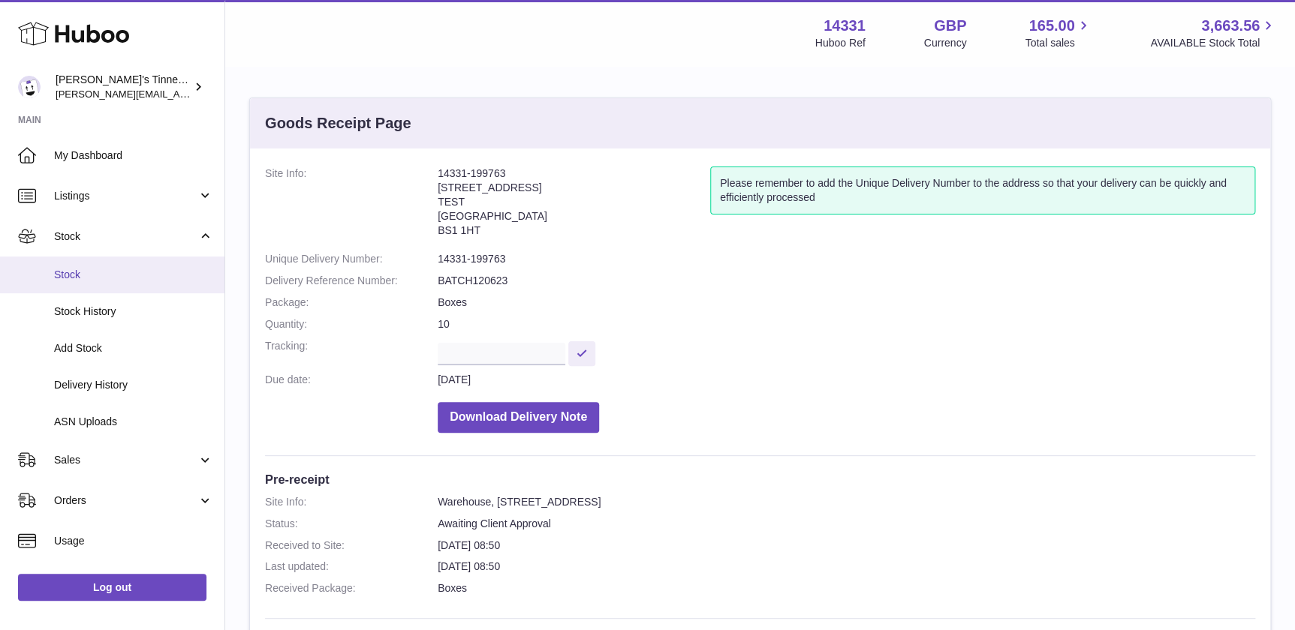
click at [127, 270] on span "Stock" at bounding box center [133, 275] width 159 height 14
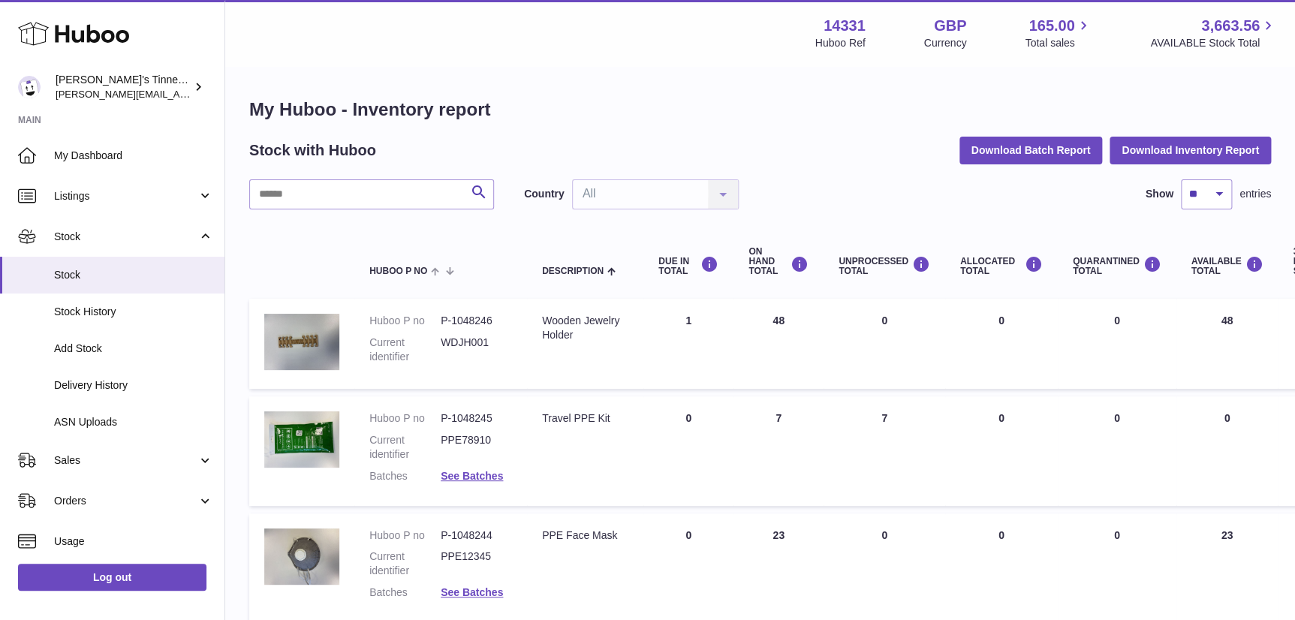
click at [869, 416] on td "UNPROCESSED Total 7" at bounding box center [884, 451] width 122 height 110
click at [871, 416] on td "UNPROCESSED Total 7" at bounding box center [884, 451] width 122 height 110
drag, startPoint x: 866, startPoint y: 420, endPoint x: 874, endPoint y: 422, distance: 7.7
click at [874, 422] on td "UNPROCESSED Total 7" at bounding box center [884, 451] width 122 height 110
click at [805, 443] on td "ON HAND Total 7" at bounding box center [778, 451] width 90 height 110
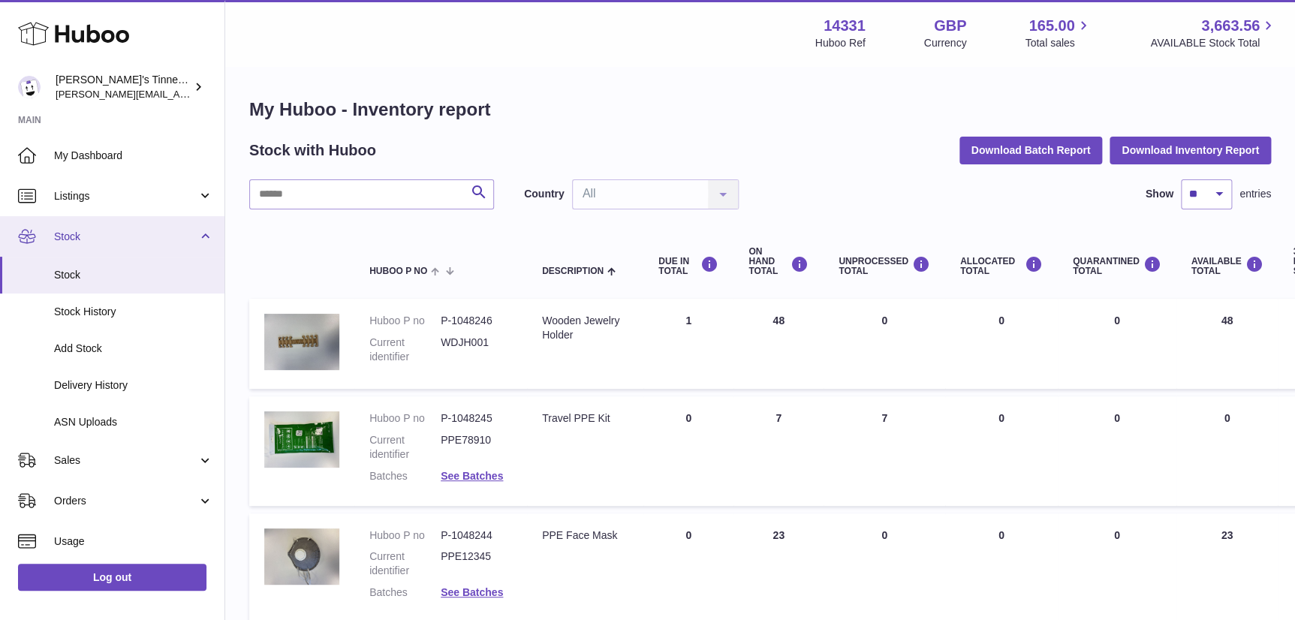
click at [169, 240] on span "Stock" at bounding box center [125, 237] width 143 height 14
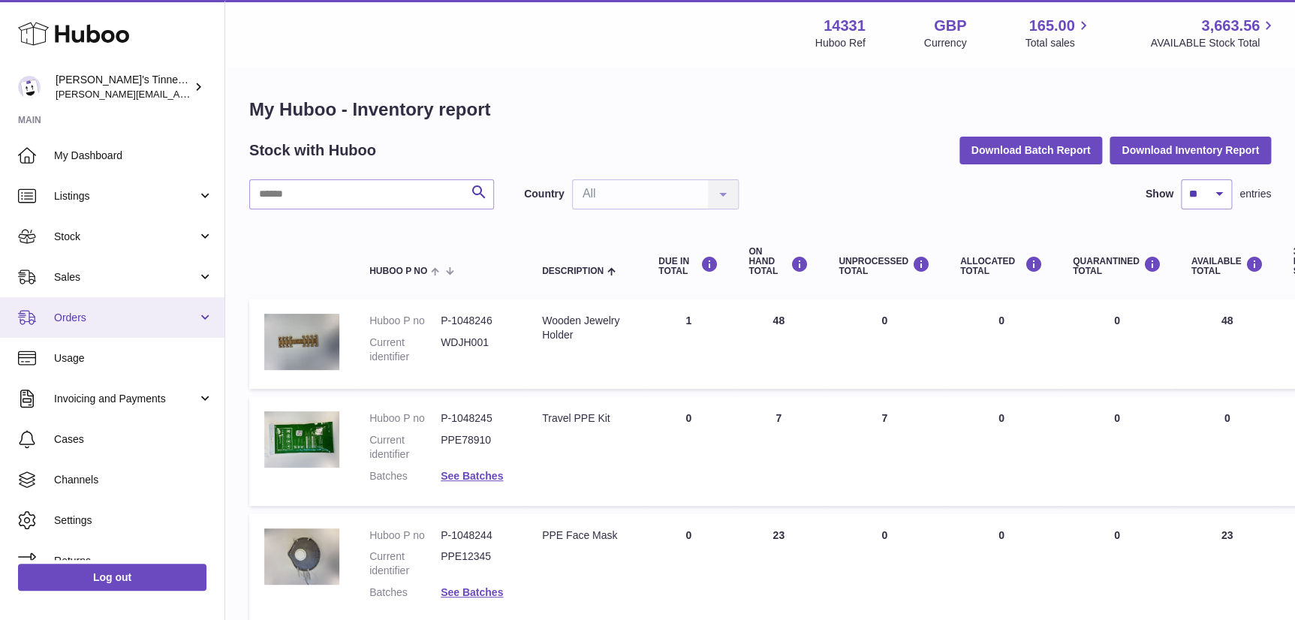
click at [162, 327] on link "Orders" at bounding box center [112, 317] width 224 height 41
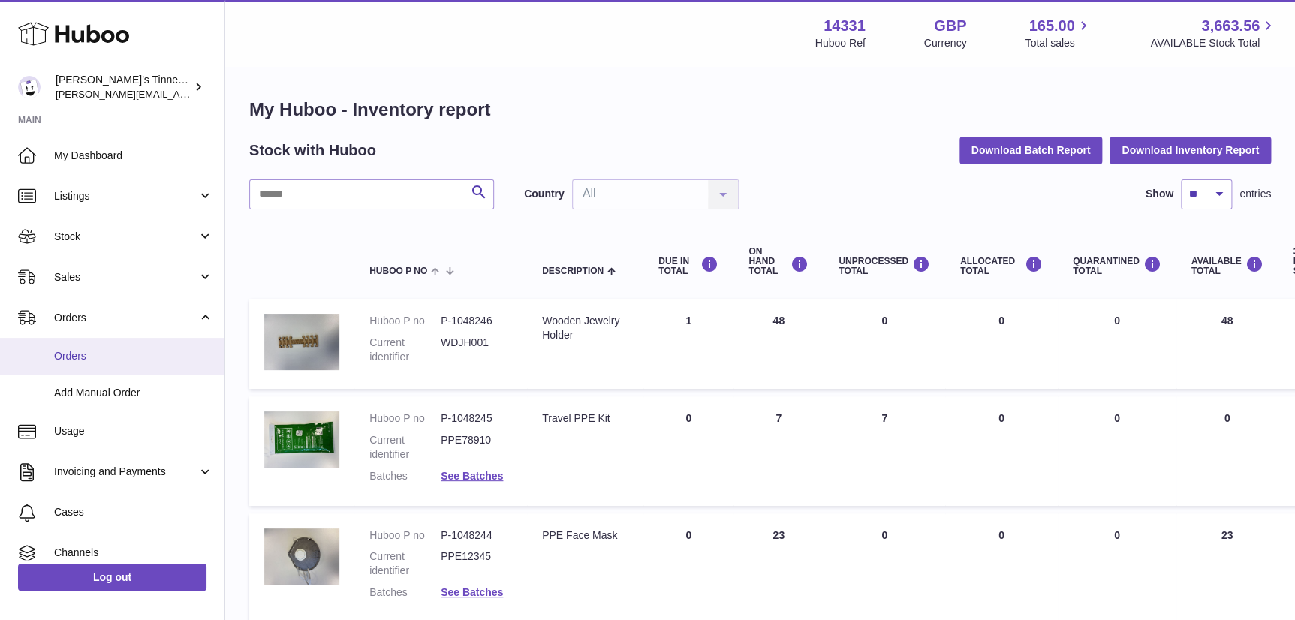
click at [119, 353] on span "Orders" at bounding box center [133, 356] width 159 height 14
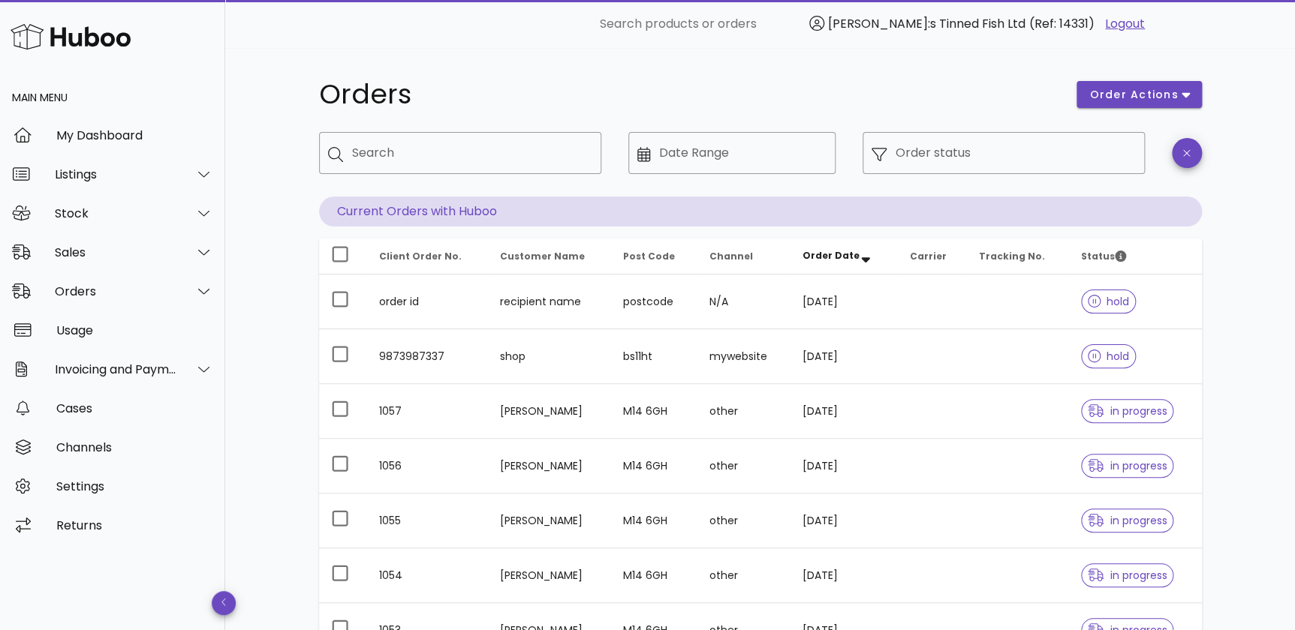
click at [268, 339] on div "Orders order actions ​ Search ​ Date Range ​ Order status Current Orders with H…" at bounding box center [760, 518] width 1070 height 940
click at [150, 261] on div "Sales" at bounding box center [112, 252] width 225 height 39
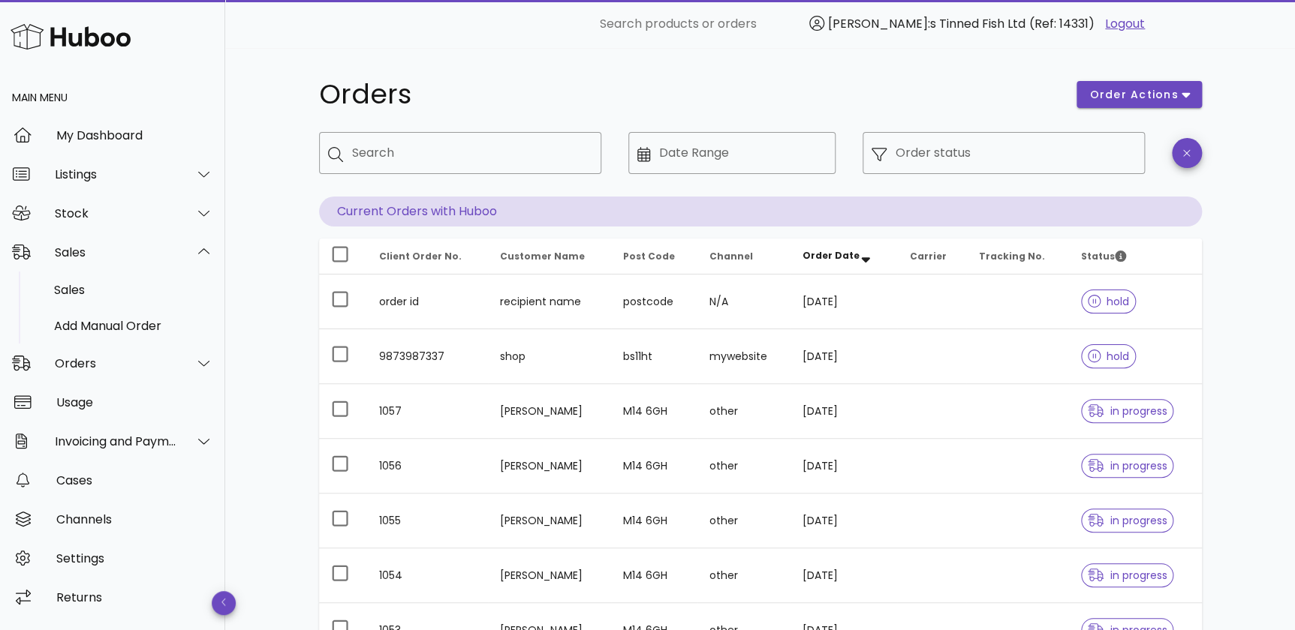
click at [258, 330] on div "Orders order actions ​ Search ​ Date Range ​ Order status Current Orders with H…" at bounding box center [760, 518] width 1070 height 940
click at [901, 156] on input "Order status" at bounding box center [1015, 153] width 240 height 24
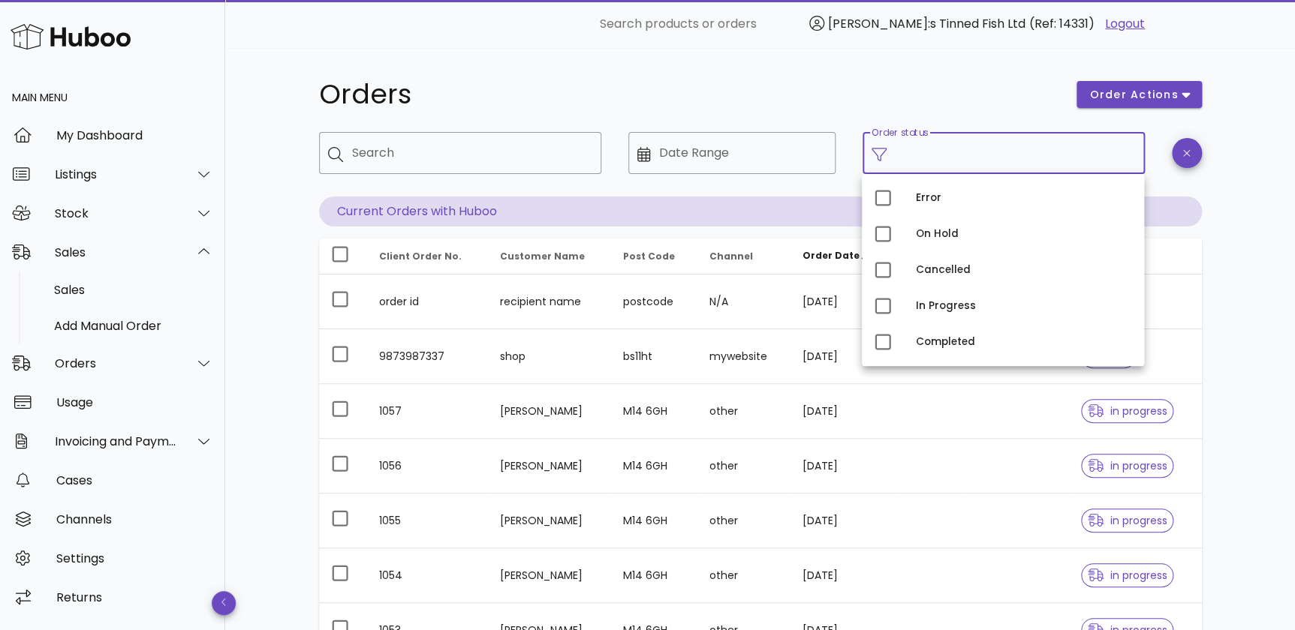
click at [765, 95] on h1 "Orders" at bounding box center [689, 94] width 740 height 27
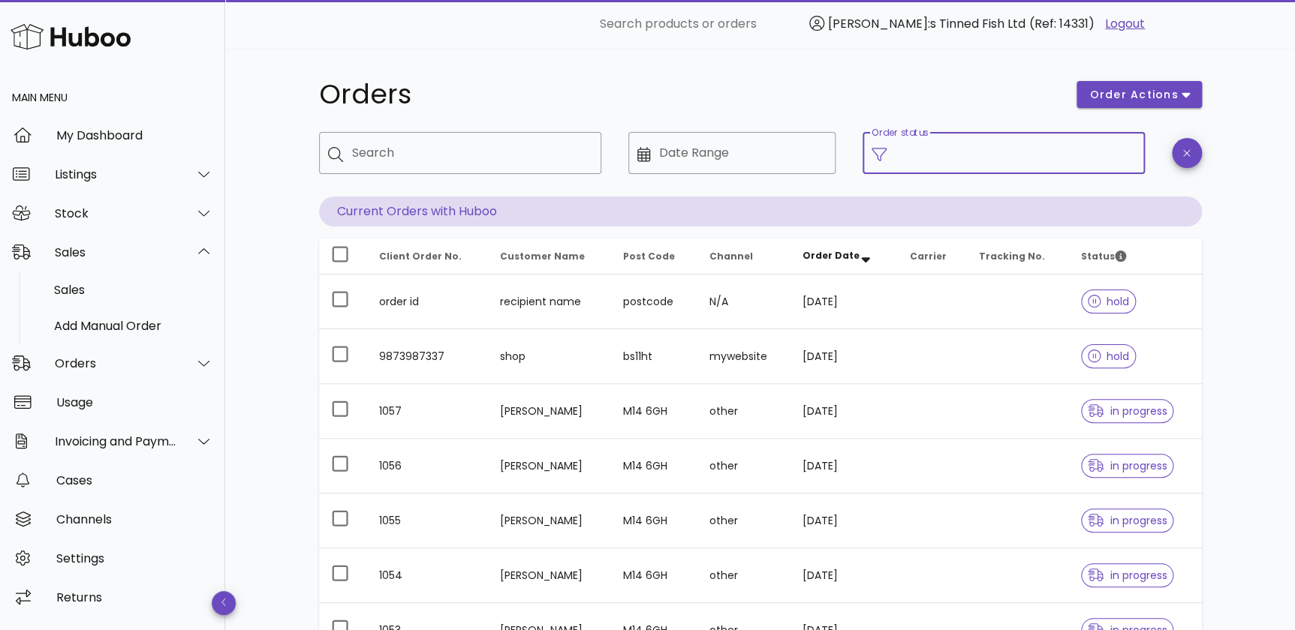
click at [952, 146] on input "Order status" at bounding box center [1015, 153] width 240 height 24
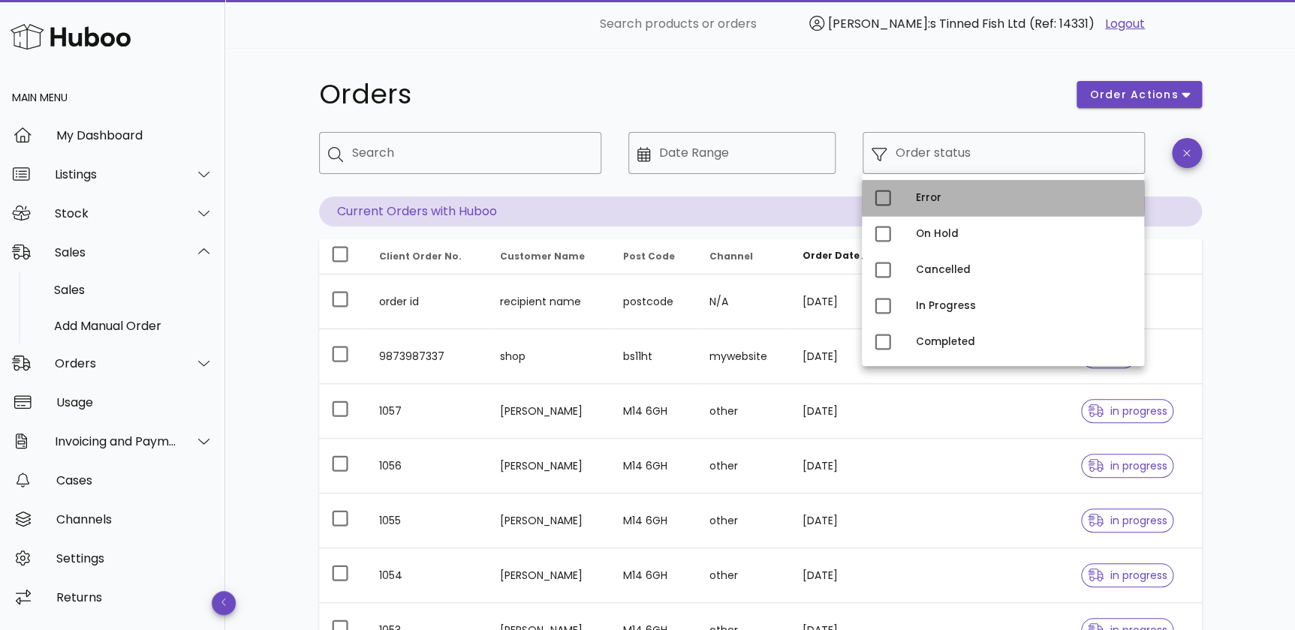
click at [946, 197] on div "Error" at bounding box center [1024, 198] width 216 height 12
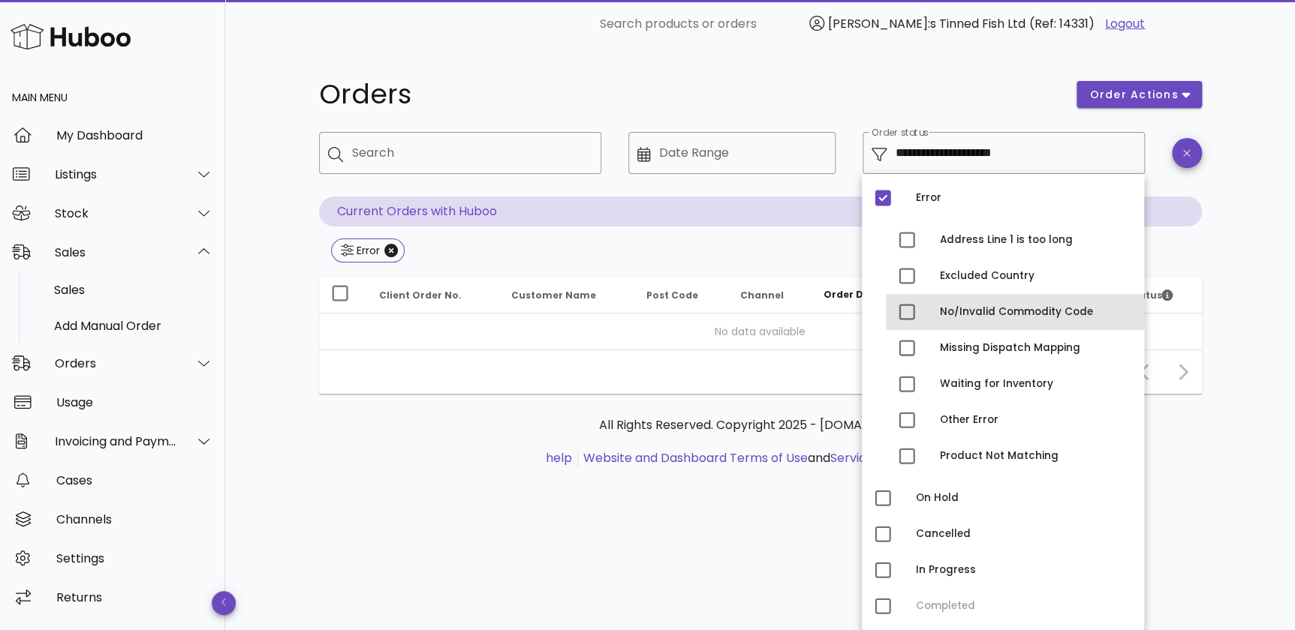
click at [972, 312] on div "No/Invalid Commodity Code" at bounding box center [1036, 312] width 192 height 12
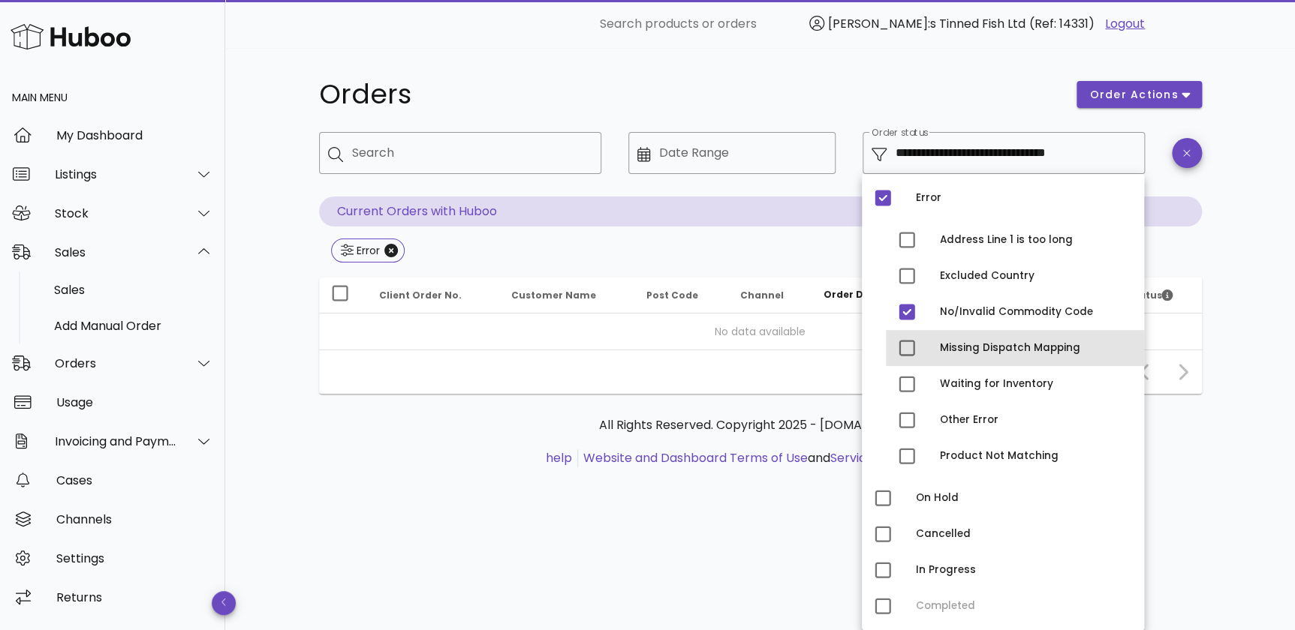
click at [965, 345] on div "Missing Dispatch Mapping" at bounding box center [1036, 348] width 192 height 12
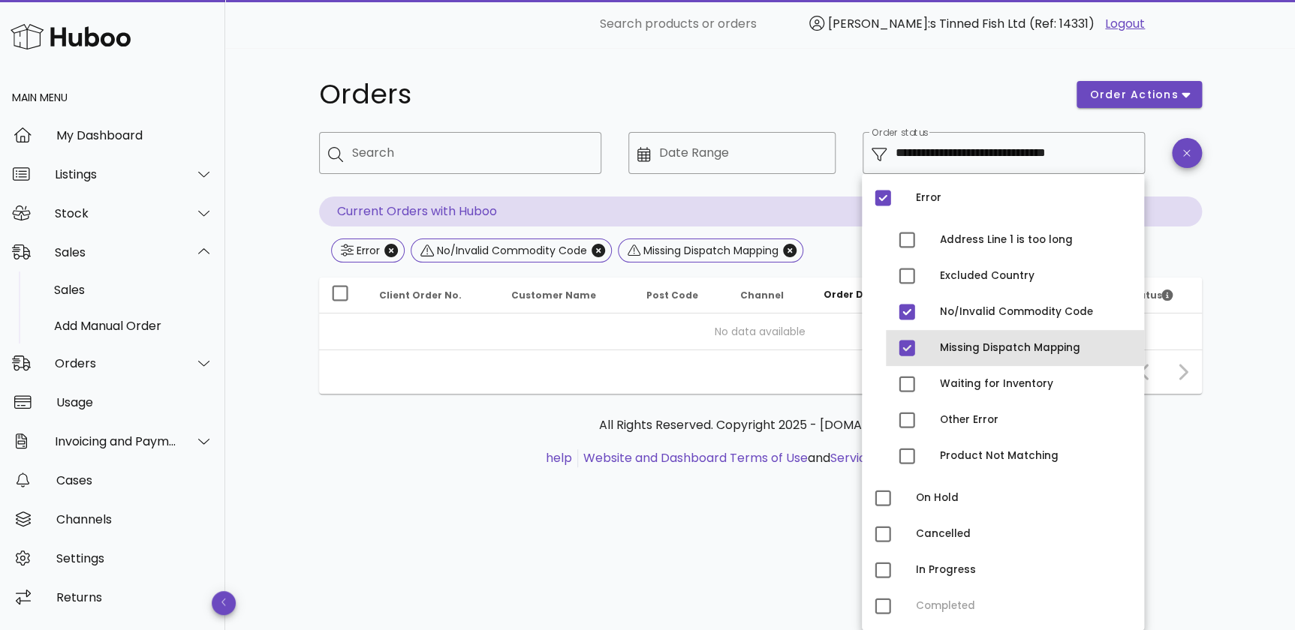
drag, startPoint x: 934, startPoint y: 345, endPoint x: 938, endPoint y: 337, distance: 8.8
click at [934, 343] on div "Missing Dispatch Mapping" at bounding box center [1015, 348] width 258 height 36
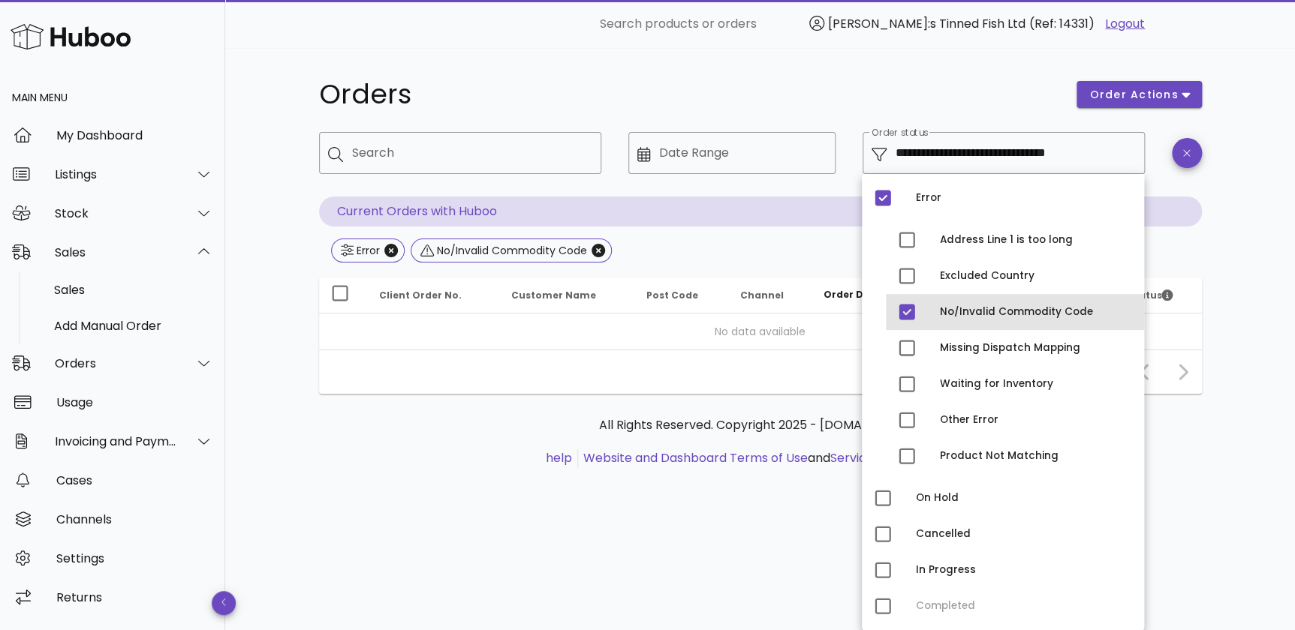
drag, startPoint x: 956, startPoint y: 318, endPoint x: 965, endPoint y: 314, distance: 9.1
click at [957, 318] on div "No/Invalid Commodity Code" at bounding box center [1036, 312] width 192 height 12
type input "**********"
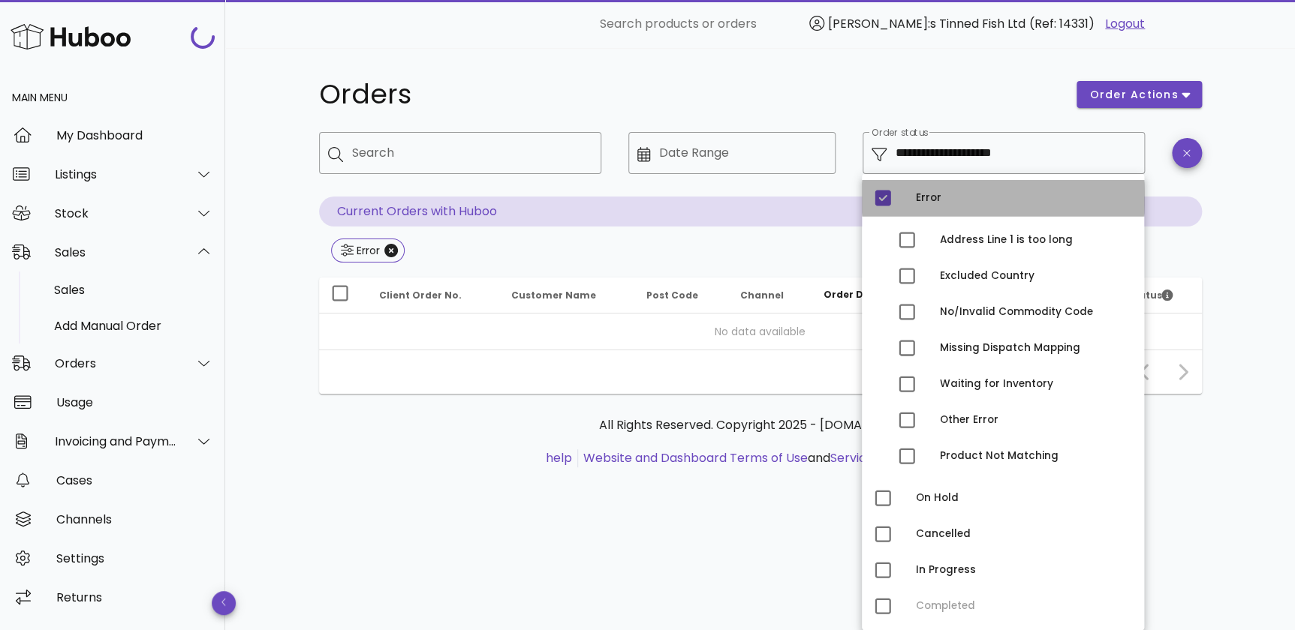
click at [951, 192] on div "Error" at bounding box center [1024, 198] width 216 height 12
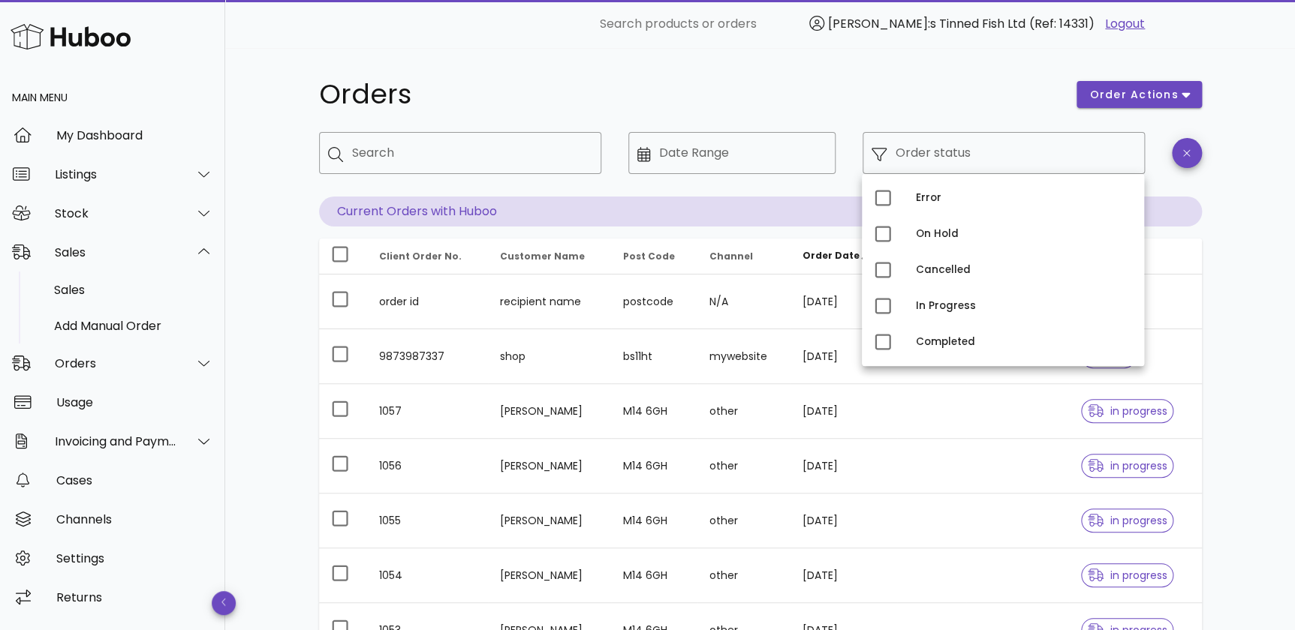
click at [1252, 282] on div "Orders order actions ​ Search ​ Date Range ​ Order status Current Orders with H…" at bounding box center [760, 518] width 1070 height 940
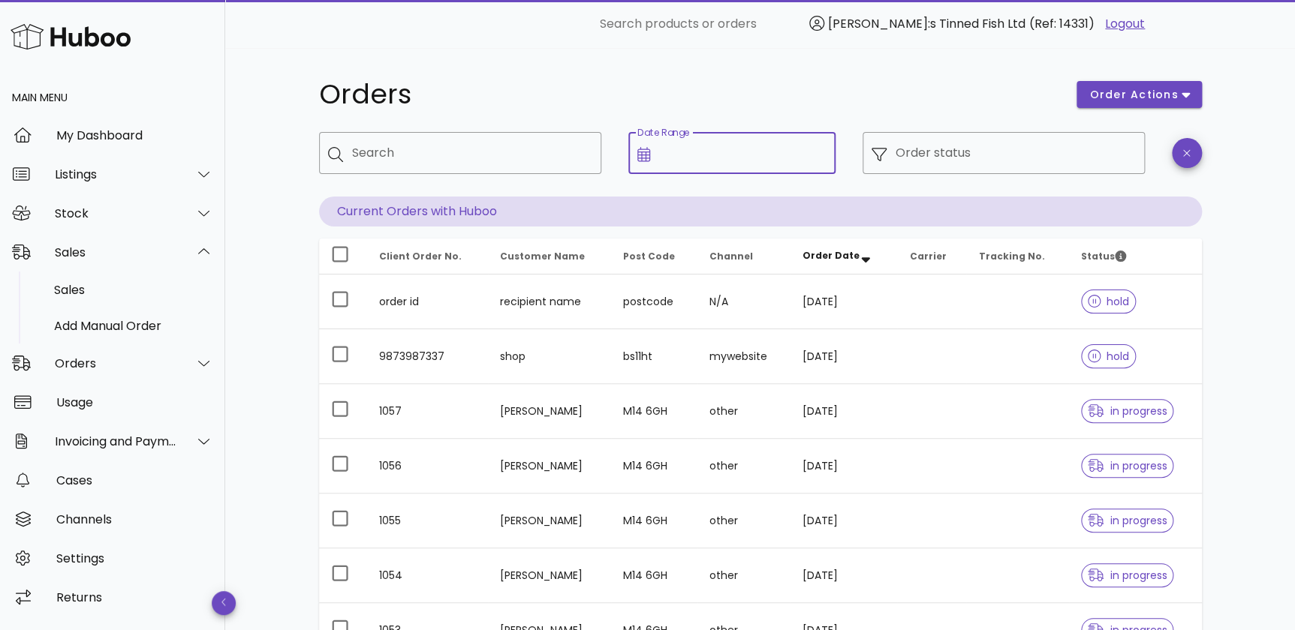
click at [727, 157] on input "Date Range" at bounding box center [742, 153] width 167 height 24
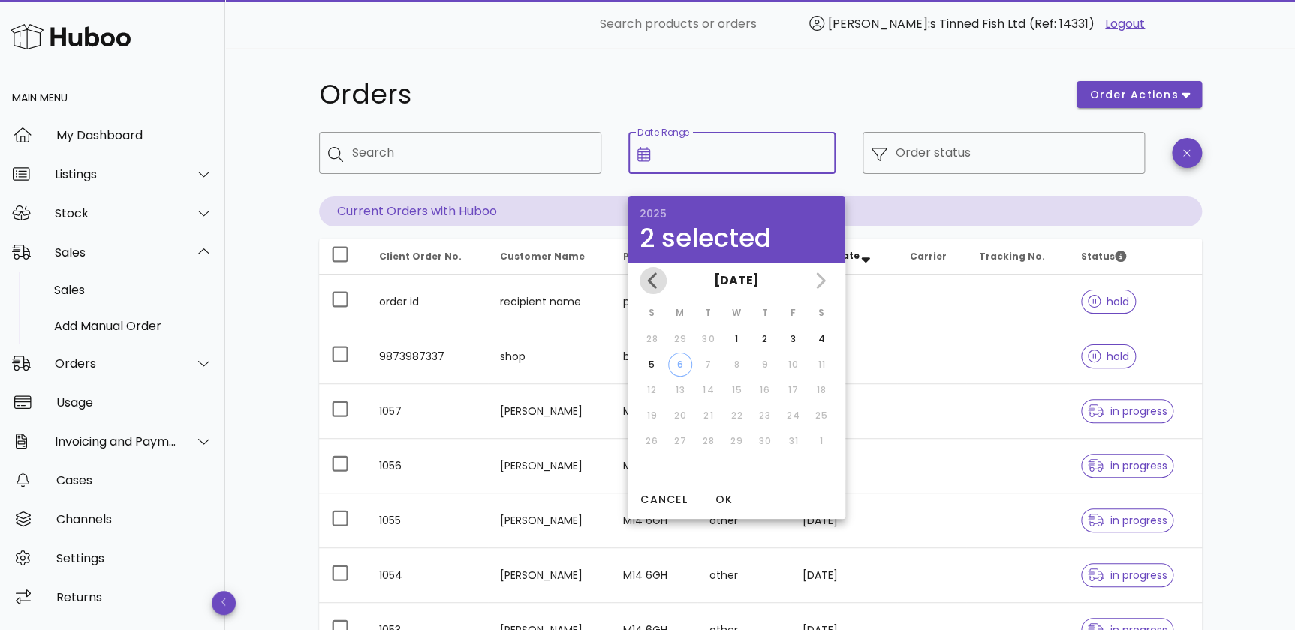
click at [658, 278] on icon "Previous month" at bounding box center [653, 281] width 18 height 18
click at [679, 341] on div "1" at bounding box center [680, 340] width 24 height 14
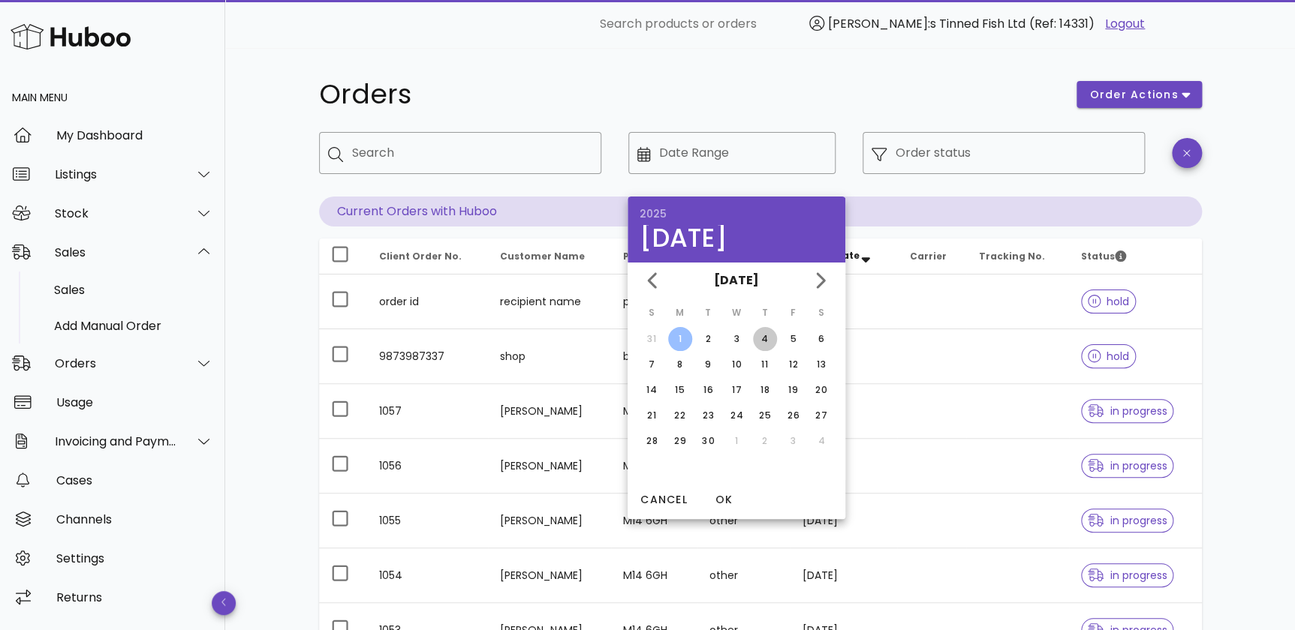
click at [765, 333] on div "4" at bounding box center [765, 340] width 24 height 14
type input "**********"
click at [726, 494] on span "OK" at bounding box center [724, 500] width 36 height 16
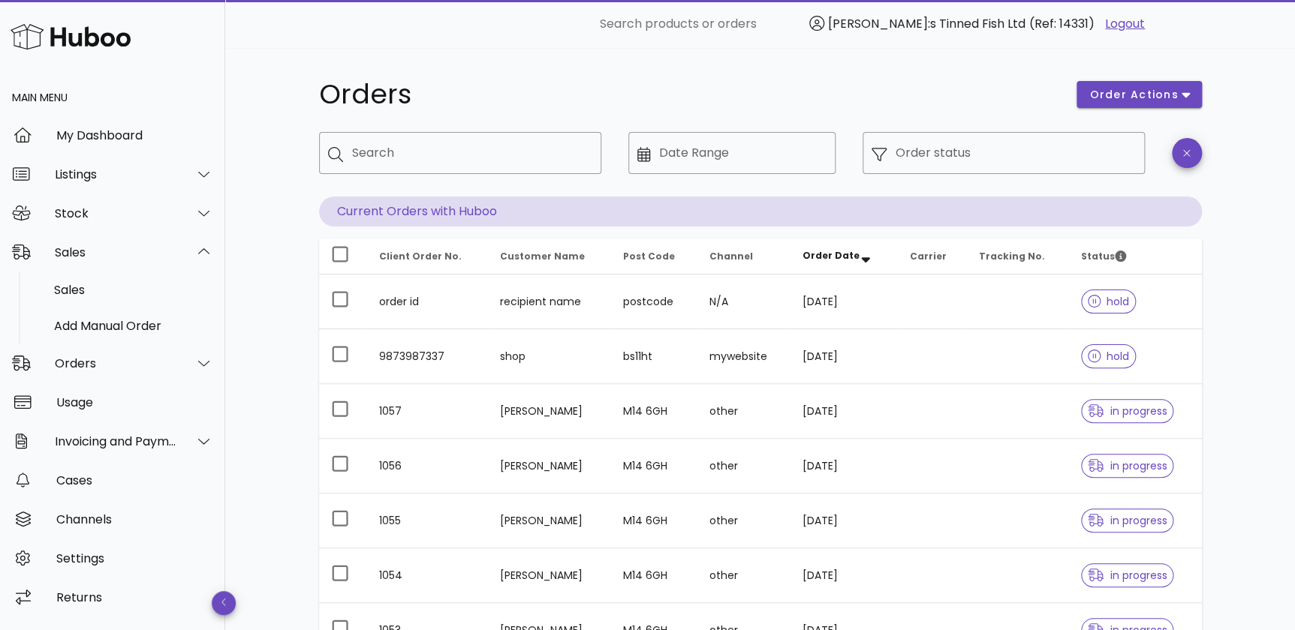
type input "**********"
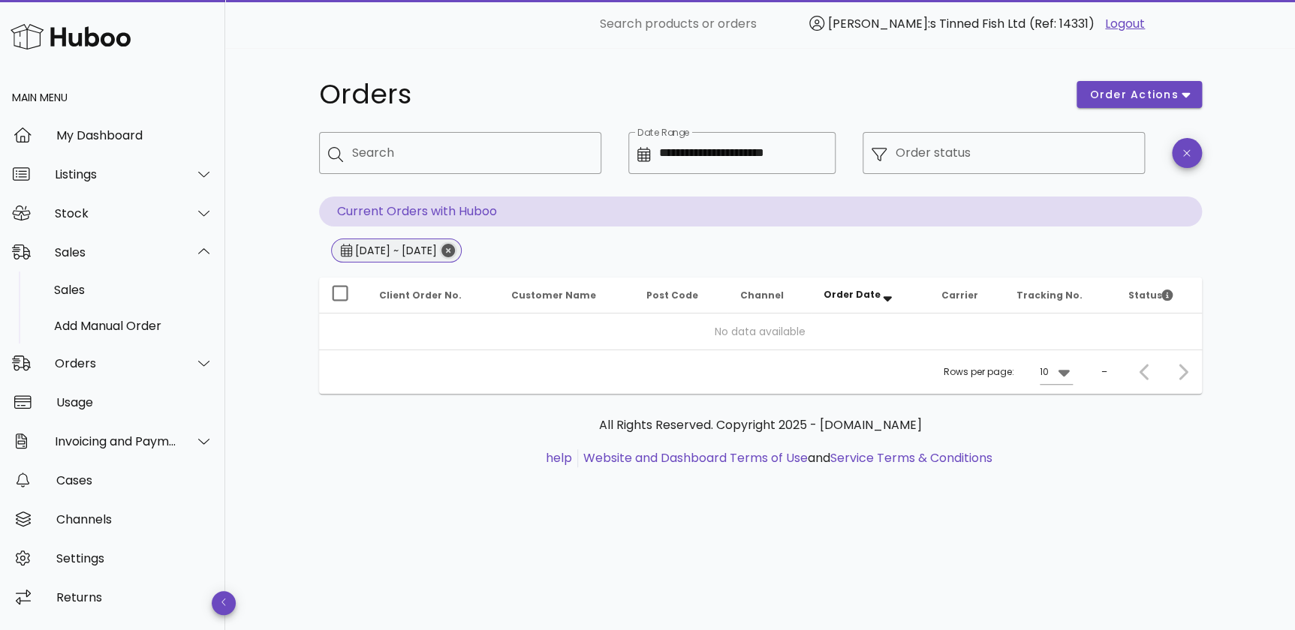
click at [455, 249] on icon "Close" at bounding box center [448, 251] width 14 height 14
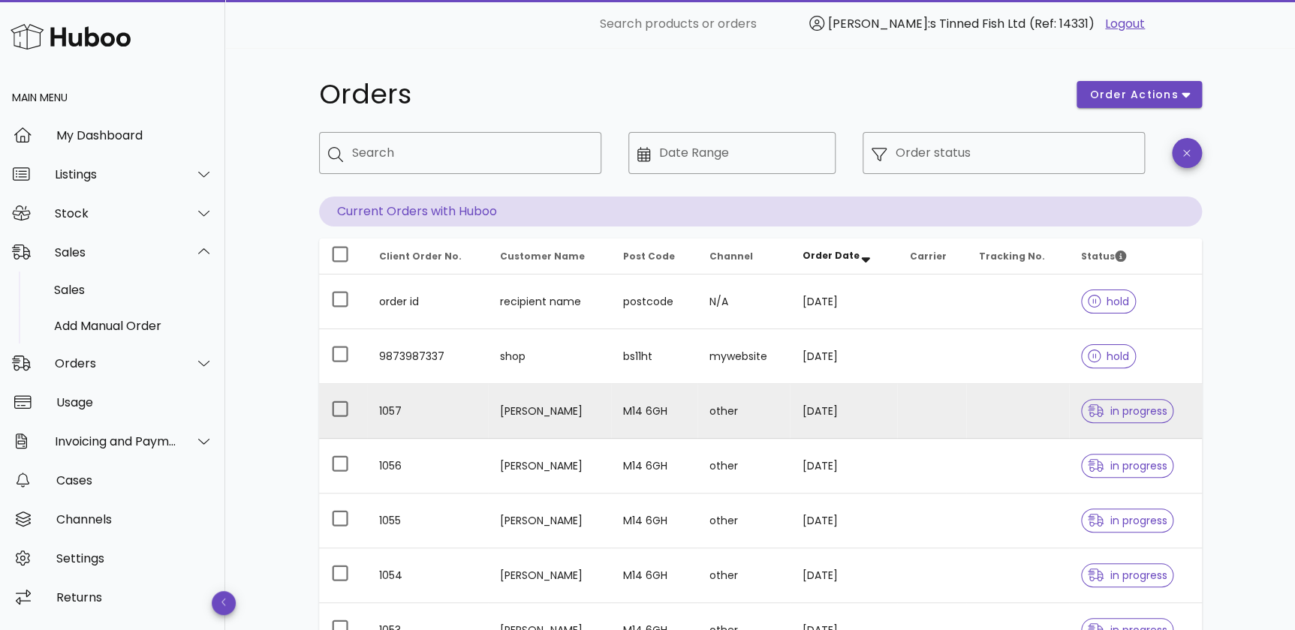
click at [572, 408] on td "[PERSON_NAME]" at bounding box center [550, 411] width 124 height 55
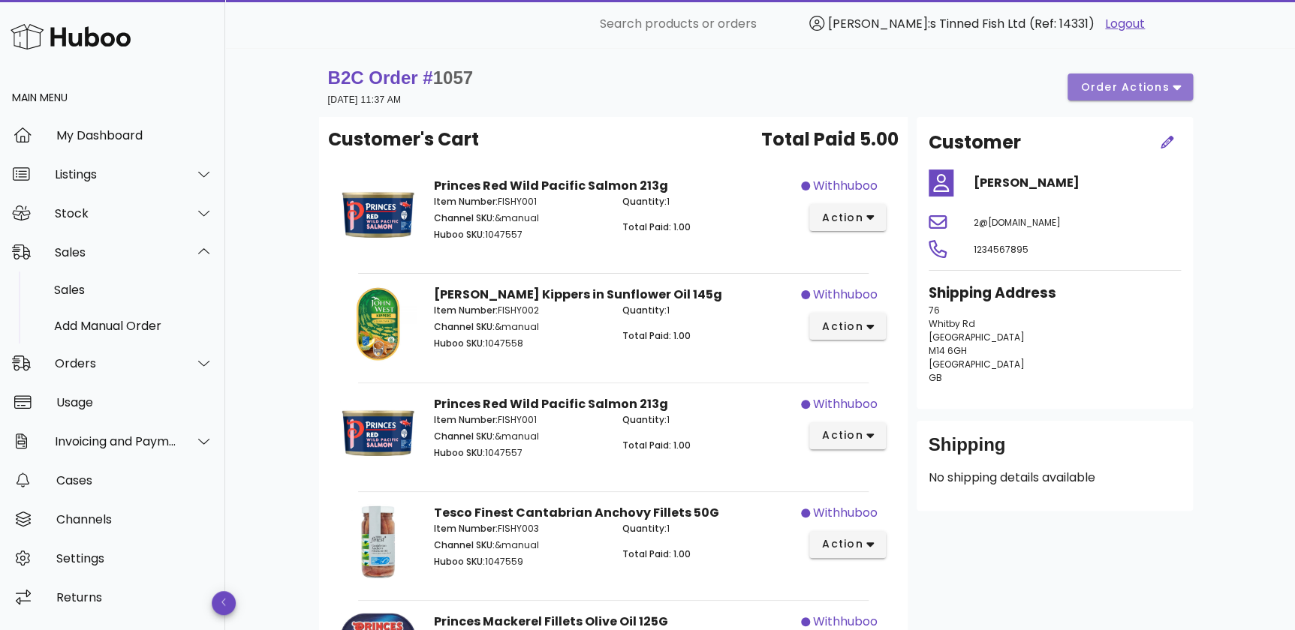
click at [1178, 92] on icon "button" at bounding box center [1176, 87] width 8 height 14
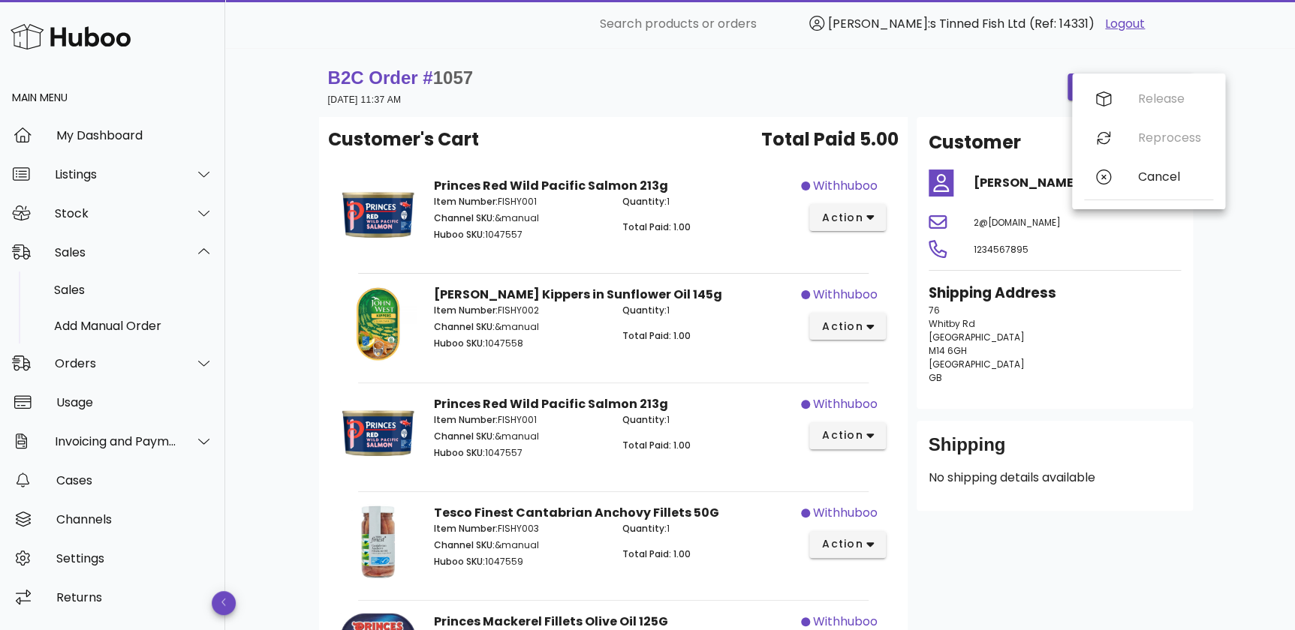
click at [1253, 299] on div "B2C Order # 1057 [DATE] 11:37 AM order actions Customer's Cart Total Paid 5.00 …" at bounding box center [760, 471] width 1070 height 847
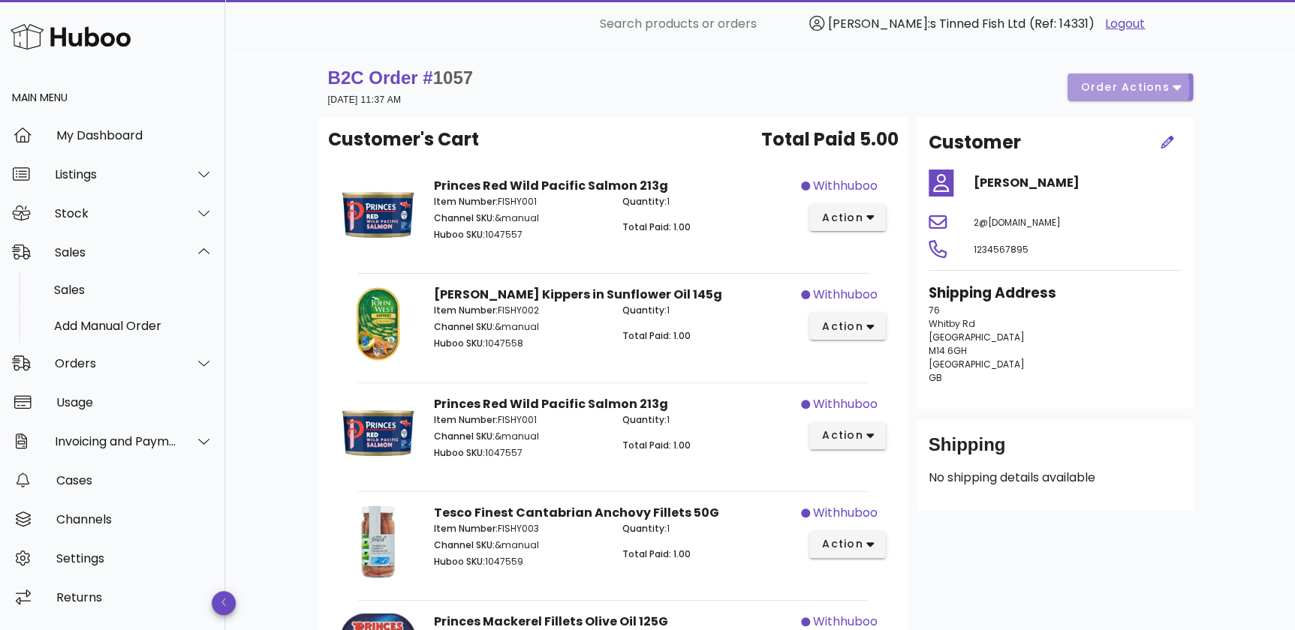
click at [1126, 80] on span "order actions" at bounding box center [1124, 88] width 90 height 16
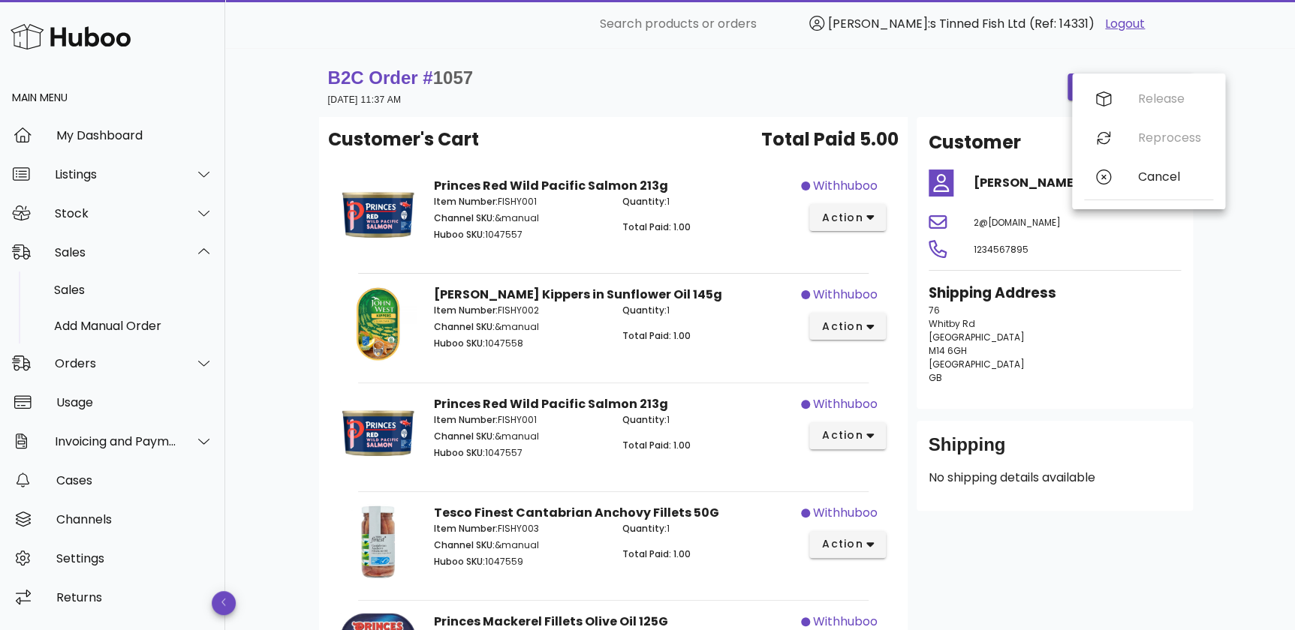
click at [1226, 128] on div "B2C Order # 1057 [DATE] 11:37 AM order actions Customer's Cart Total Paid 5.00 …" at bounding box center [760, 471] width 955 height 847
